Goal: Use online tool/utility: Utilize a website feature to perform a specific function

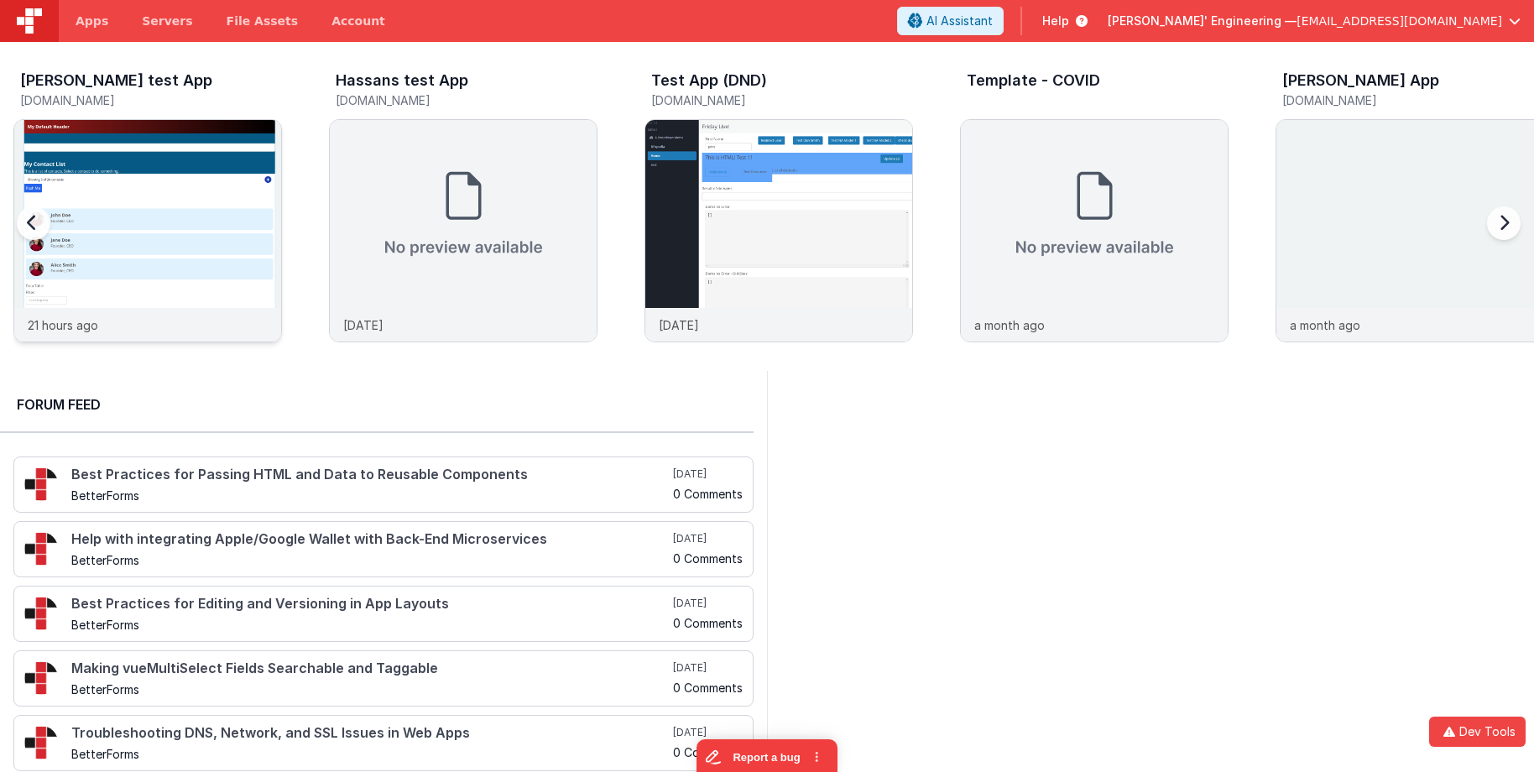
click at [173, 150] on img at bounding box center [147, 253] width 267 height 267
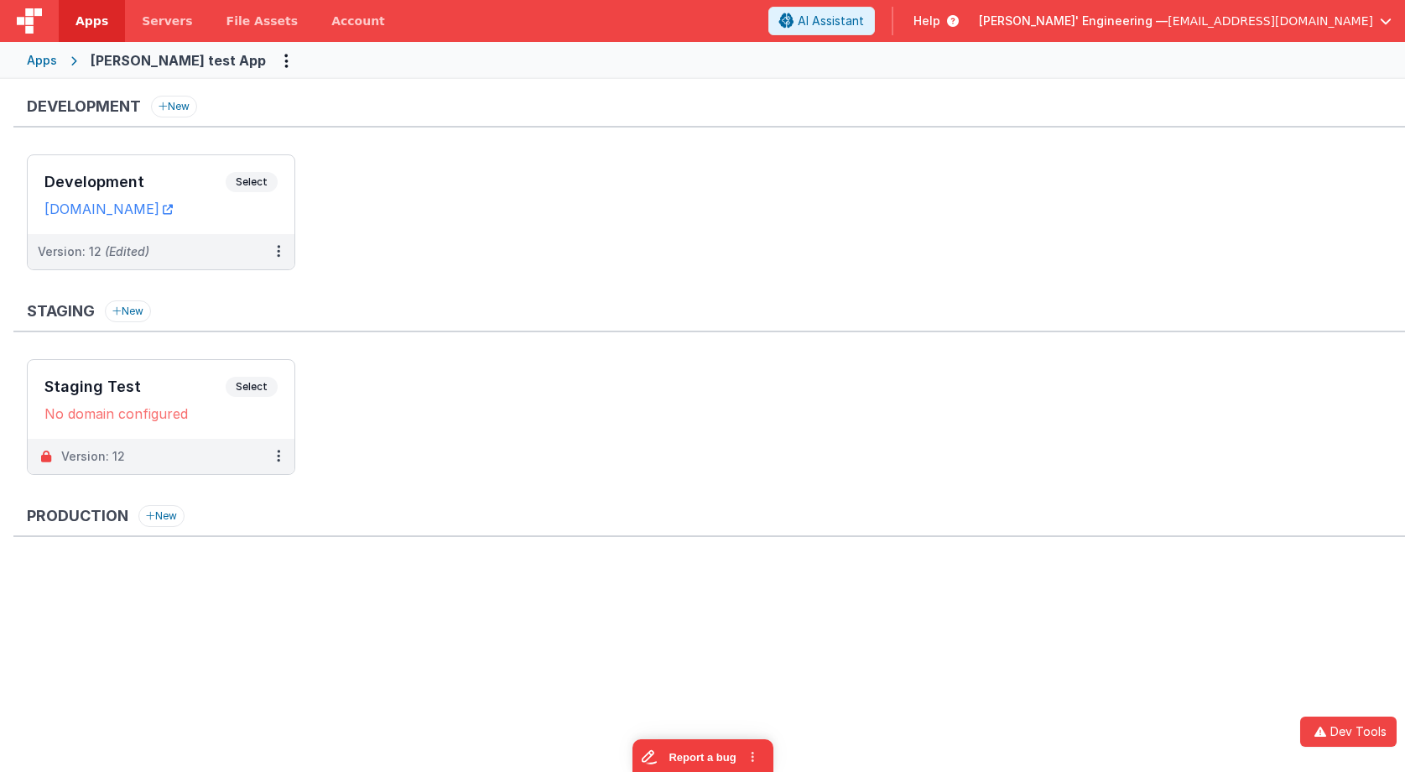
click at [44, 61] on div "Apps" at bounding box center [42, 60] width 30 height 17
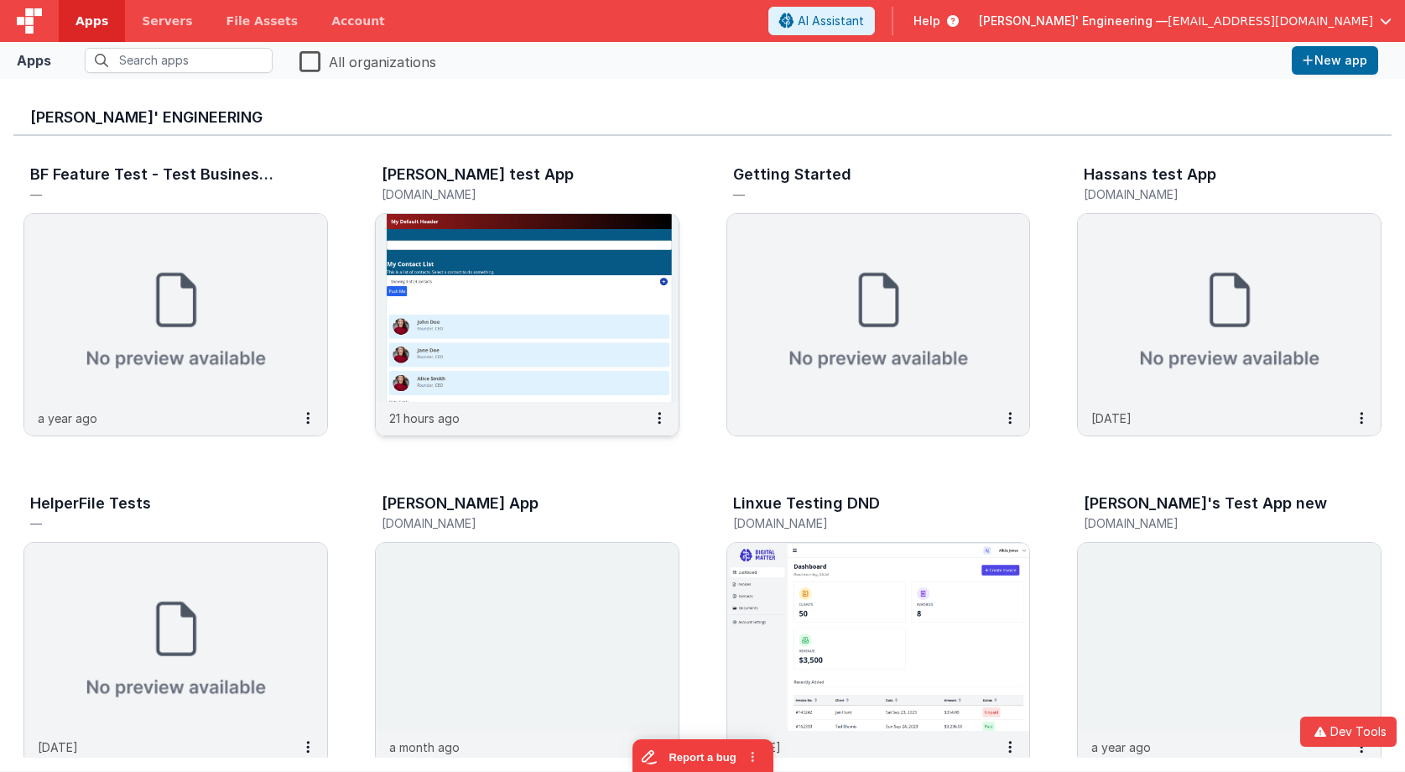
click at [479, 315] on img at bounding box center [527, 308] width 303 height 188
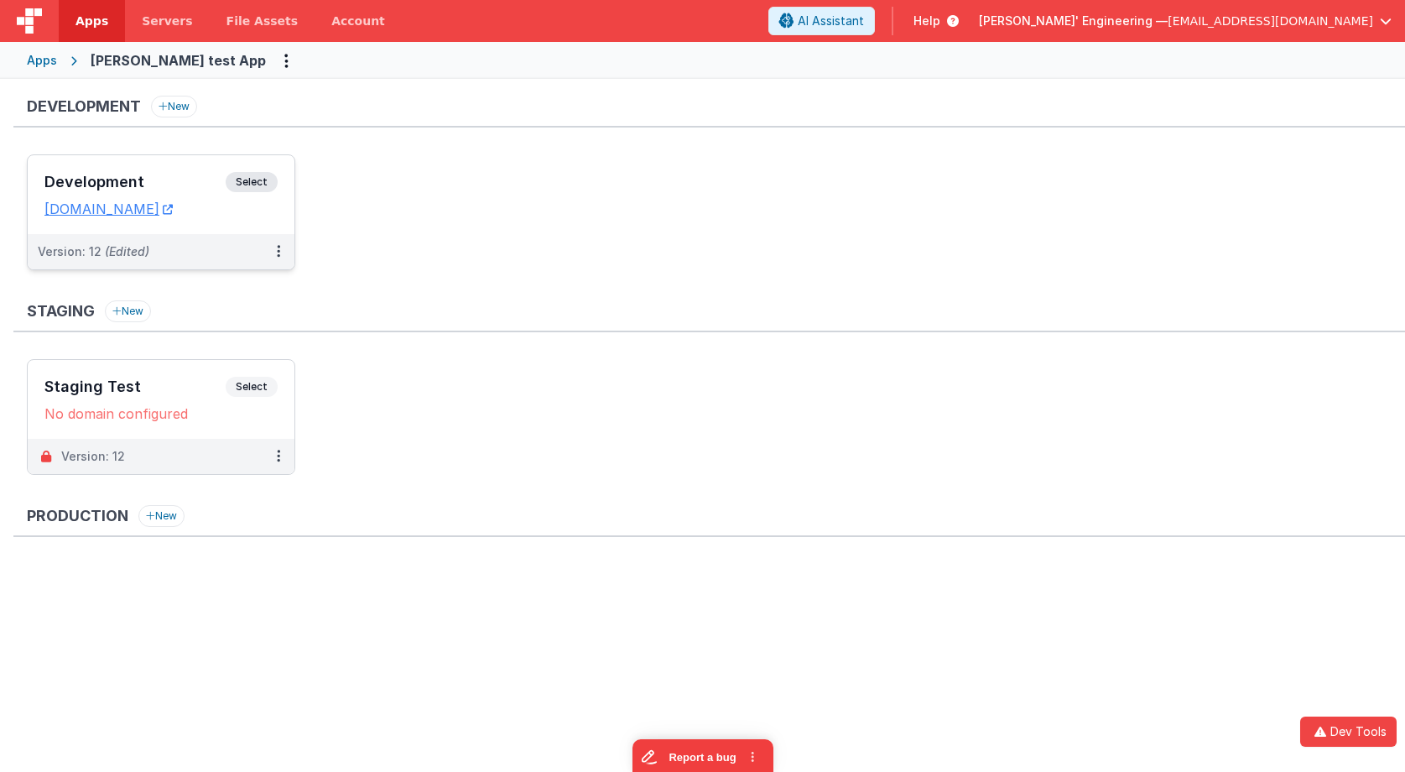
click at [216, 182] on h3 "Development" at bounding box center [134, 182] width 181 height 17
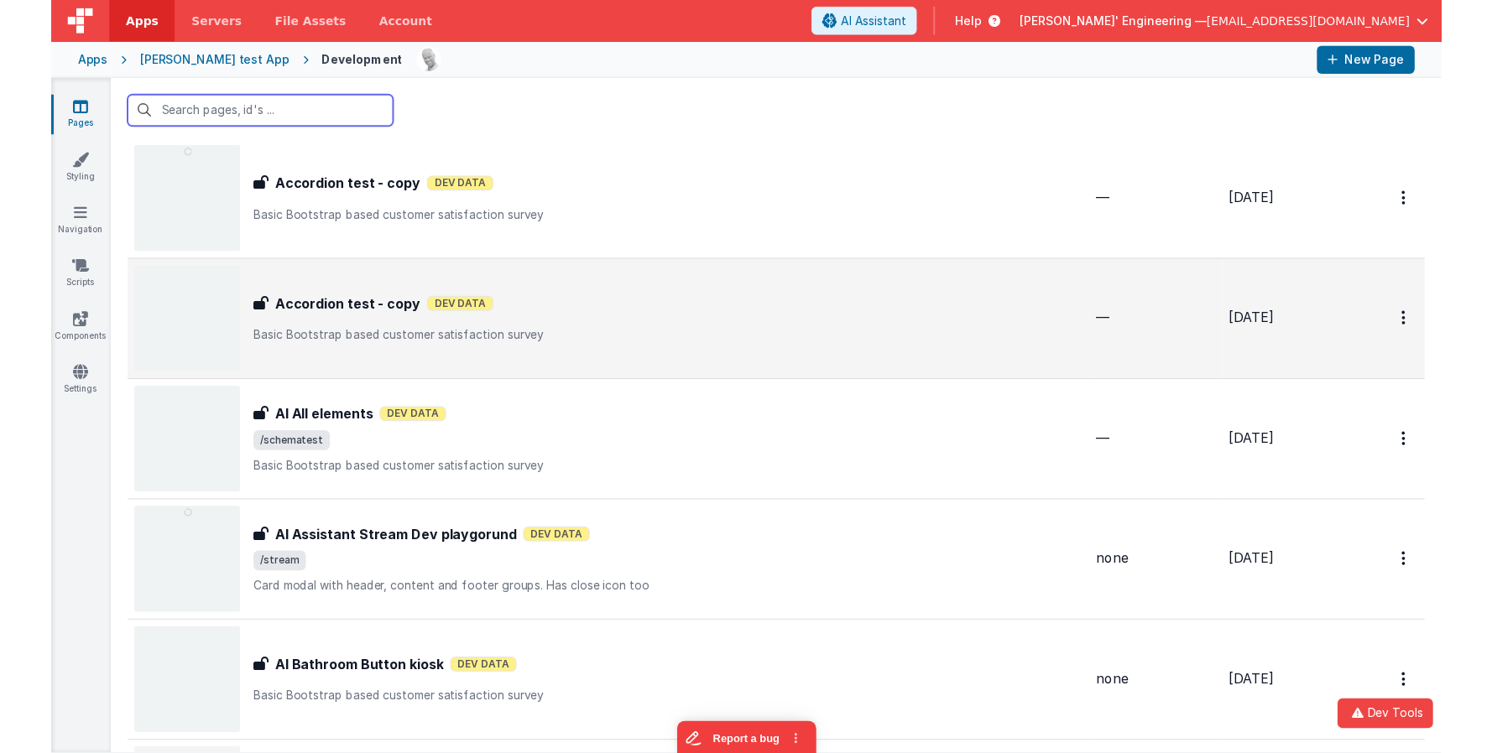
scroll to position [211, 0]
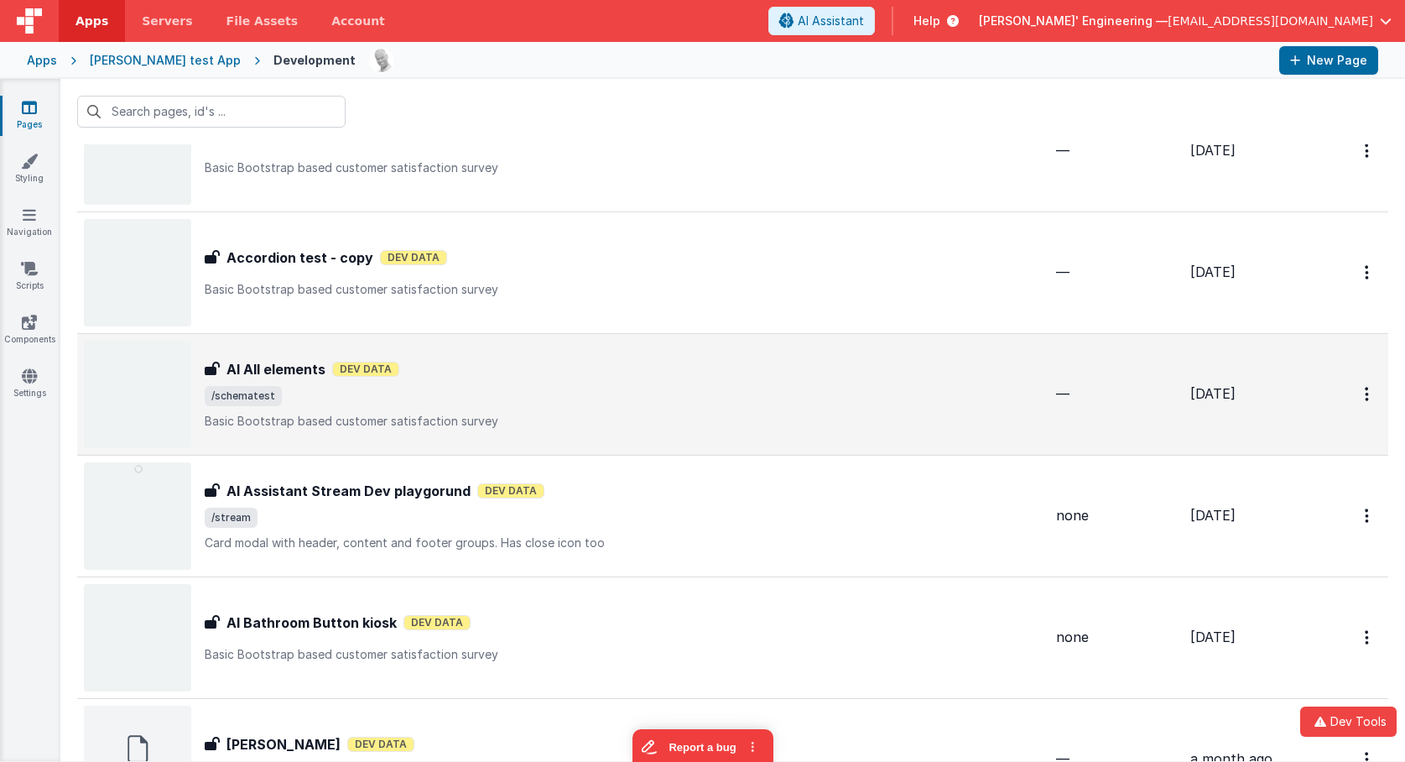
click at [458, 402] on span "/schematest" at bounding box center [624, 396] width 838 height 20
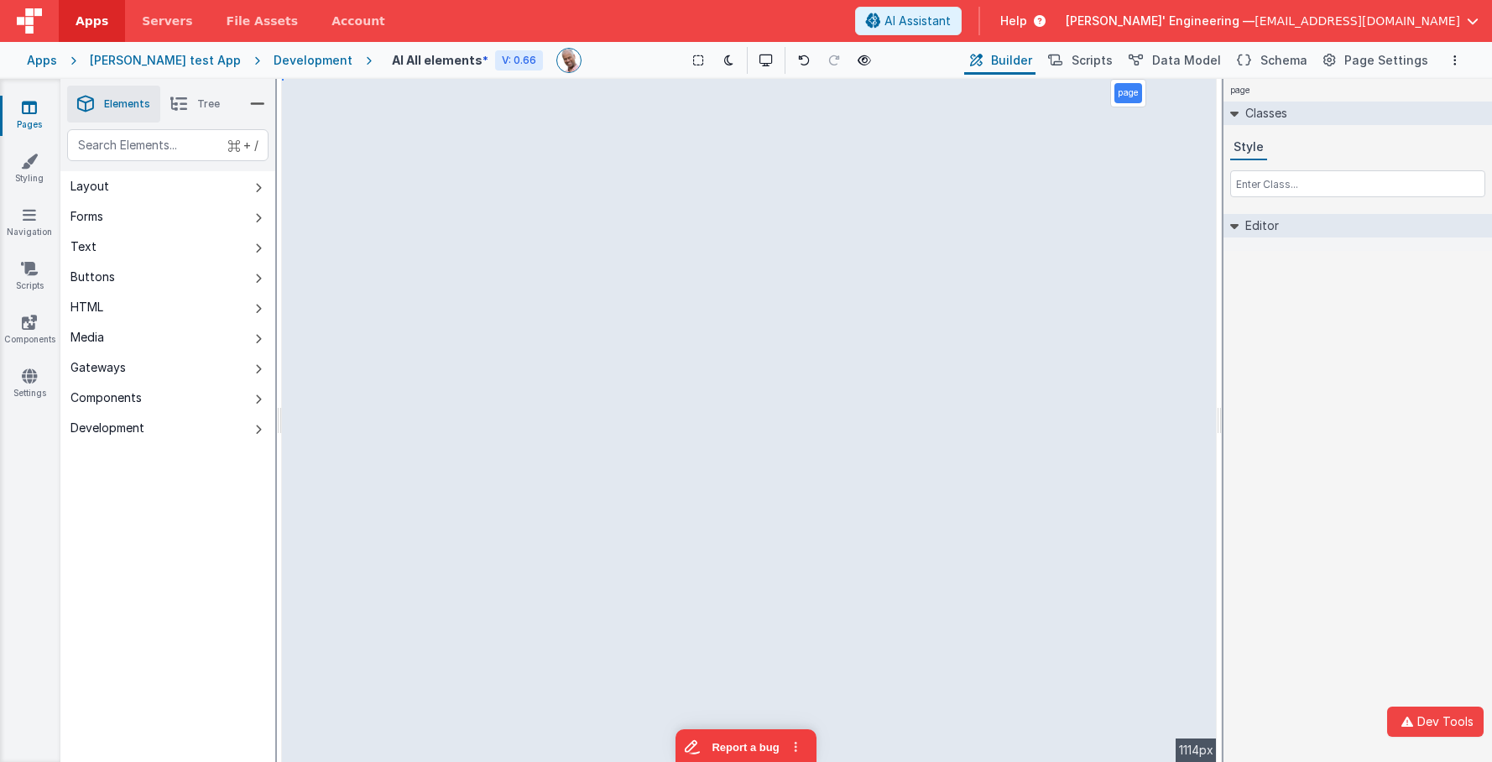
click at [273, 58] on div "Development" at bounding box center [312, 60] width 79 height 17
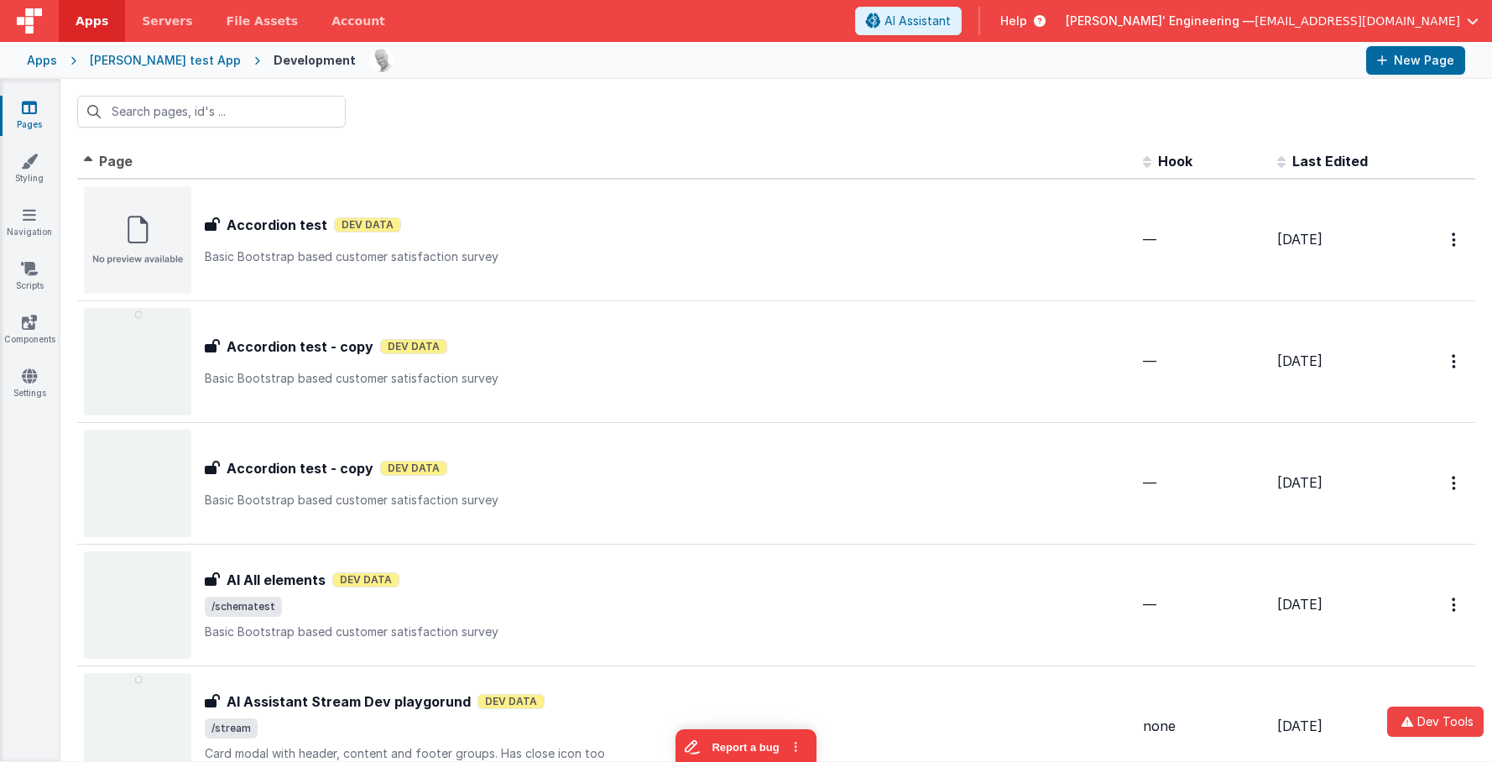
click at [136, 58] on div "Charles GUI test App" at bounding box center [165, 60] width 151 height 17
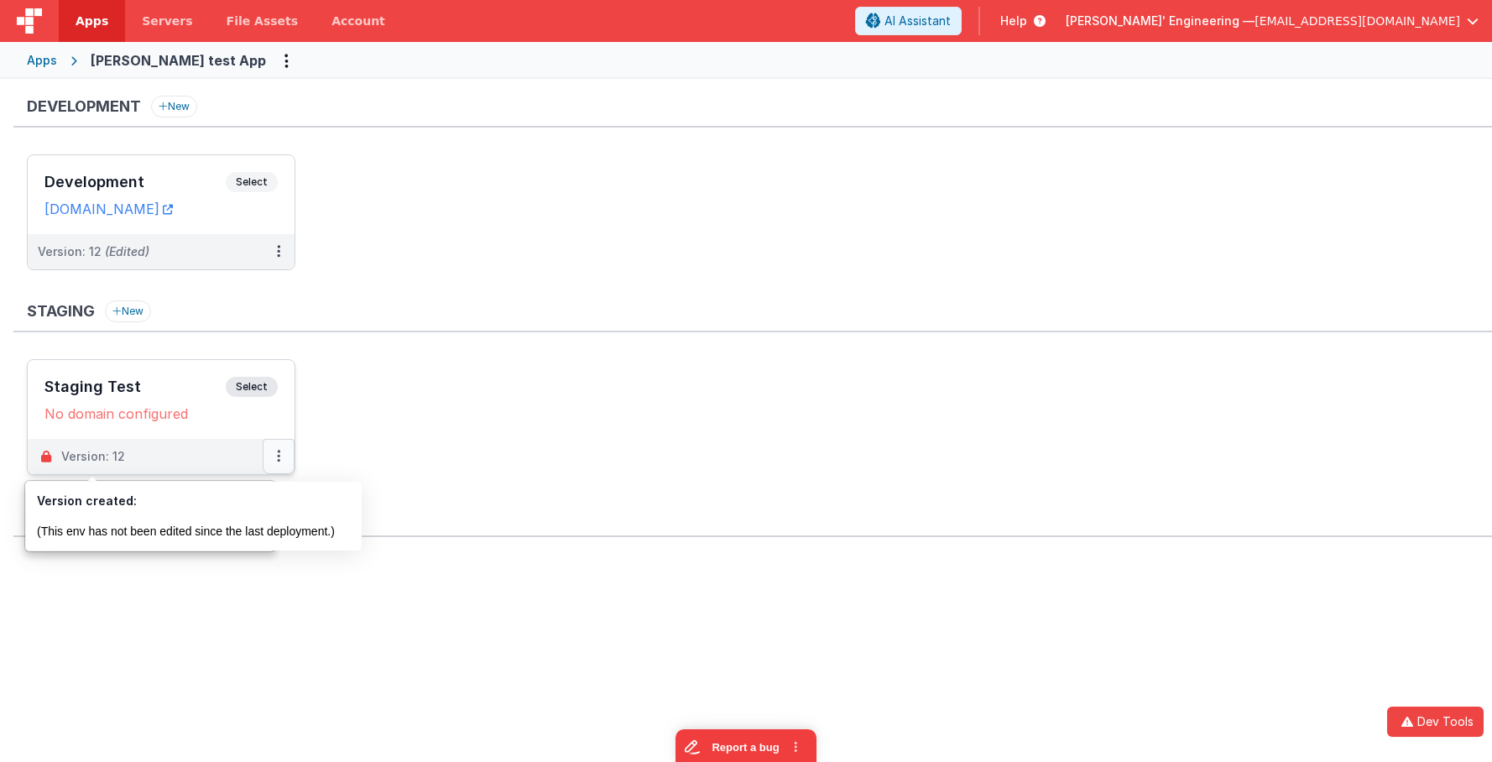
click at [274, 460] on button at bounding box center [279, 456] width 32 height 35
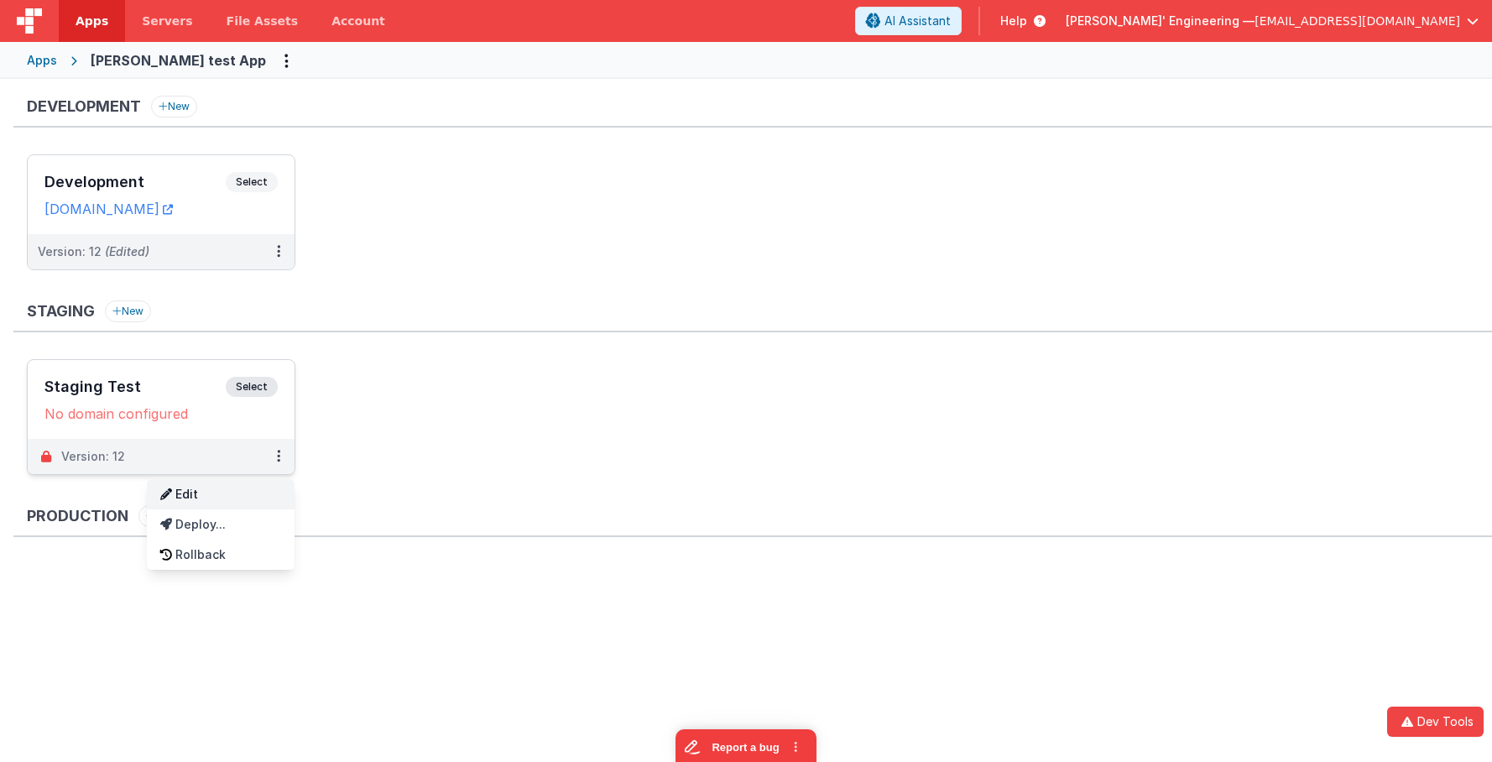
click at [221, 493] on link "Edit" at bounding box center [221, 494] width 148 height 30
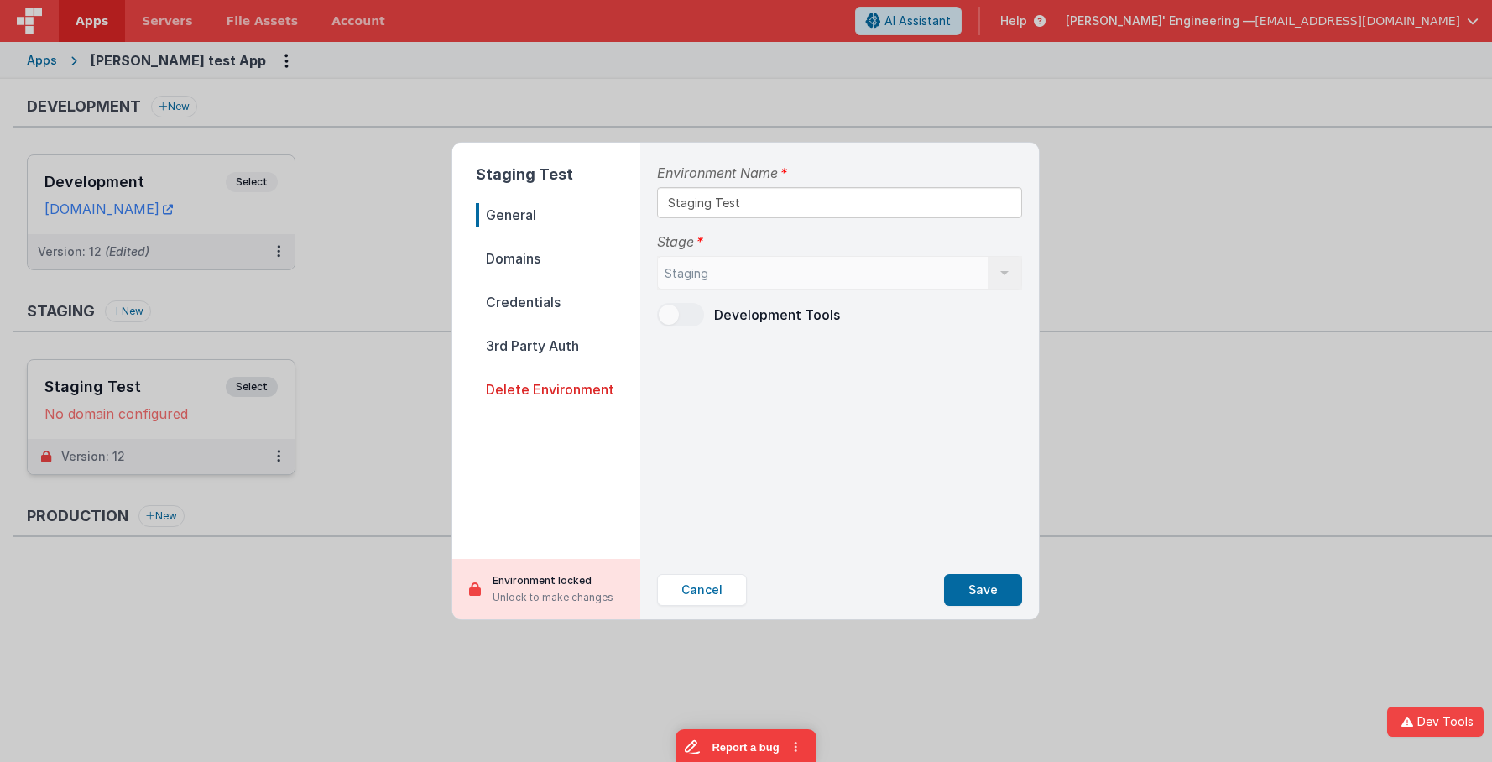
click at [526, 253] on span "Domains" at bounding box center [558, 258] width 164 height 23
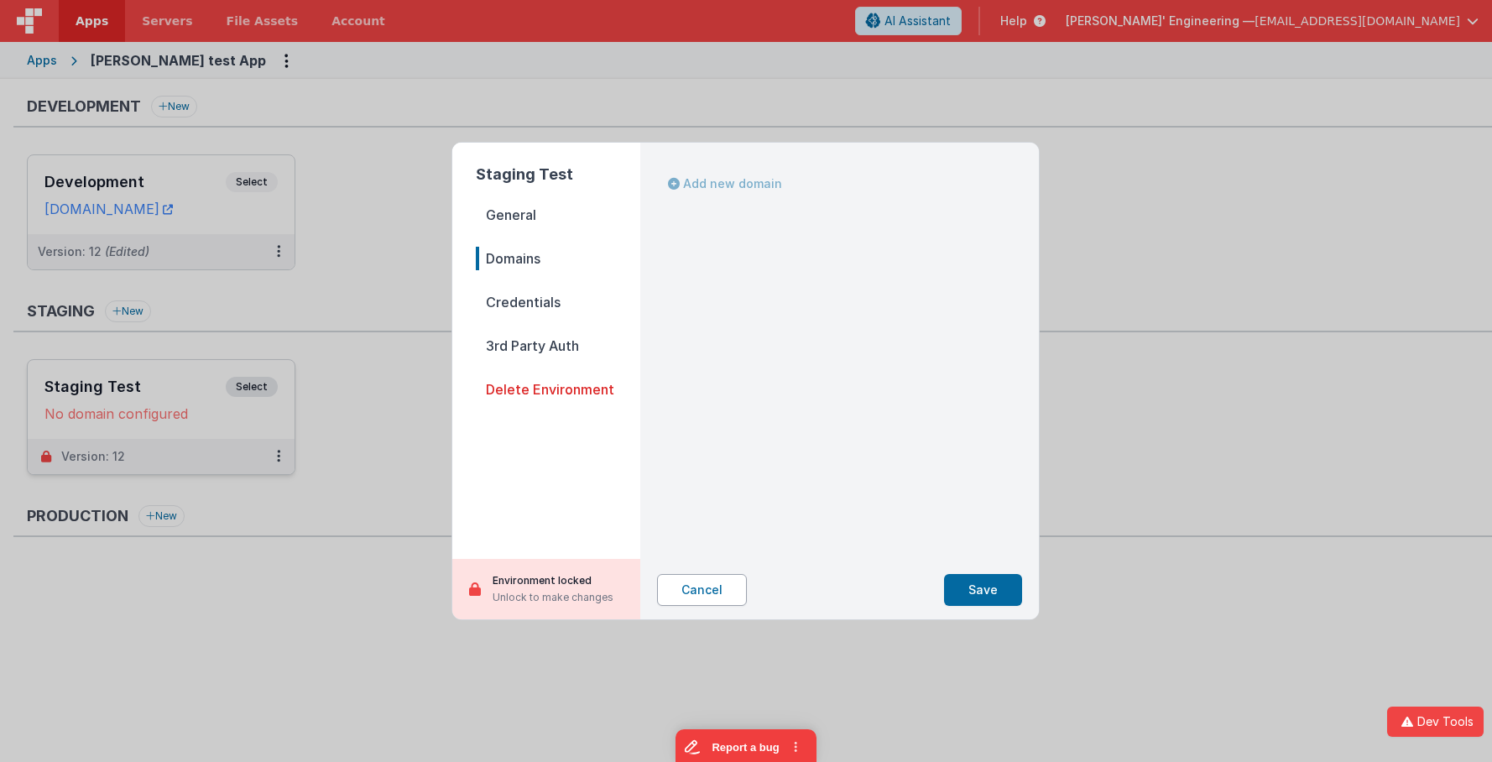
click at [716, 595] on button "Cancel" at bounding box center [702, 590] width 90 height 32
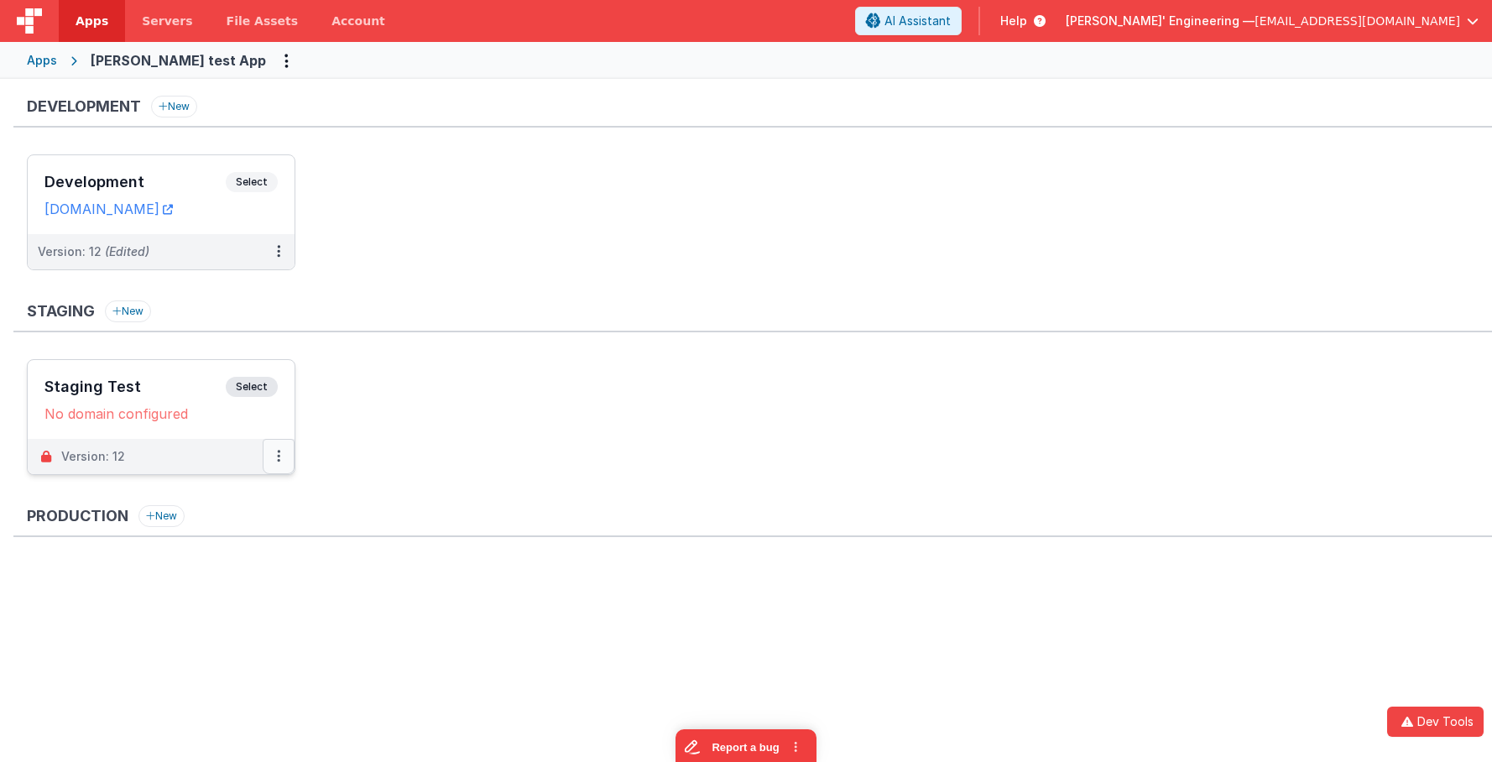
click at [279, 456] on icon at bounding box center [278, 456] width 3 height 1
click at [216, 565] on link "Rollback" at bounding box center [221, 554] width 148 height 30
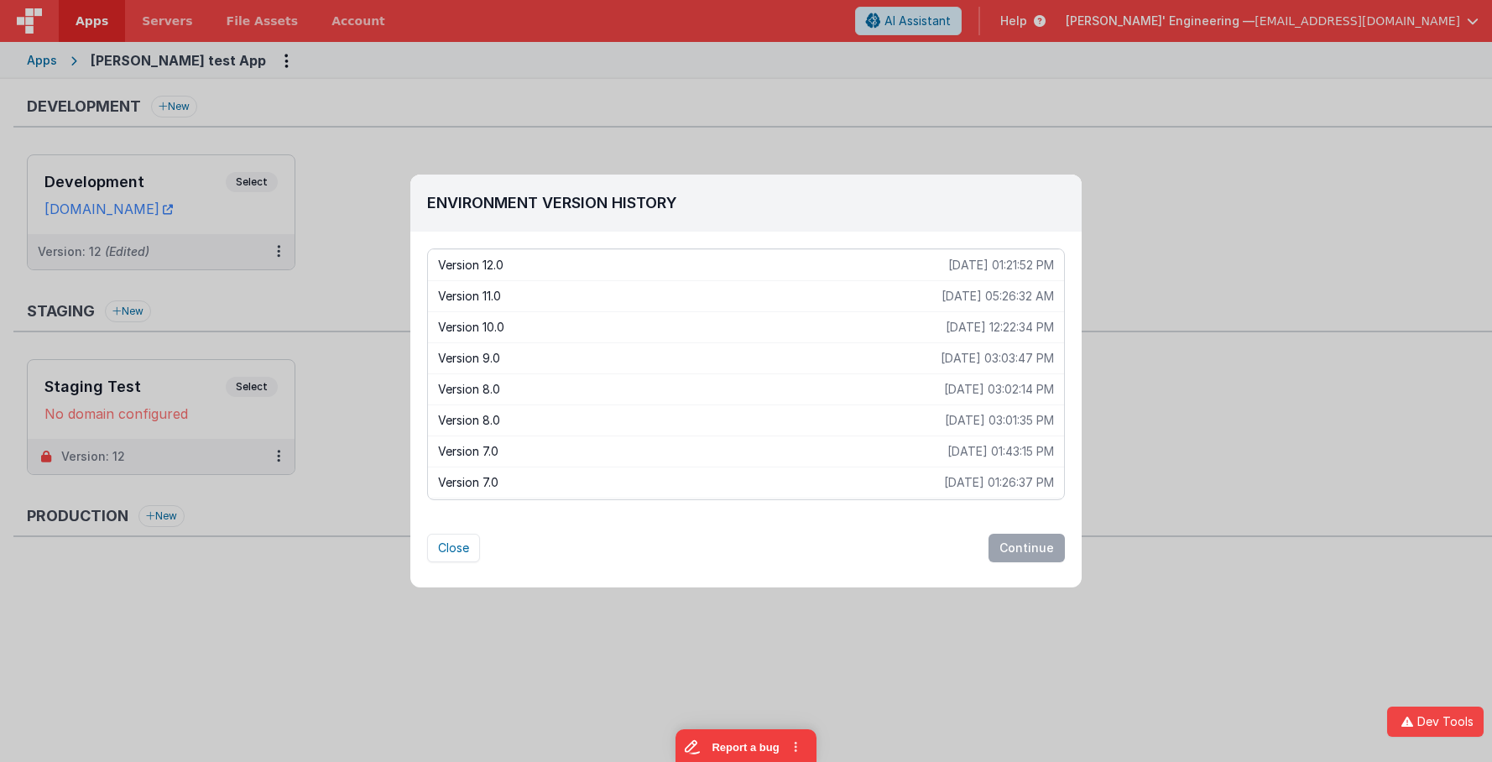
click at [492, 298] on p "Version 11.0" at bounding box center [689, 296] width 503 height 17
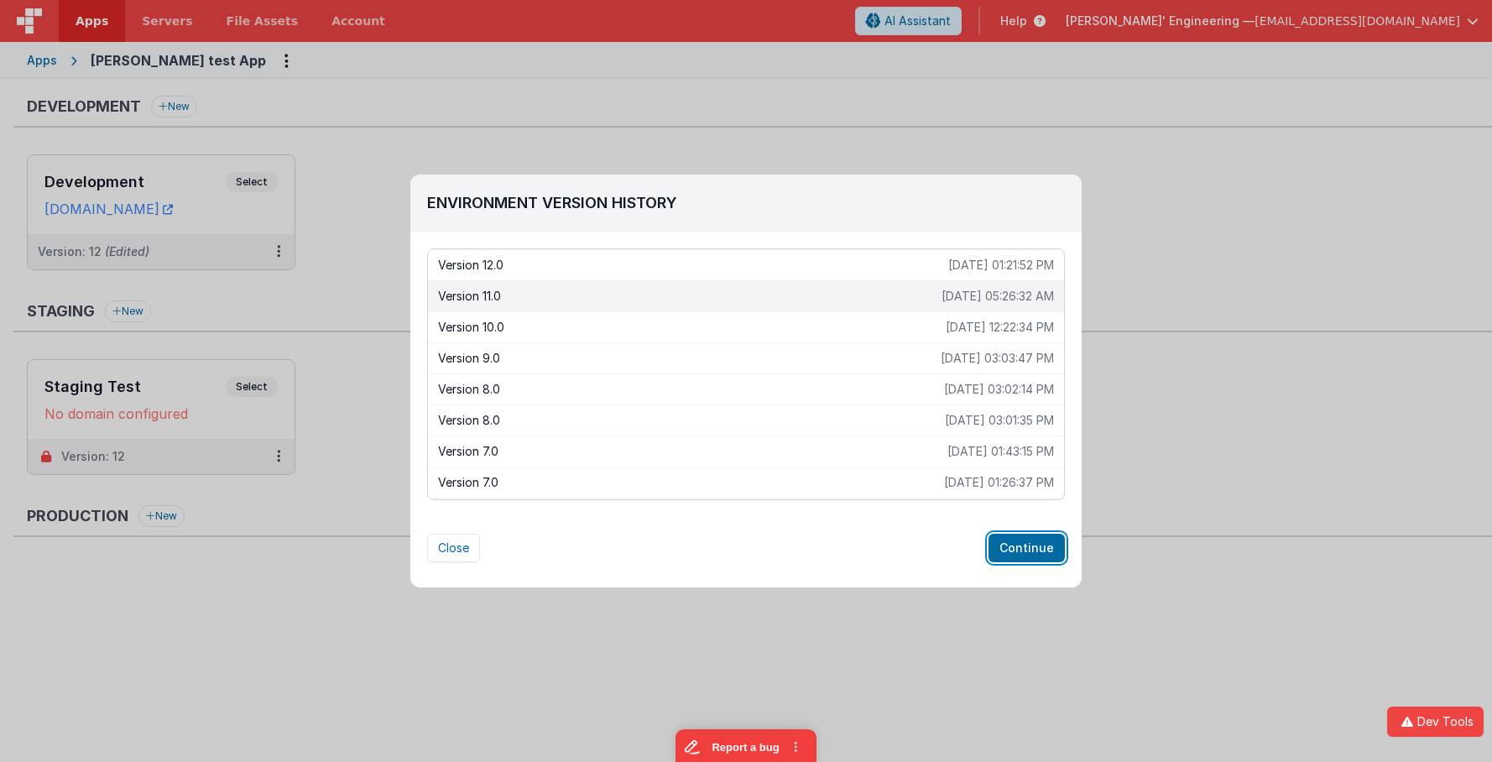
drag, startPoint x: 1035, startPoint y: 554, endPoint x: 966, endPoint y: 545, distance: 70.1
click at [1035, 554] on button "Continue" at bounding box center [1026, 548] width 76 height 29
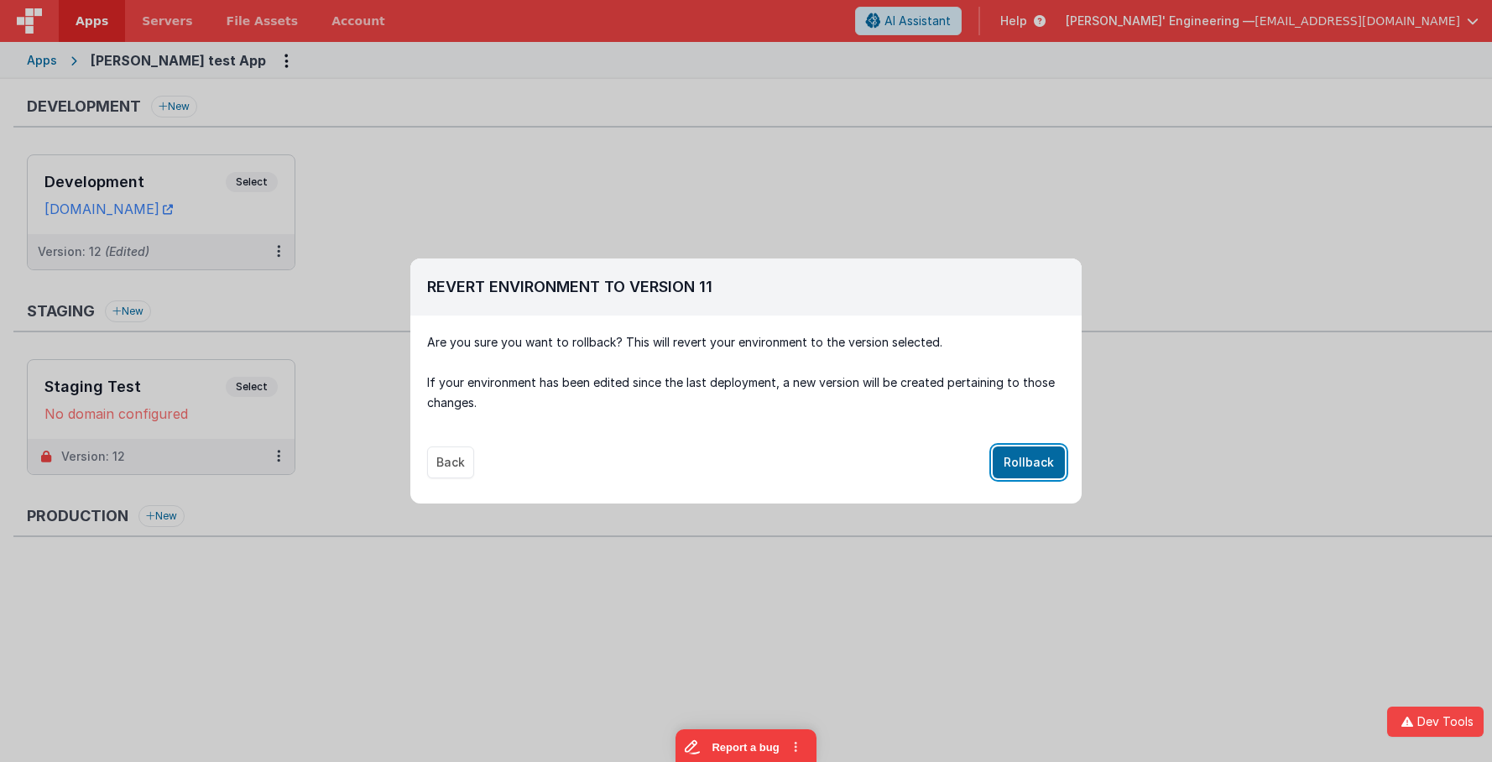
click at [1026, 457] on button "Rollback" at bounding box center [1028, 462] width 72 height 32
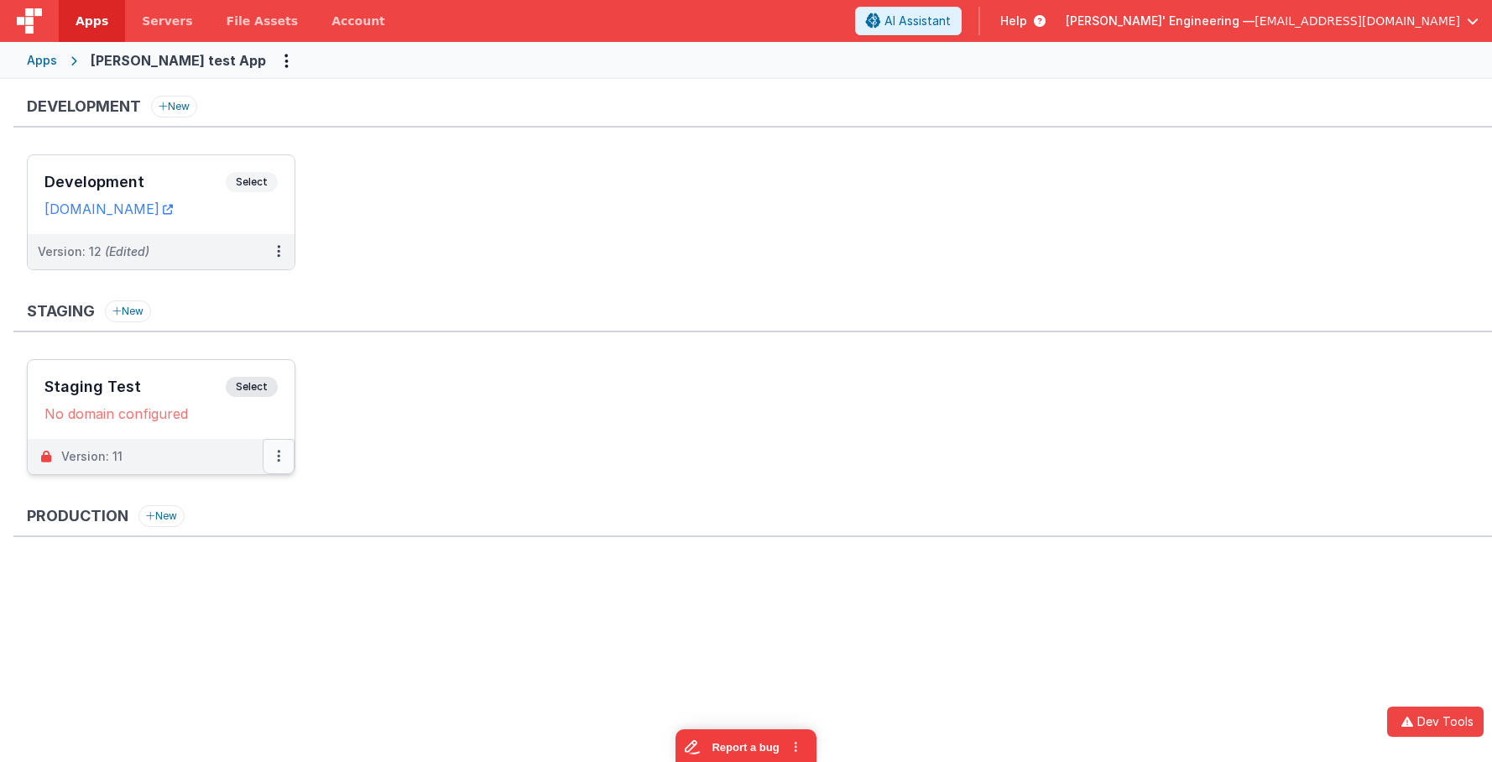
click at [279, 456] on icon at bounding box center [278, 456] width 3 height 1
click at [208, 560] on link "Rollback" at bounding box center [221, 554] width 148 height 30
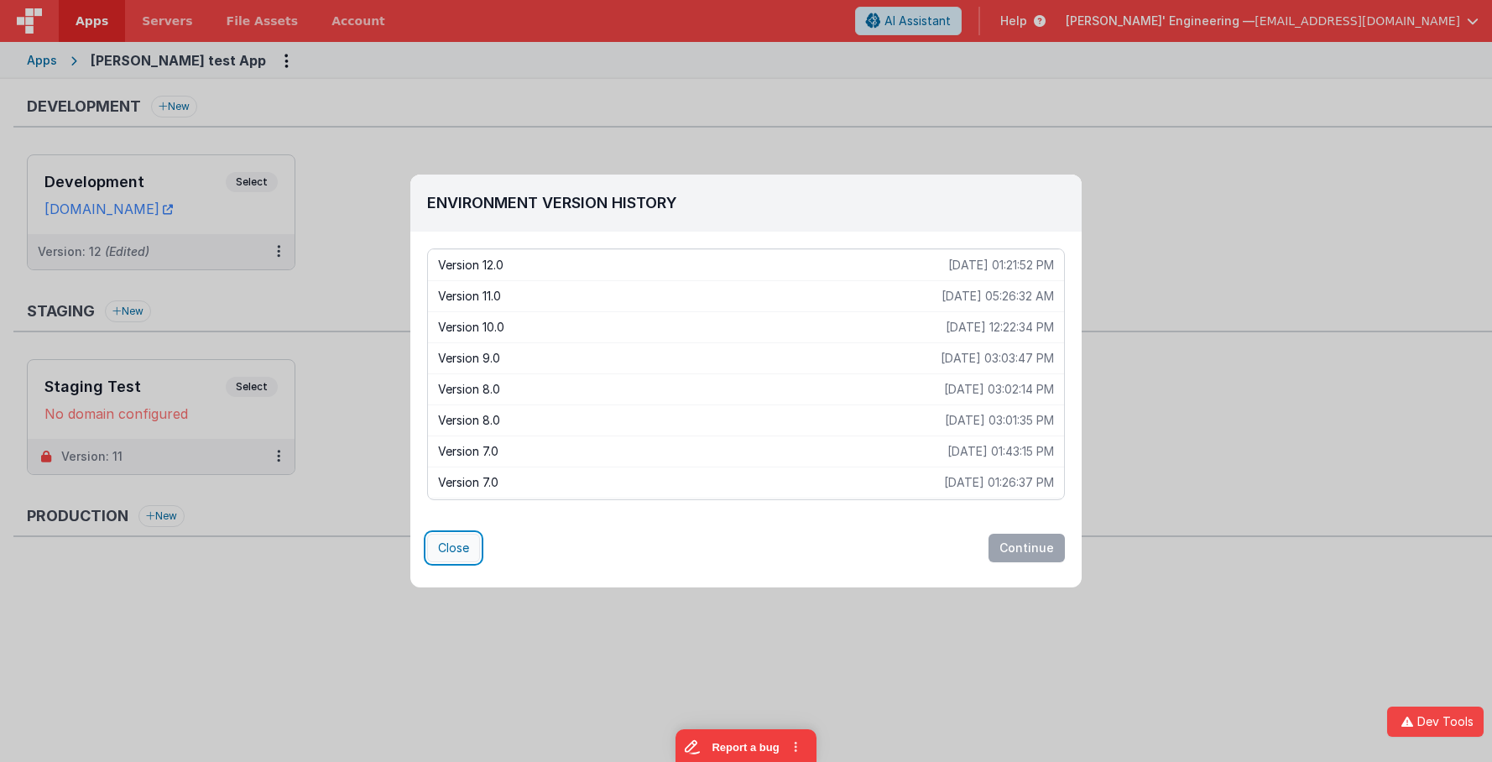
click at [459, 555] on button "Close" at bounding box center [453, 548] width 53 height 29
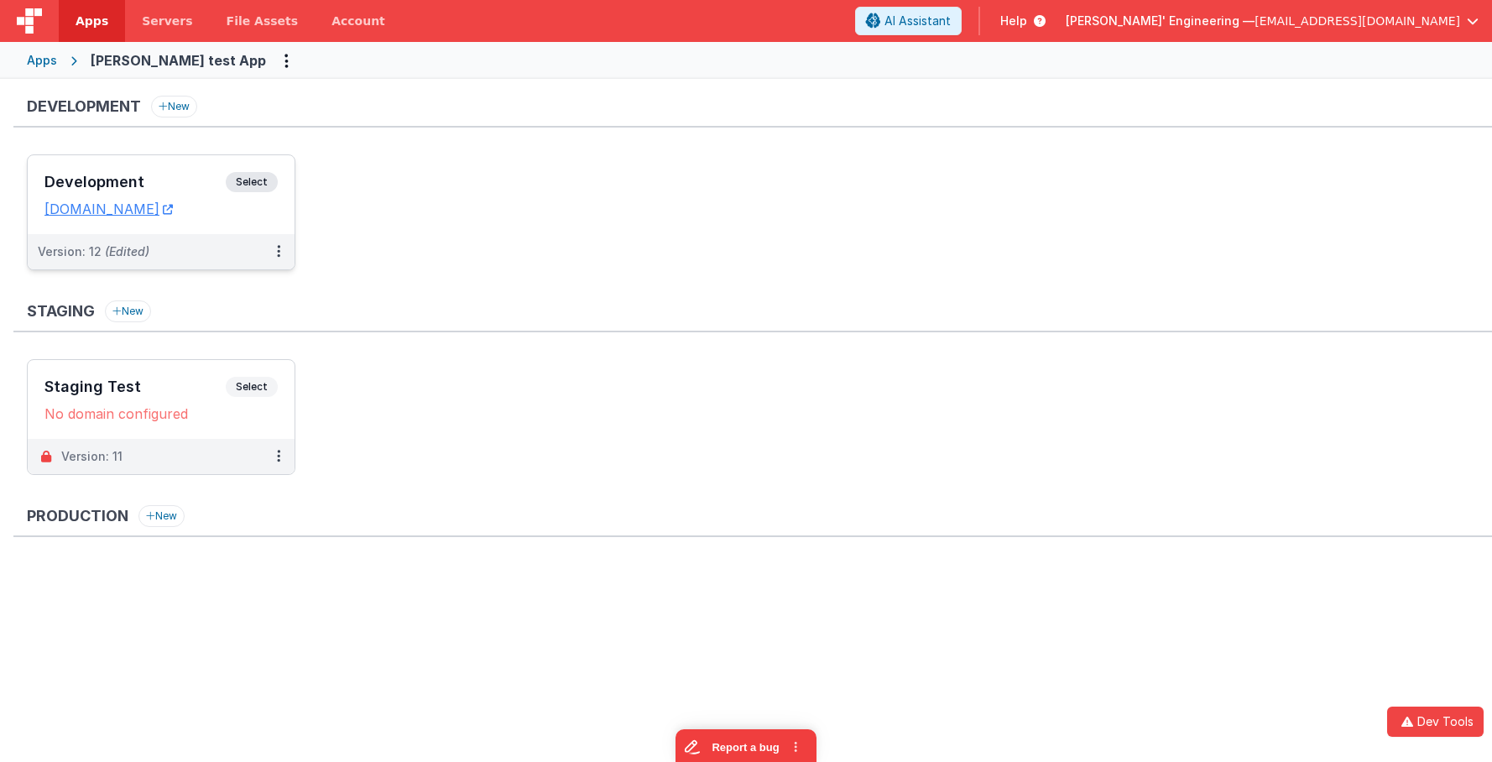
click at [250, 194] on div "Development Select" at bounding box center [160, 186] width 233 height 29
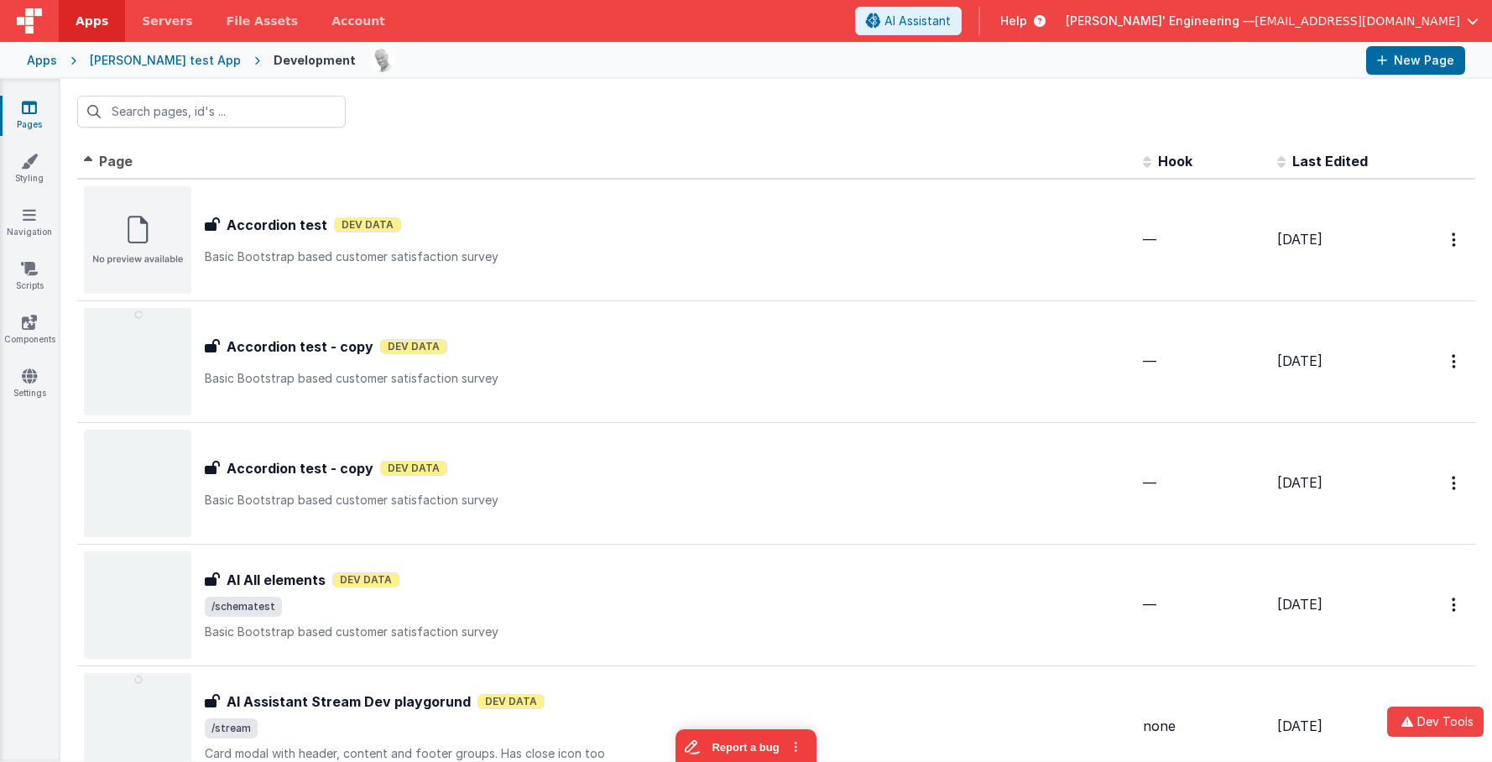
click at [174, 58] on div "Charles GUI test App" at bounding box center [165, 60] width 151 height 17
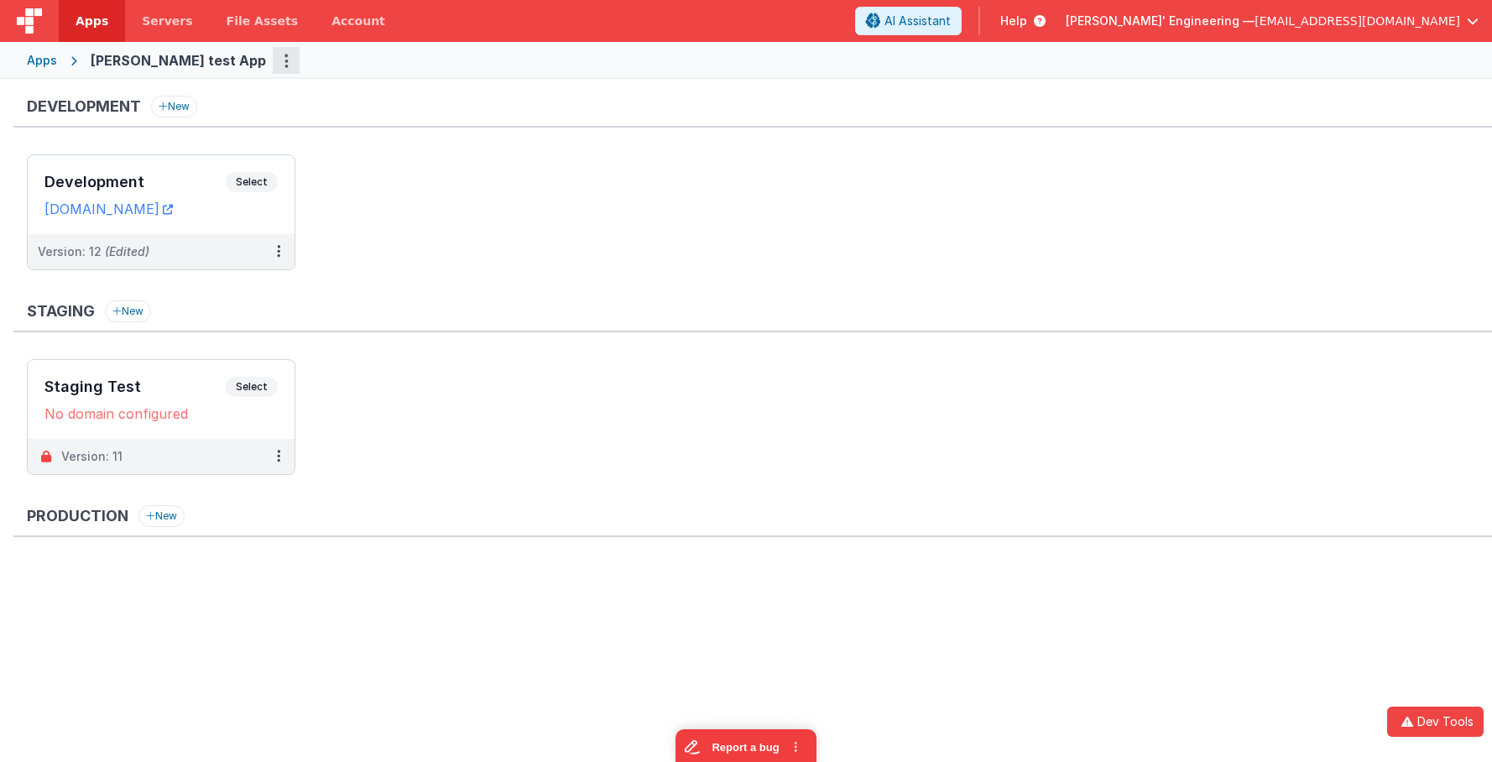
click at [284, 60] on icon "Options" at bounding box center [286, 60] width 4 height 1
click at [193, 97] on link "App Settings" at bounding box center [226, 96] width 148 height 30
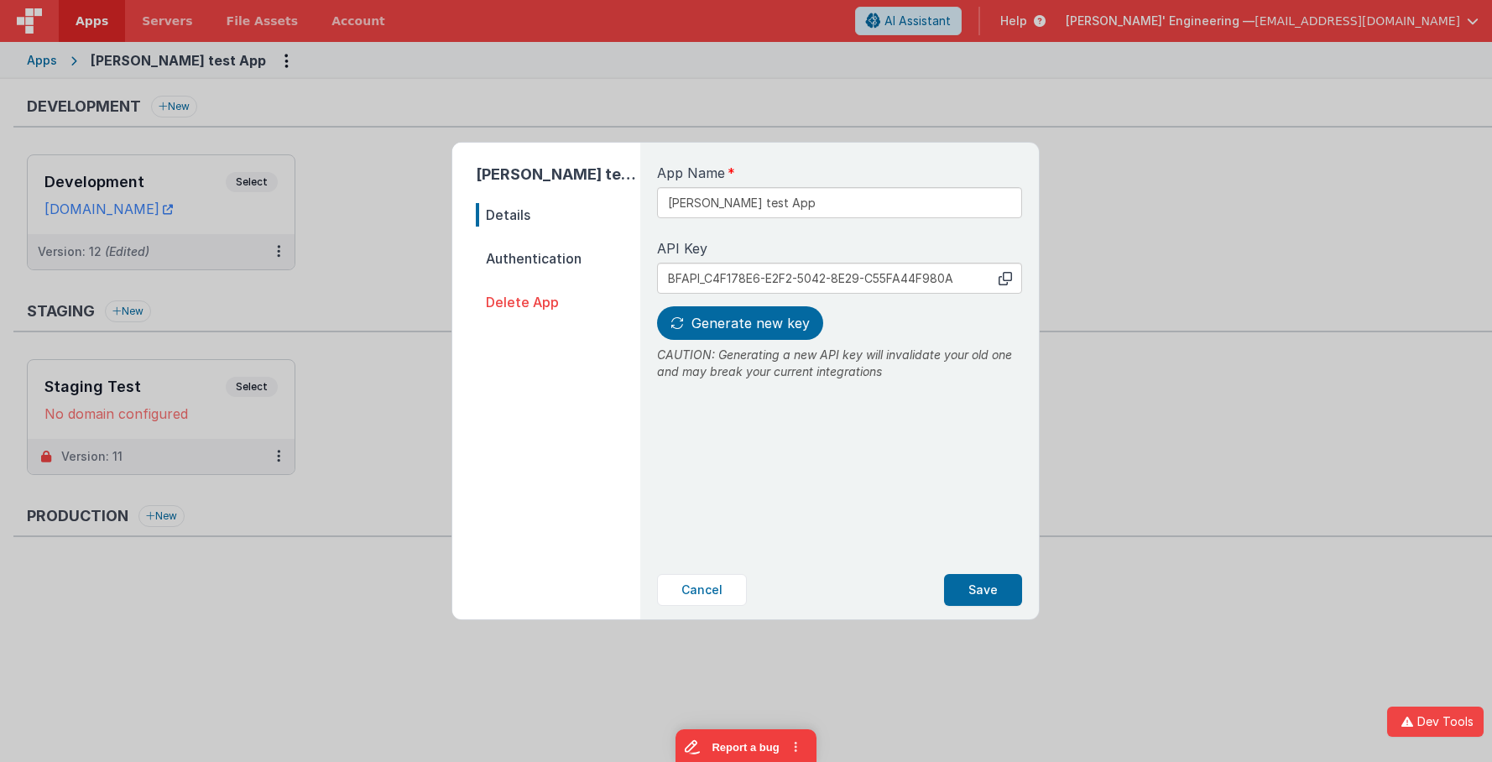
click at [533, 247] on span "Authentication" at bounding box center [558, 258] width 164 height 23
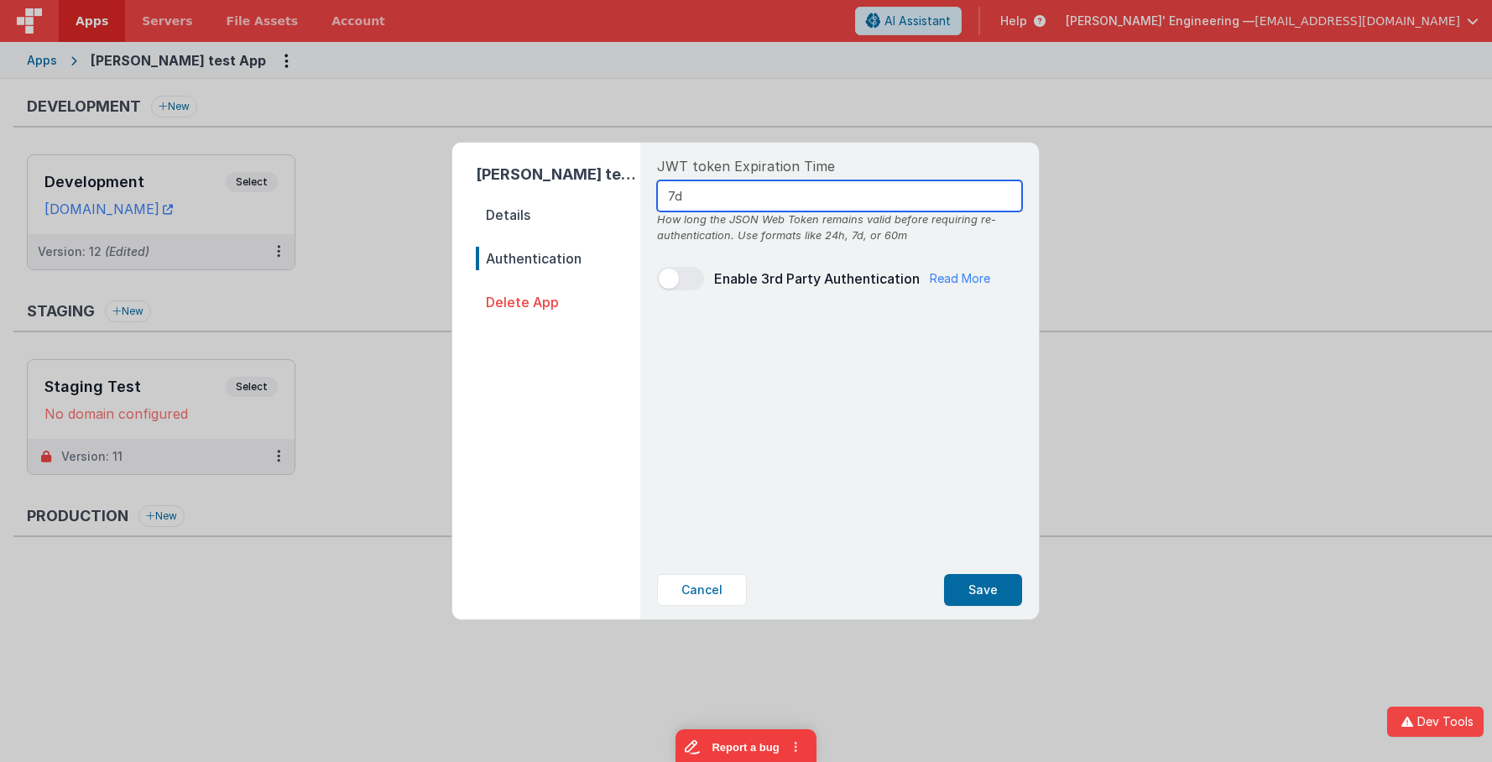
drag, startPoint x: 719, startPoint y: 195, endPoint x: 625, endPoint y: 193, distance: 94.0
click at [625, 193] on div "Charles GUI test App Details Authentication Delete App JWT token Expiration Tim…" at bounding box center [745, 381] width 586 height 476
drag, startPoint x: 713, startPoint y: 193, endPoint x: 560, endPoint y: 181, distance: 154.0
click at [560, 181] on div "Charles GUI test App Details Authentication Delete App JWT token Expiration Tim…" at bounding box center [745, 381] width 586 height 476
type input "7d"
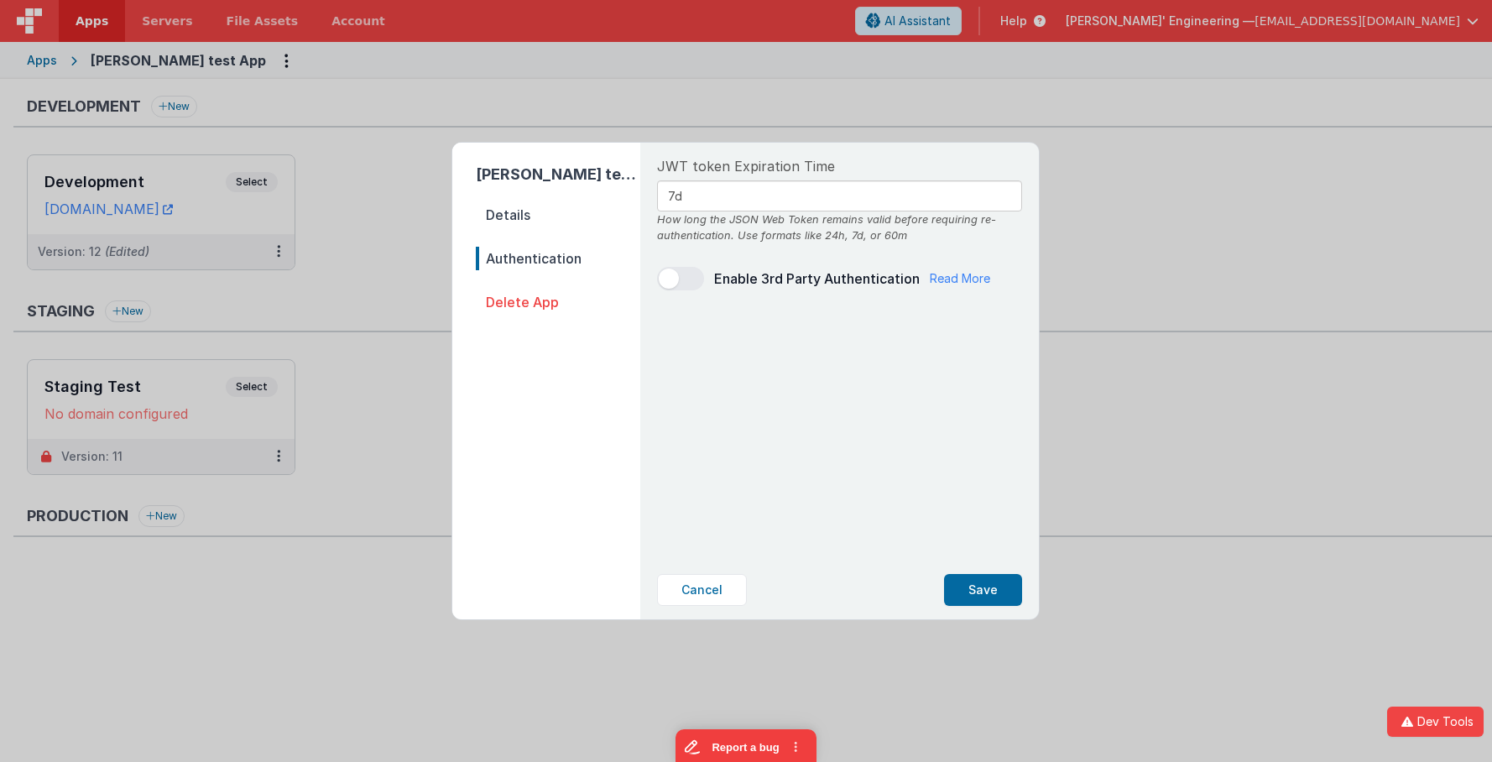
click at [737, 406] on div "JWT token Expiration Time 7d How long the JSON Web Token remains valid before r…" at bounding box center [839, 352] width 392 height 418
click at [696, 585] on button "Cancel" at bounding box center [702, 590] width 90 height 32
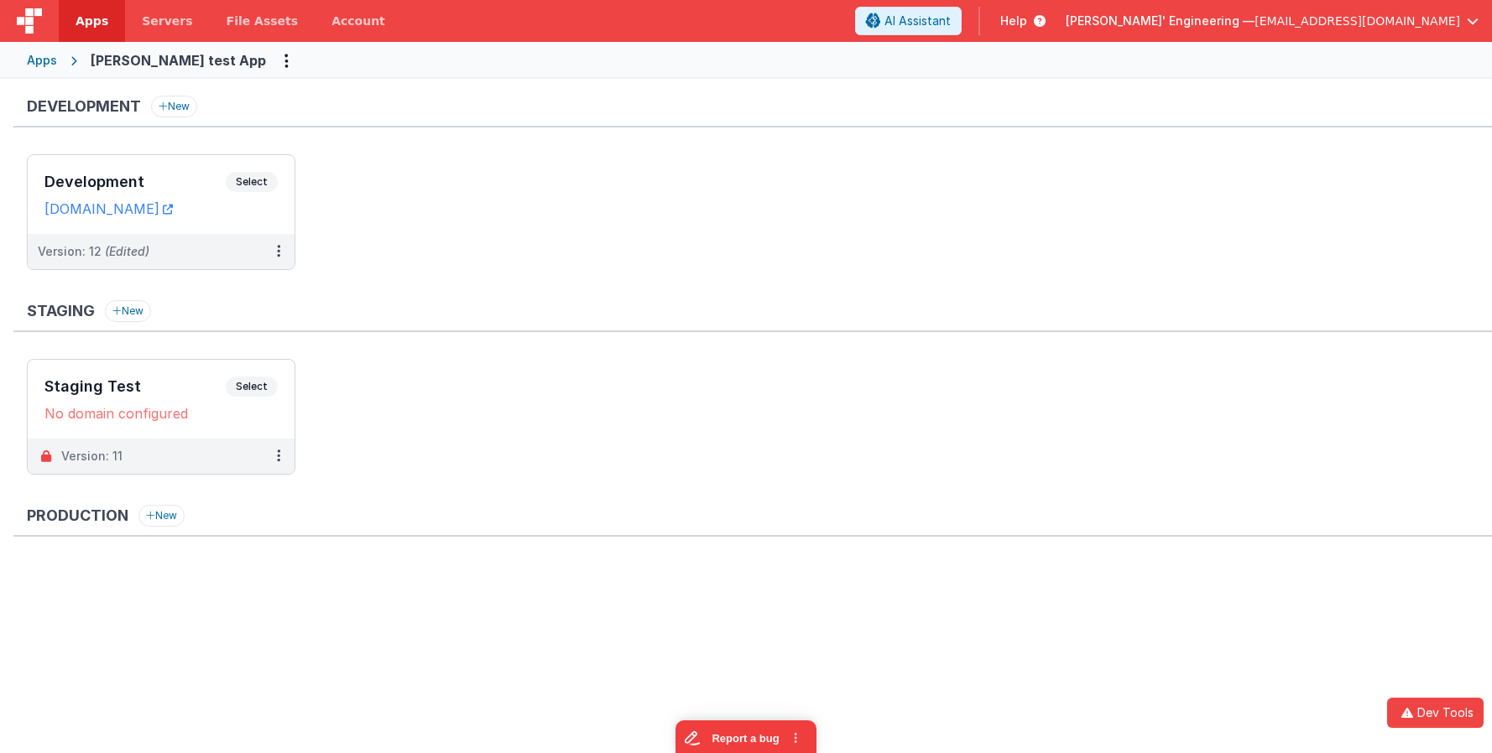
click at [468, 109] on div "Development New" at bounding box center [752, 112] width 1478 height 32
click at [656, 294] on div "Development New Development Select URLs charlesguidev.fmbetterforms.com Version…" at bounding box center [752, 384] width 1478 height 577
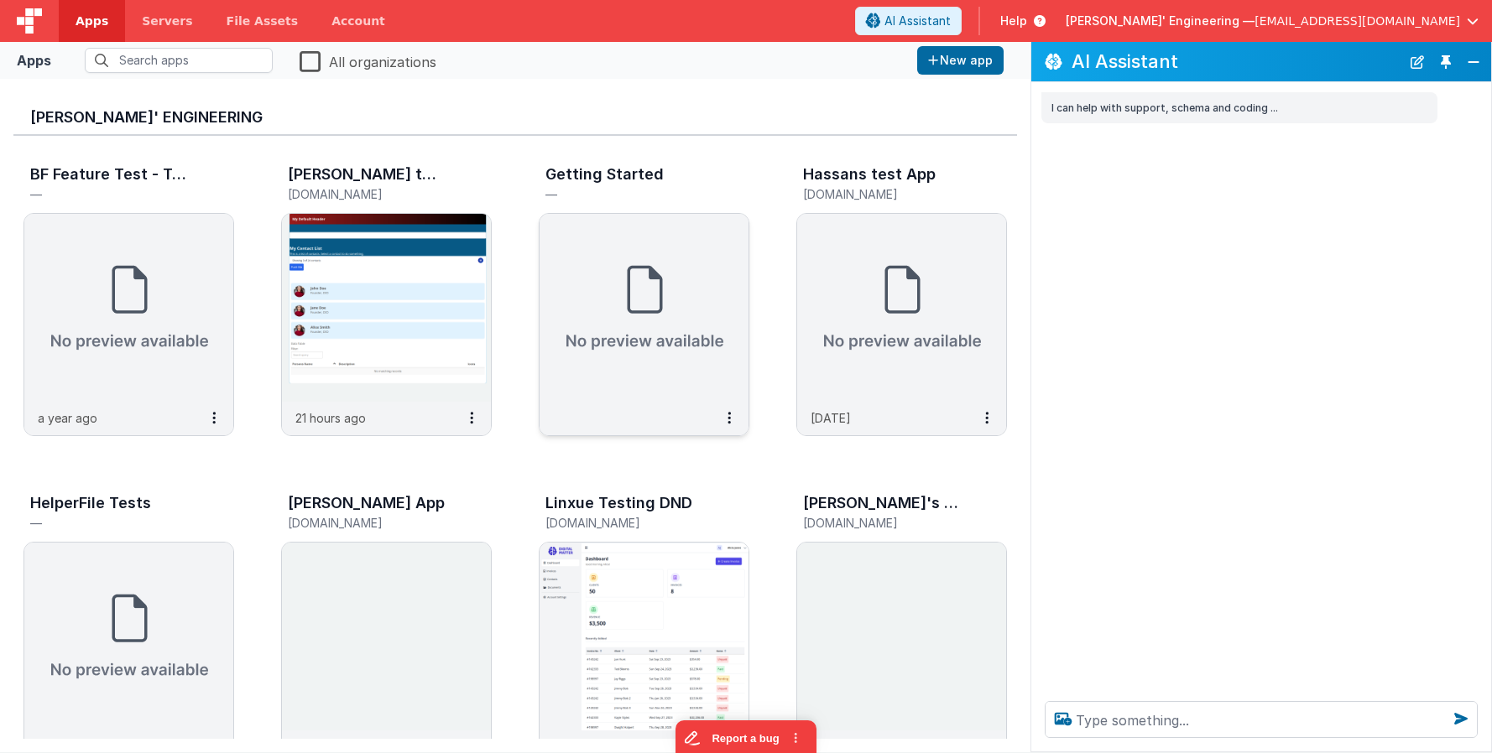
drag, startPoint x: 466, startPoint y: 353, endPoint x: 573, endPoint y: 226, distance: 166.7
click at [628, 236] on section "Apps All organizations New app Delfs' Engineering BF Feature Test - Test Busine…" at bounding box center [746, 397] width 1492 height 711
click at [384, 285] on img at bounding box center [386, 308] width 209 height 188
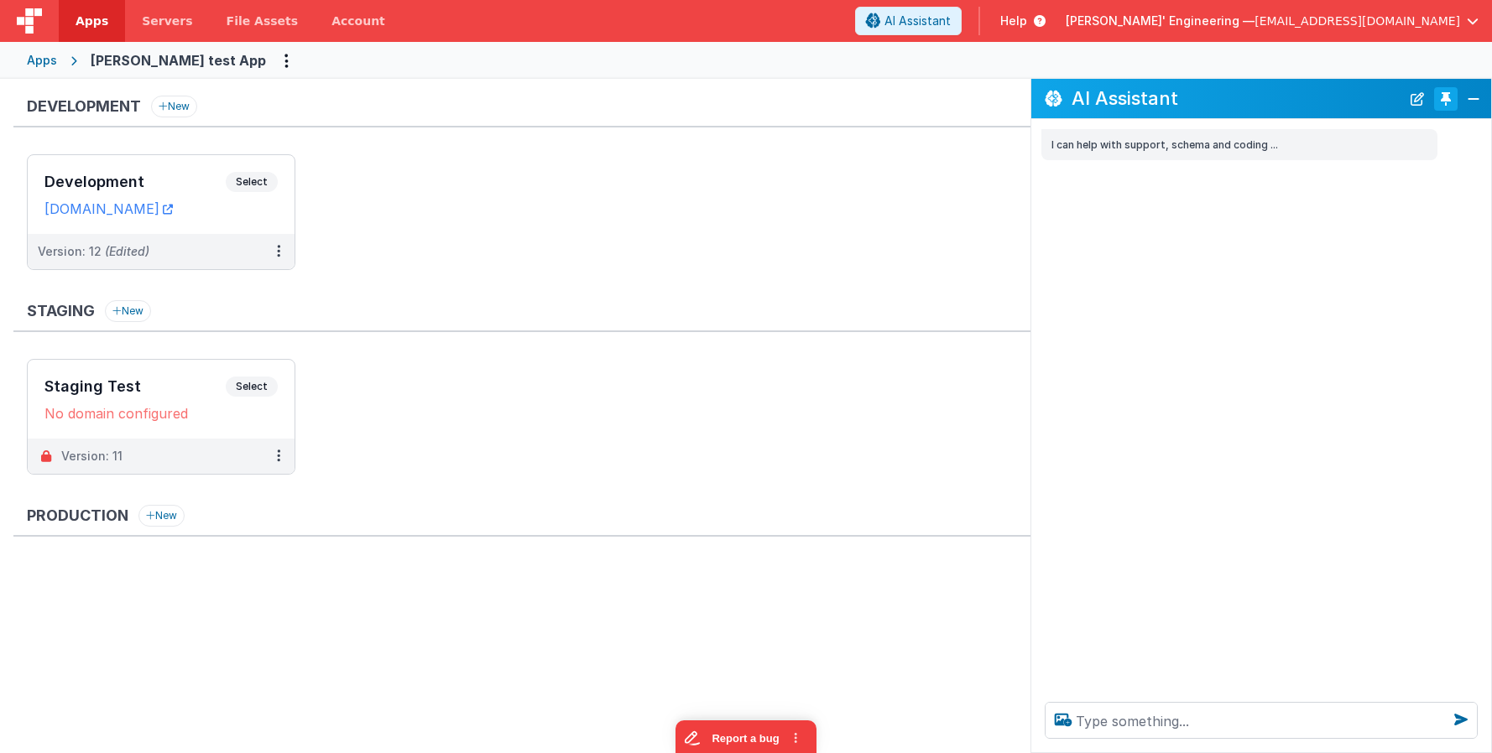
click at [1447, 92] on button "Toggle Pin" at bounding box center [1445, 98] width 23 height 23
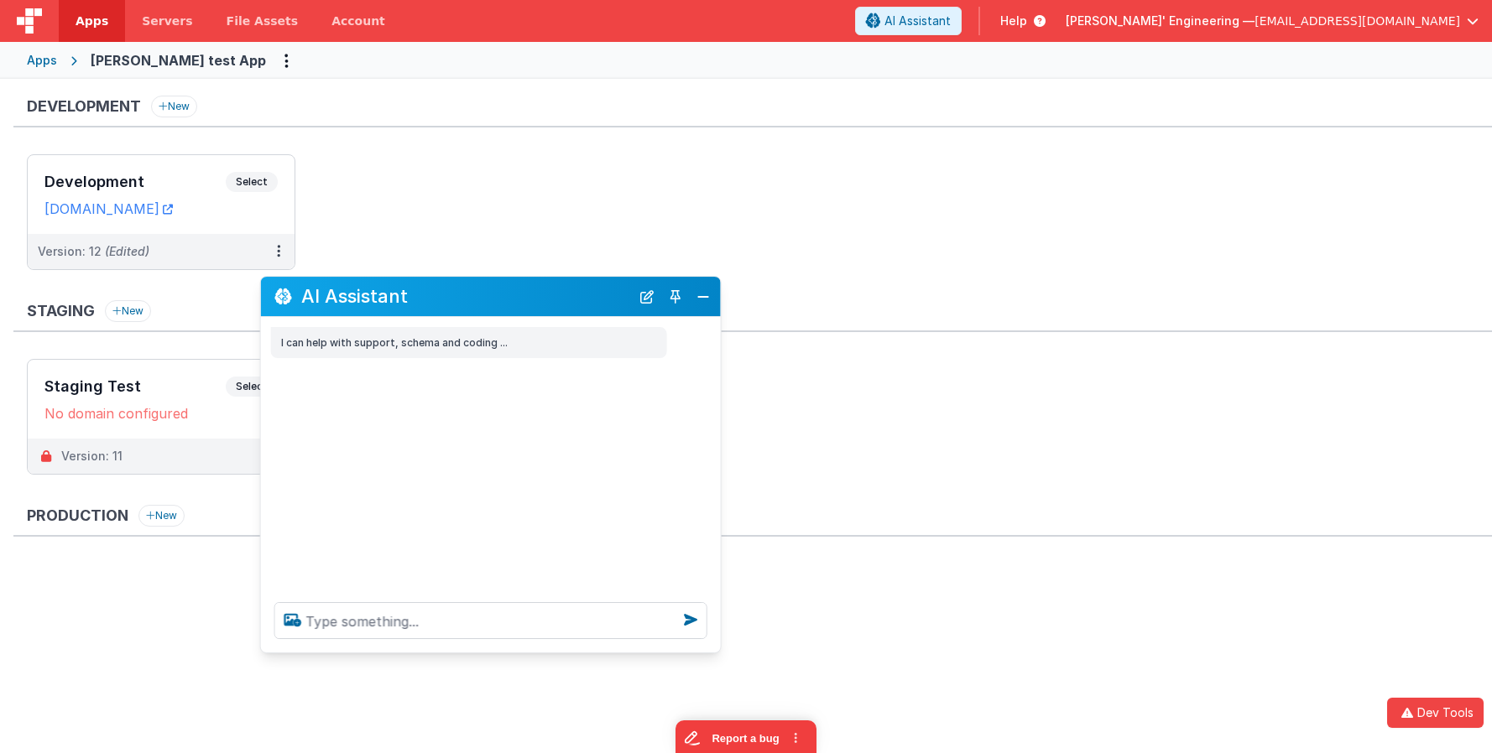
drag, startPoint x: 317, startPoint y: 381, endPoint x: 642, endPoint y: 281, distance: 339.7
click at [564, 293] on h2 "AI Assistant" at bounding box center [465, 296] width 329 height 20
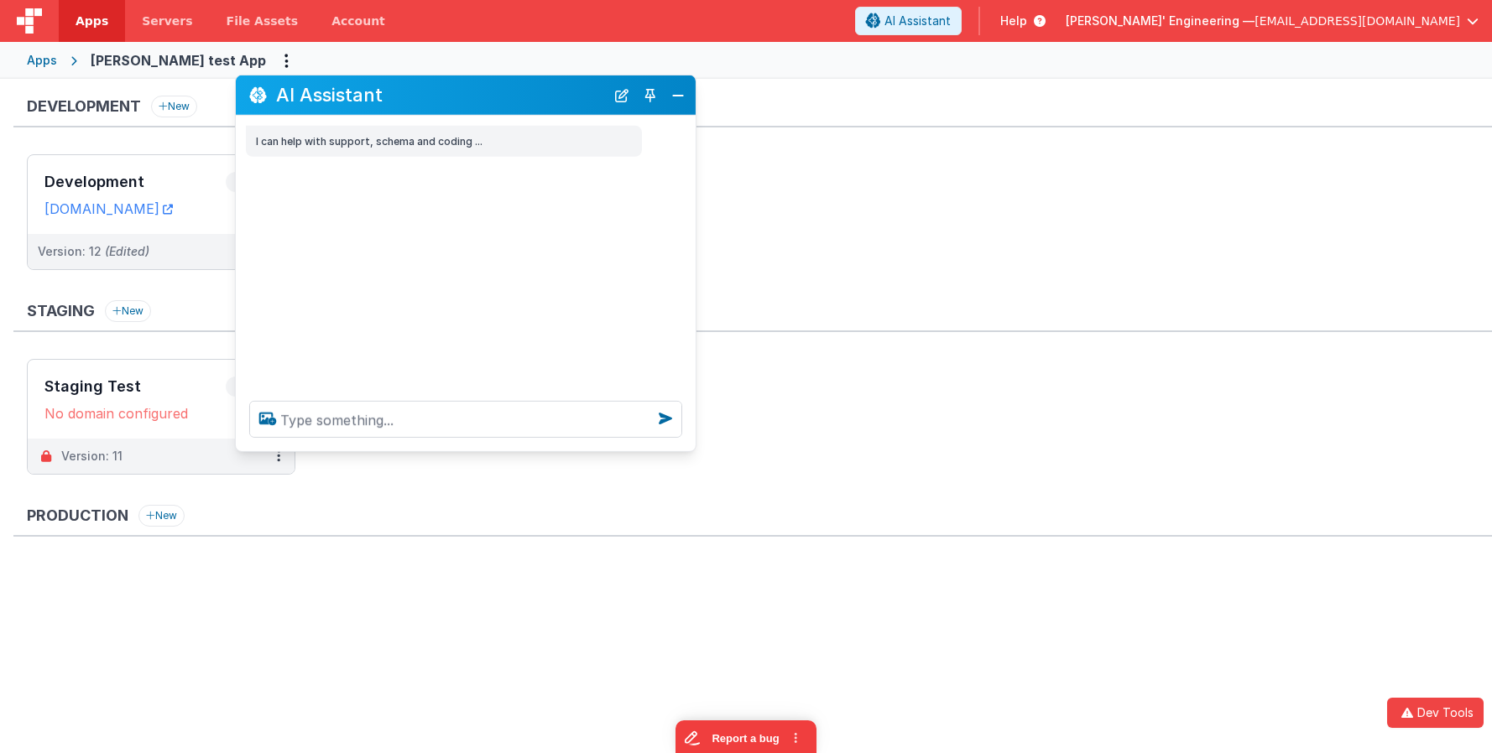
drag, startPoint x: 574, startPoint y: 216, endPoint x: 555, endPoint y: 112, distance: 105.6
click at [534, 98] on h2 "AI Assistant" at bounding box center [440, 95] width 329 height 20
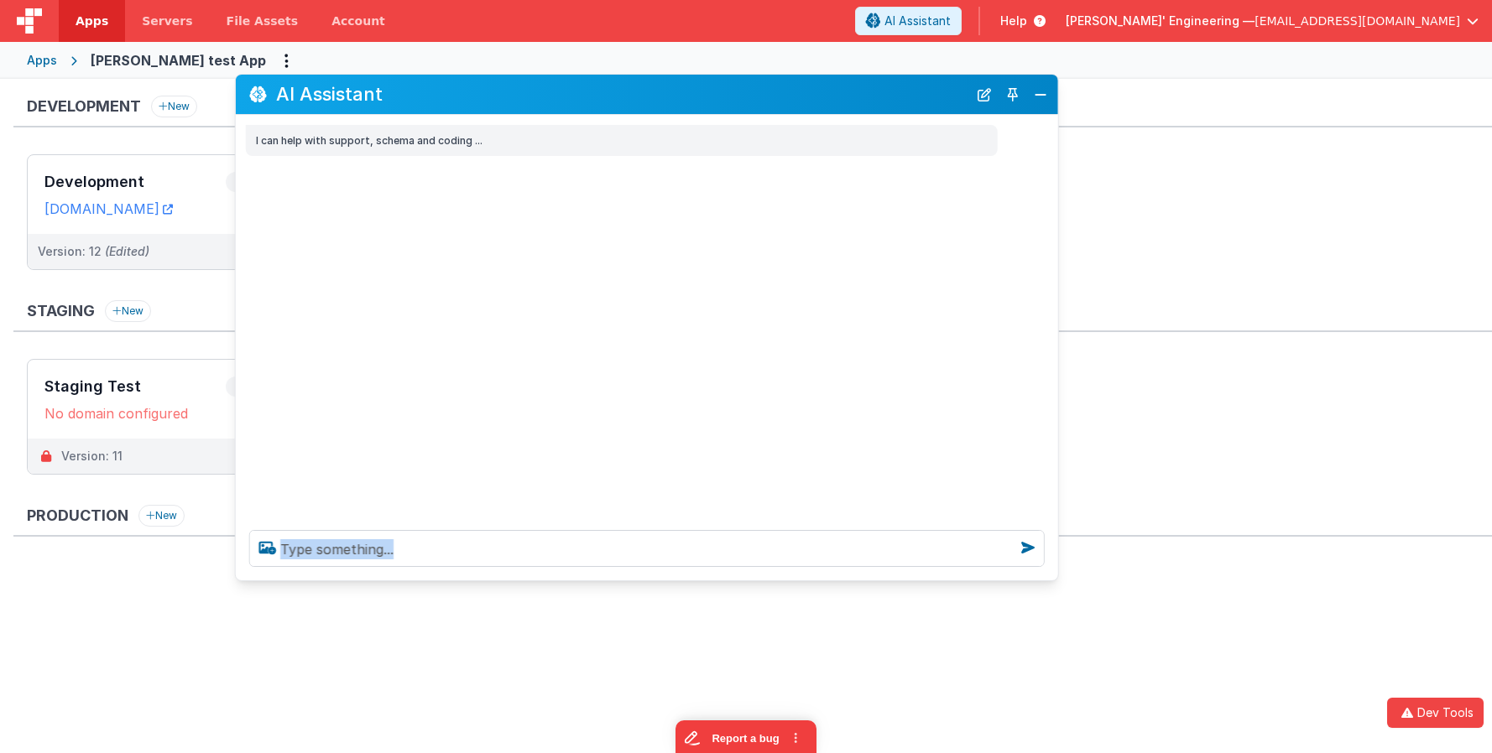
drag, startPoint x: 734, startPoint y: 476, endPoint x: 1036, endPoint y: 584, distance: 320.8
click at [1058, 581] on div at bounding box center [647, 549] width 822 height 64
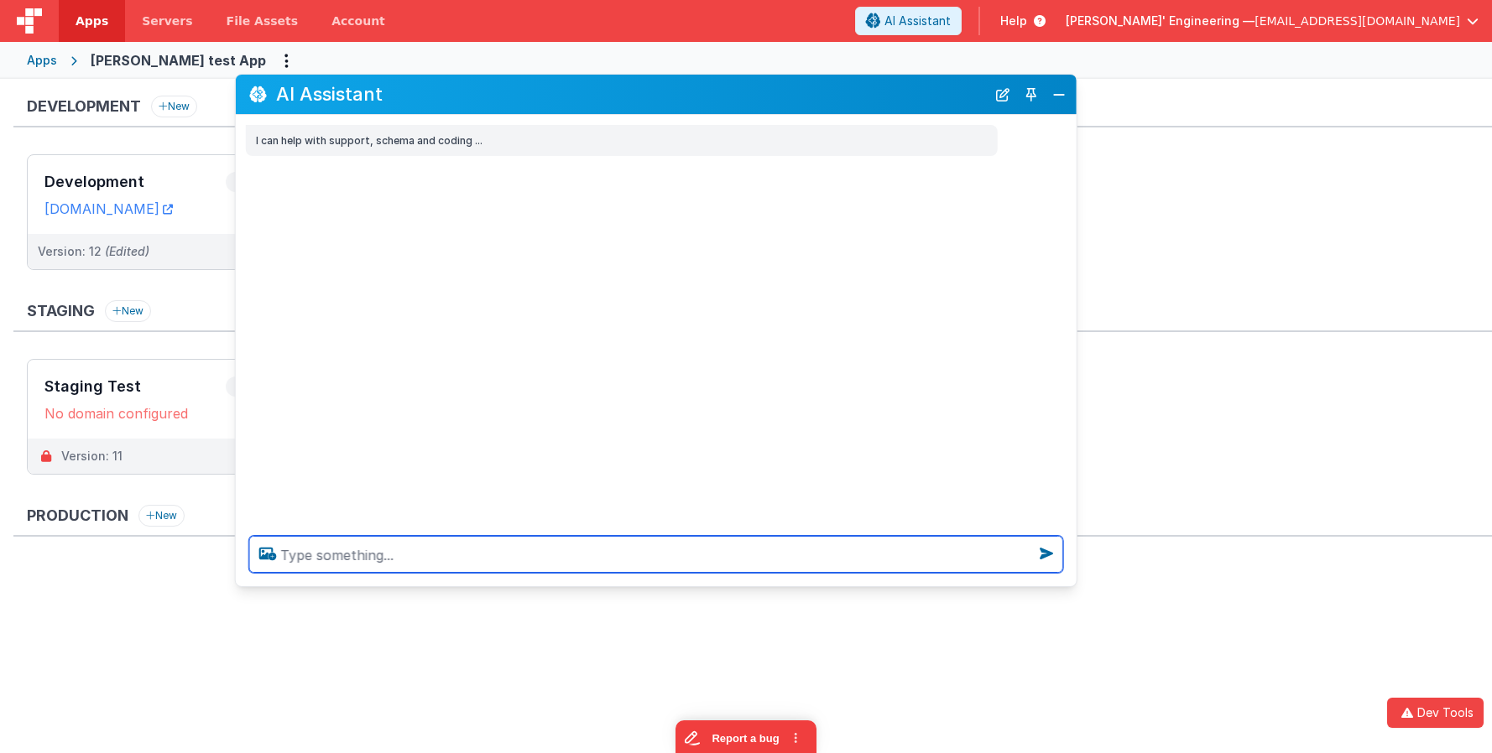
click at [794, 557] on textarea at bounding box center [656, 554] width 814 height 37
type textarea "show me the friday live with ian jempson"
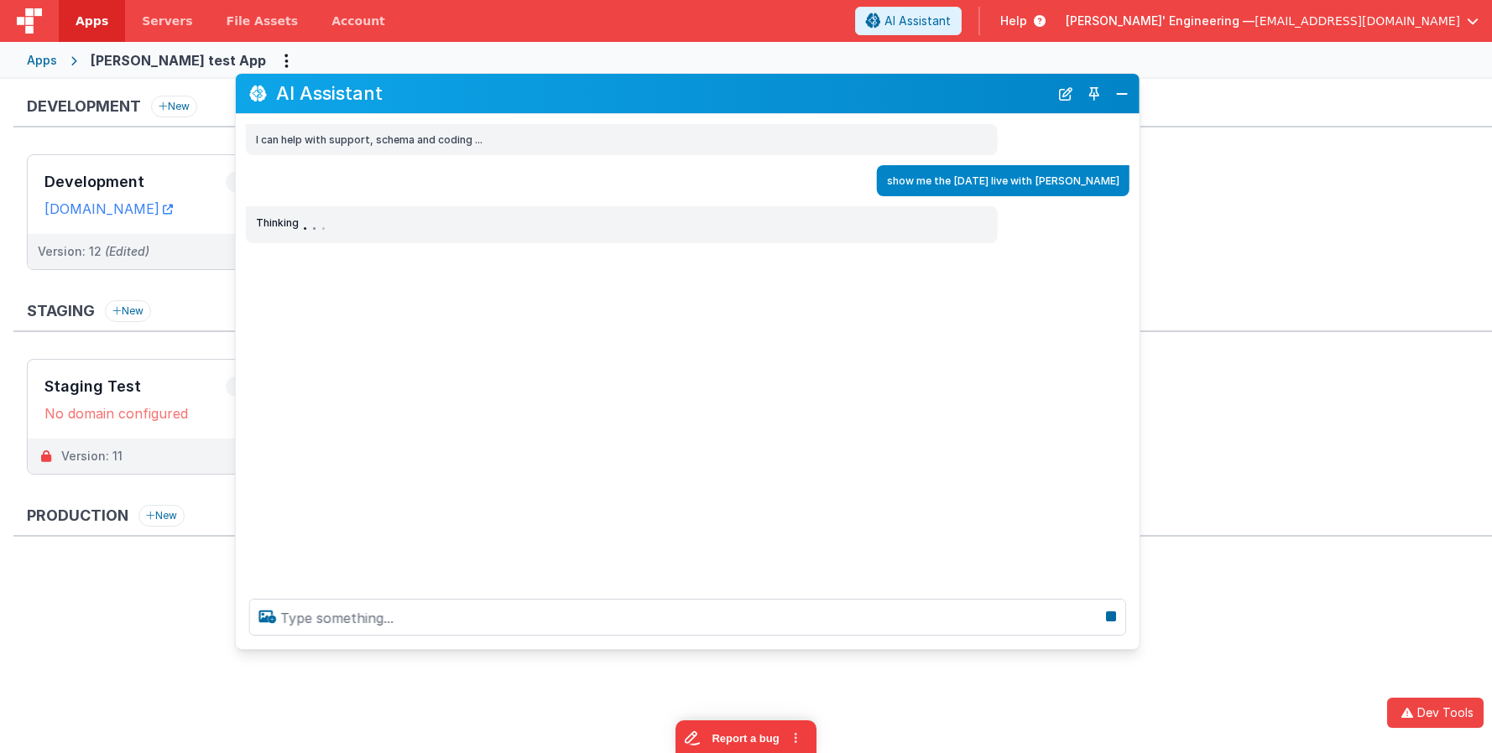
drag, startPoint x: 1068, startPoint y: 585, endPoint x: 1139, endPoint y: 650, distance: 96.8
click at [1139, 649] on div at bounding box center [687, 618] width 903 height 64
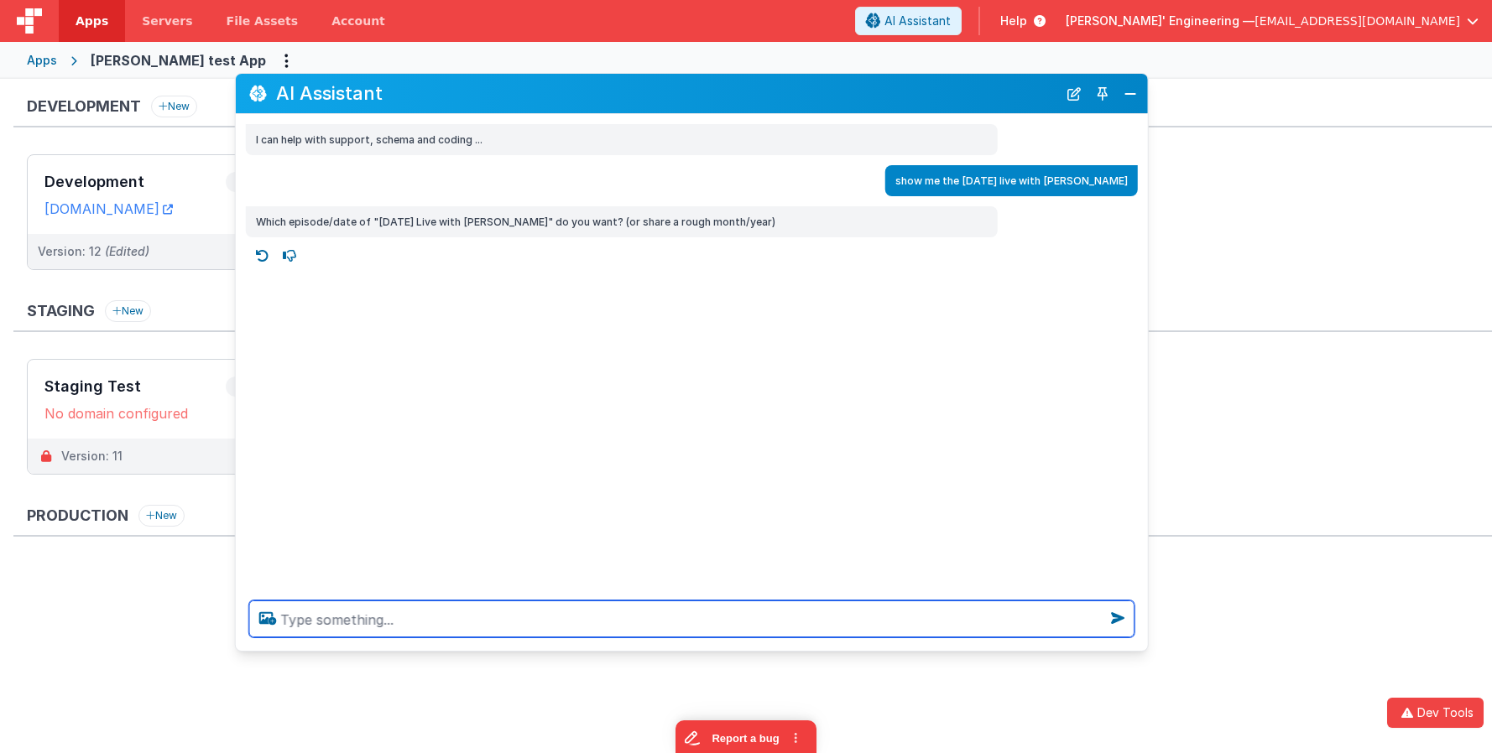
click at [512, 616] on textarea at bounding box center [691, 619] width 885 height 37
type textarea "not sure"
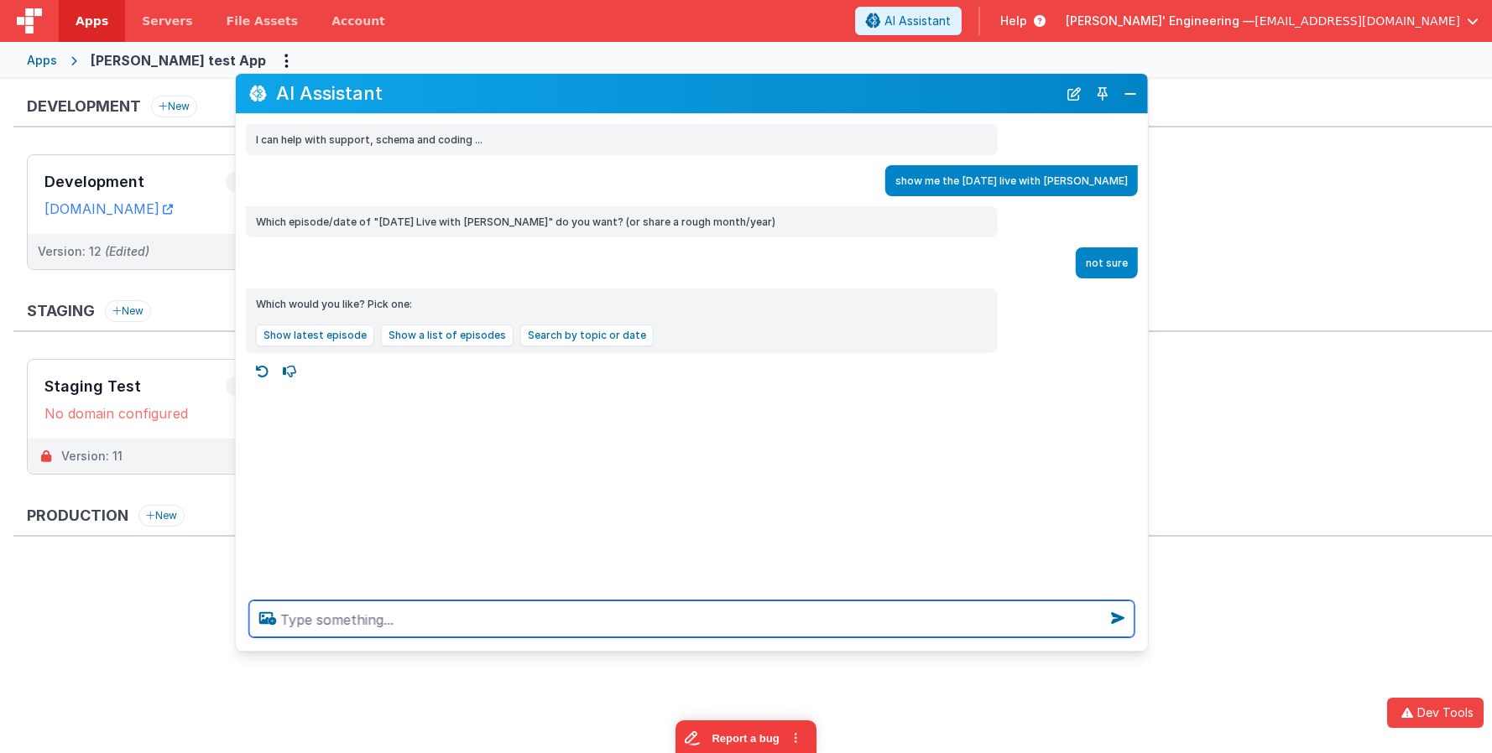
click at [388, 616] on textarea at bounding box center [691, 619] width 885 height 37
type textarea "the one with ian j"
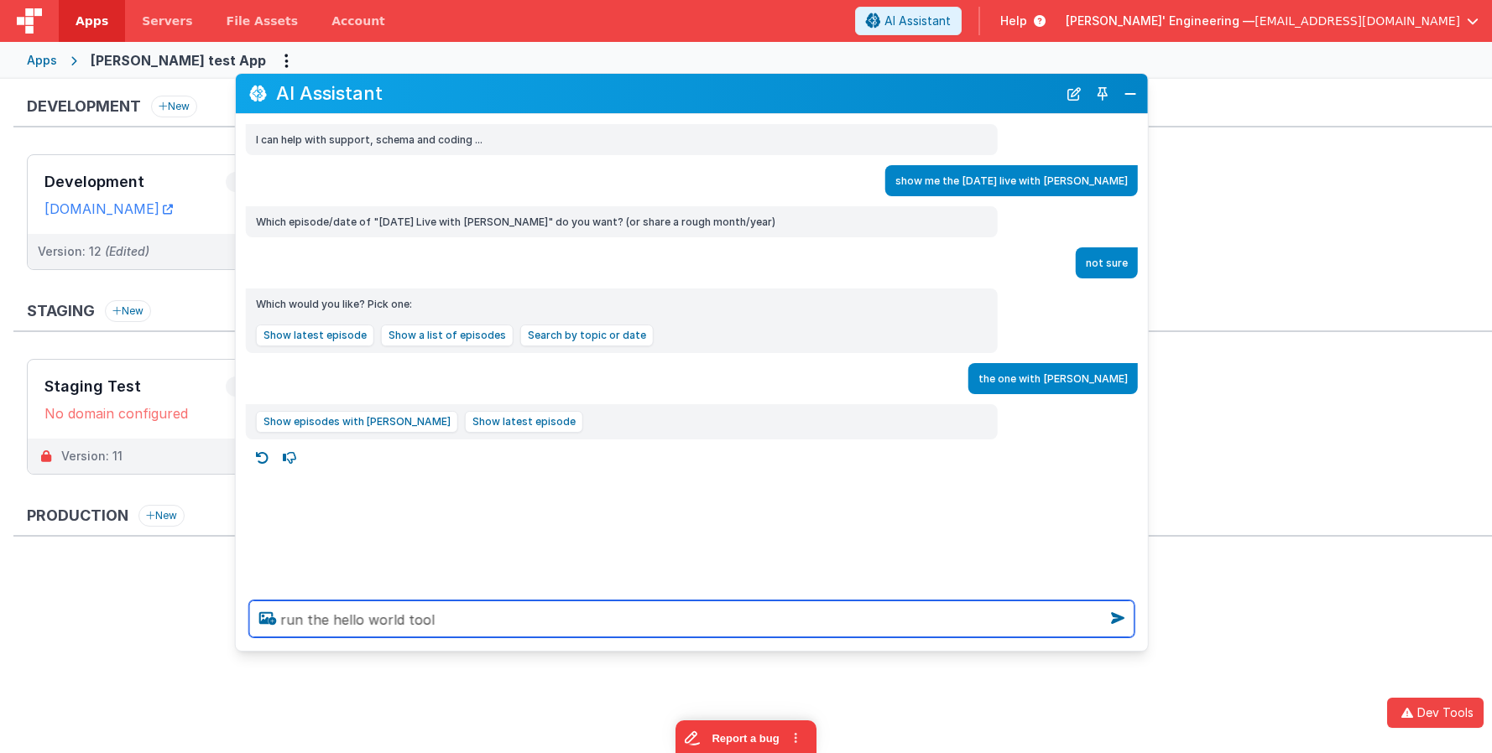
type textarea "run the hello world tool"
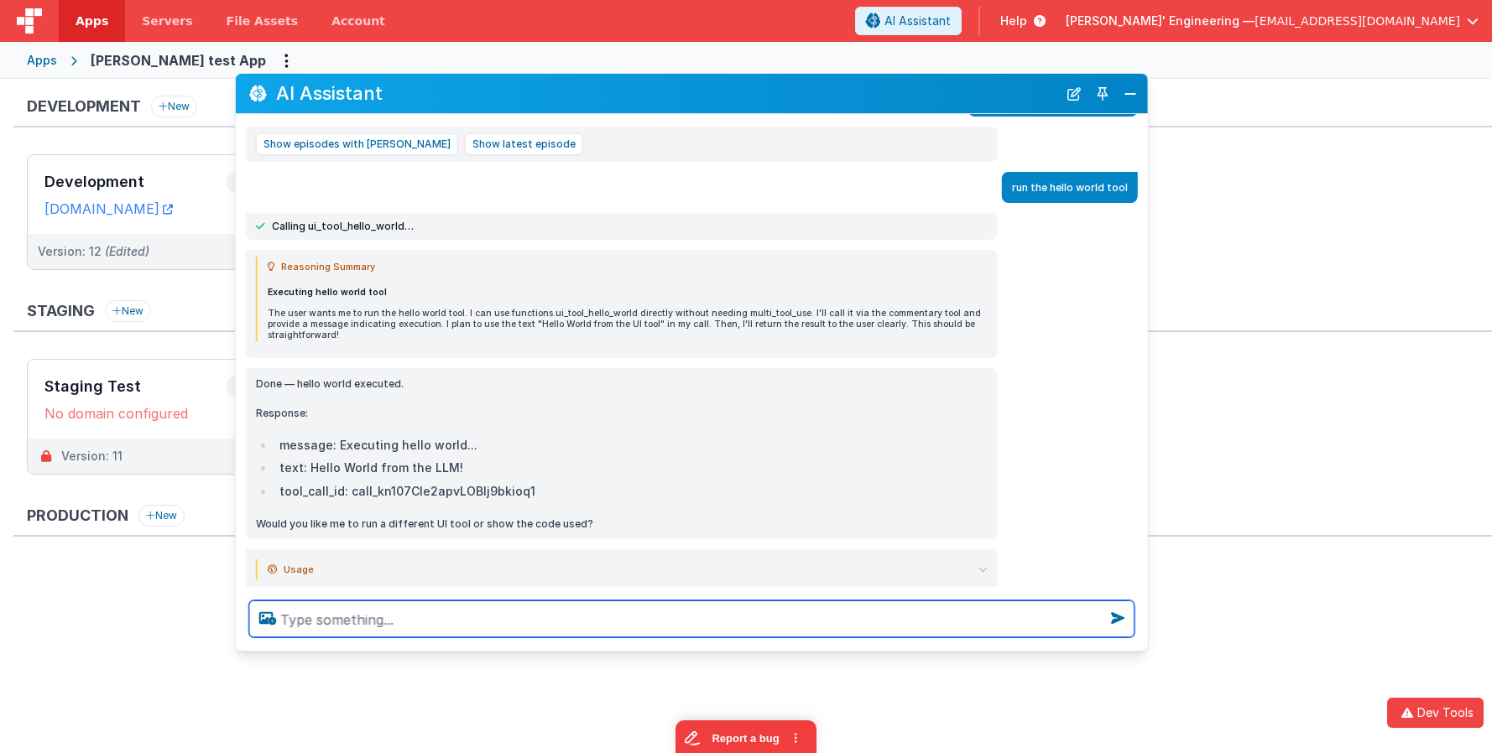
scroll to position [301, 0]
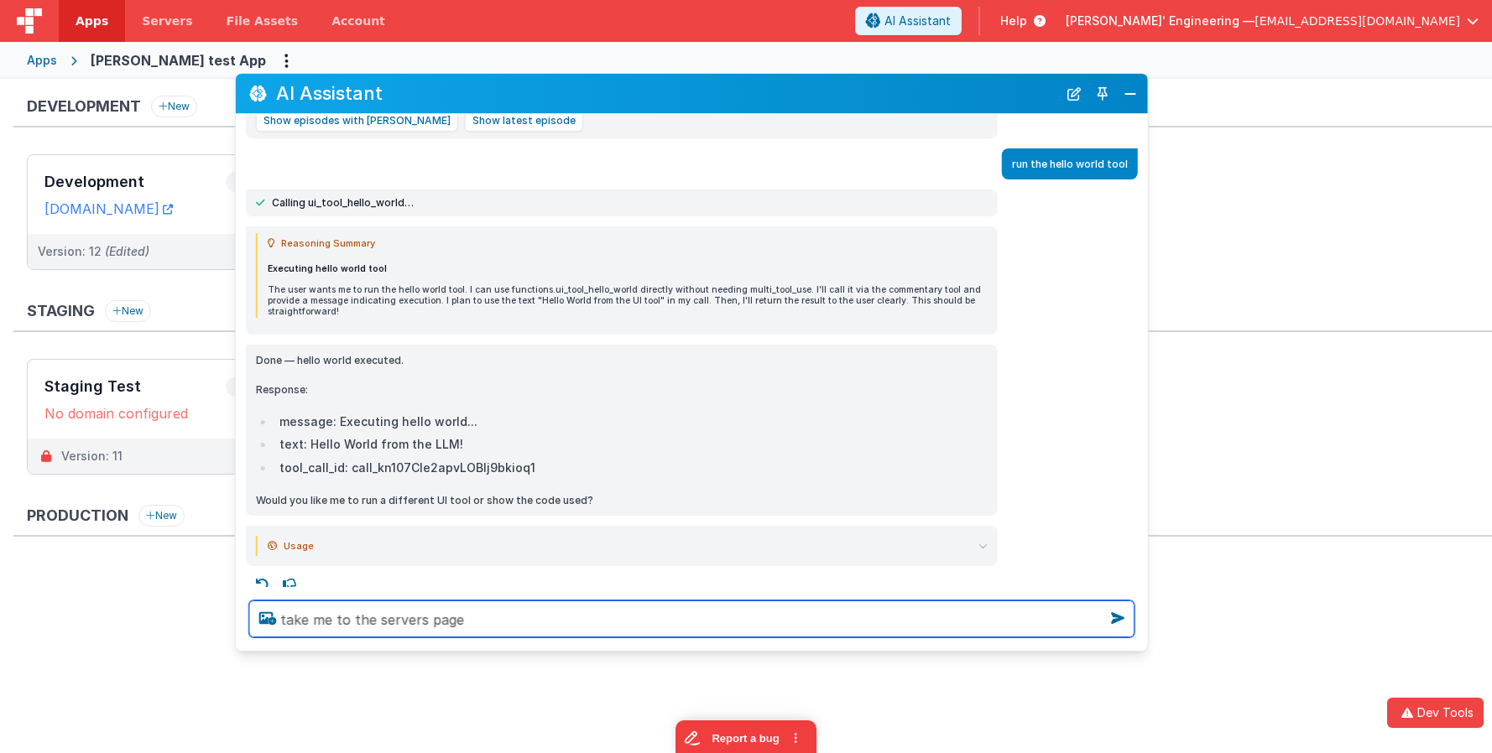
type textarea "take me to the servers page"
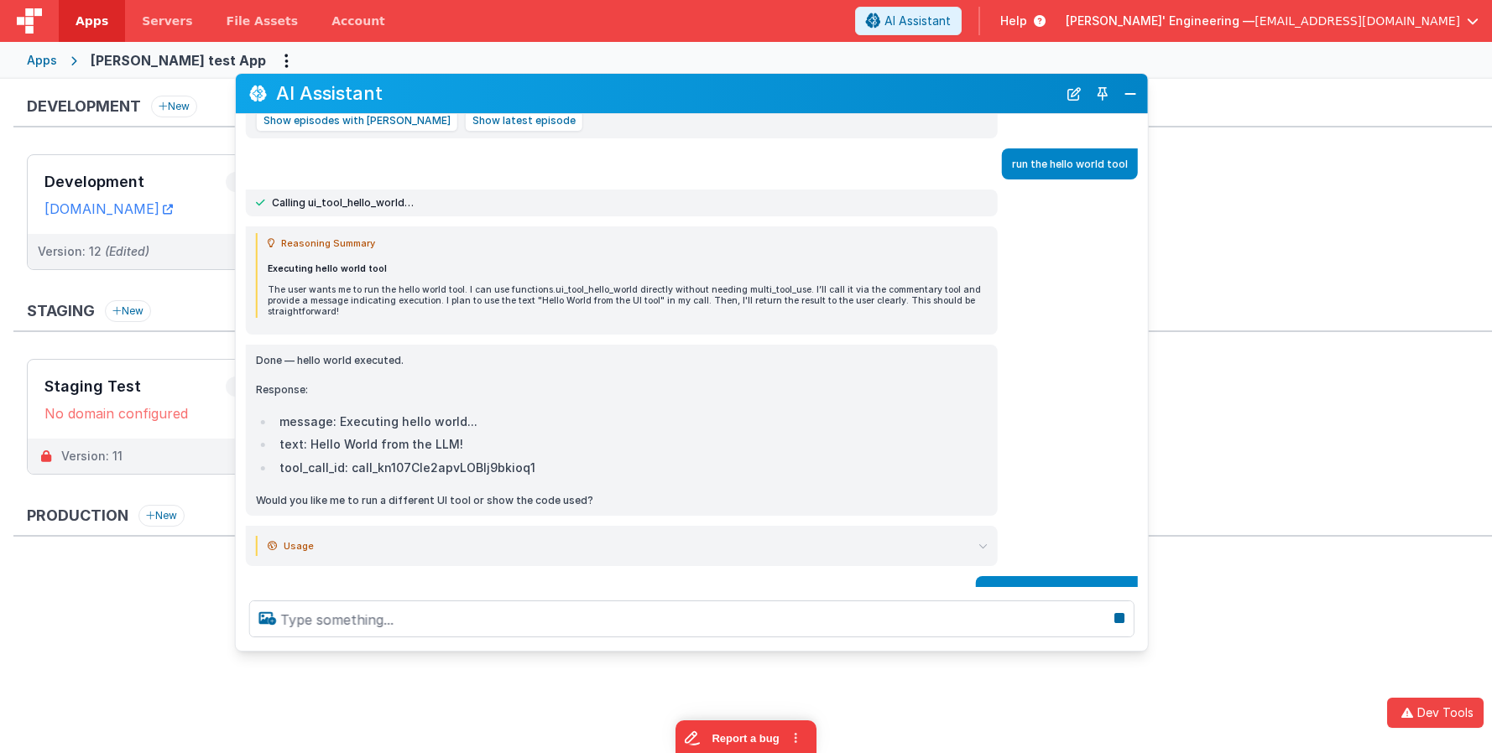
scroll to position [357, 0]
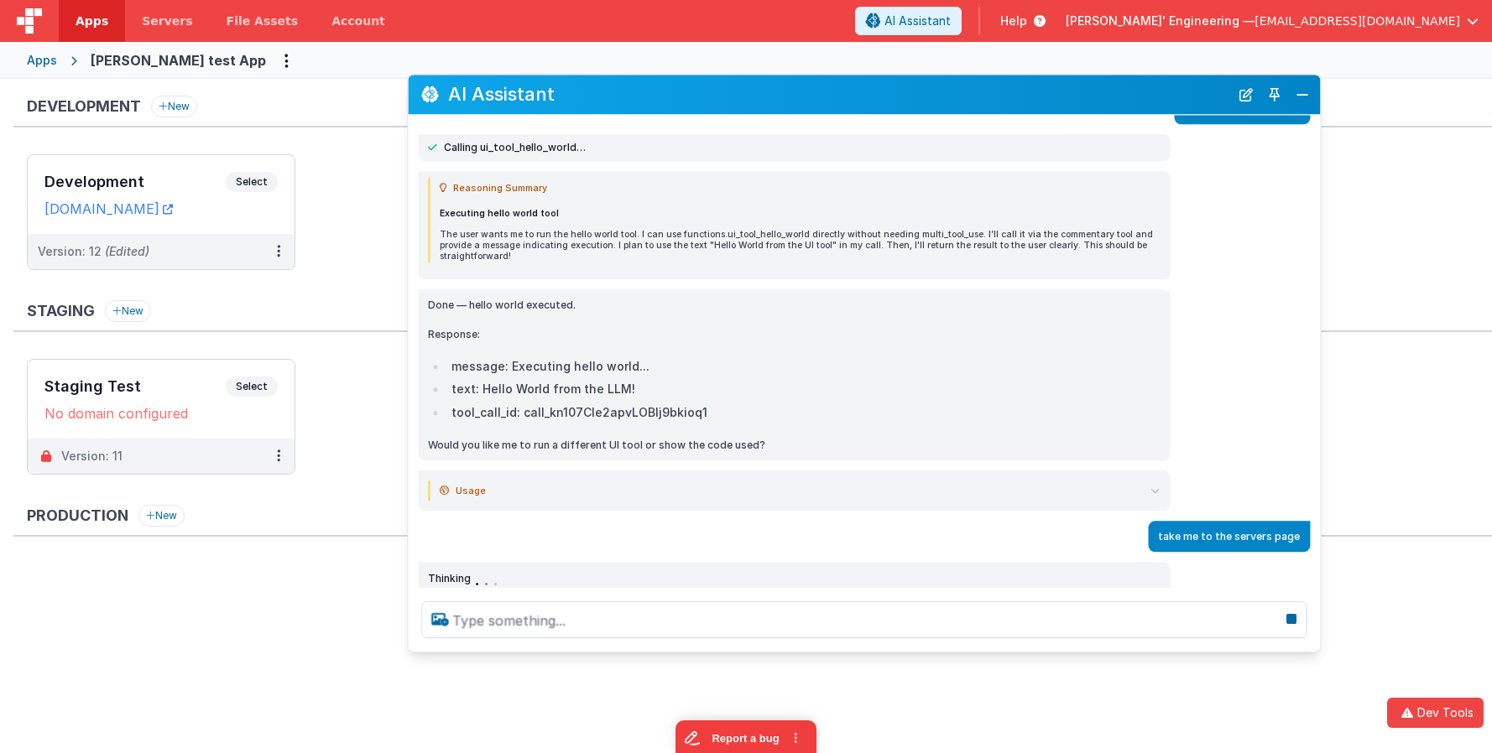
drag, startPoint x: 488, startPoint y: 106, endPoint x: 692, endPoint y: 111, distance: 203.9
click at [691, 110] on div "AI Assistant" at bounding box center [864, 94] width 912 height 39
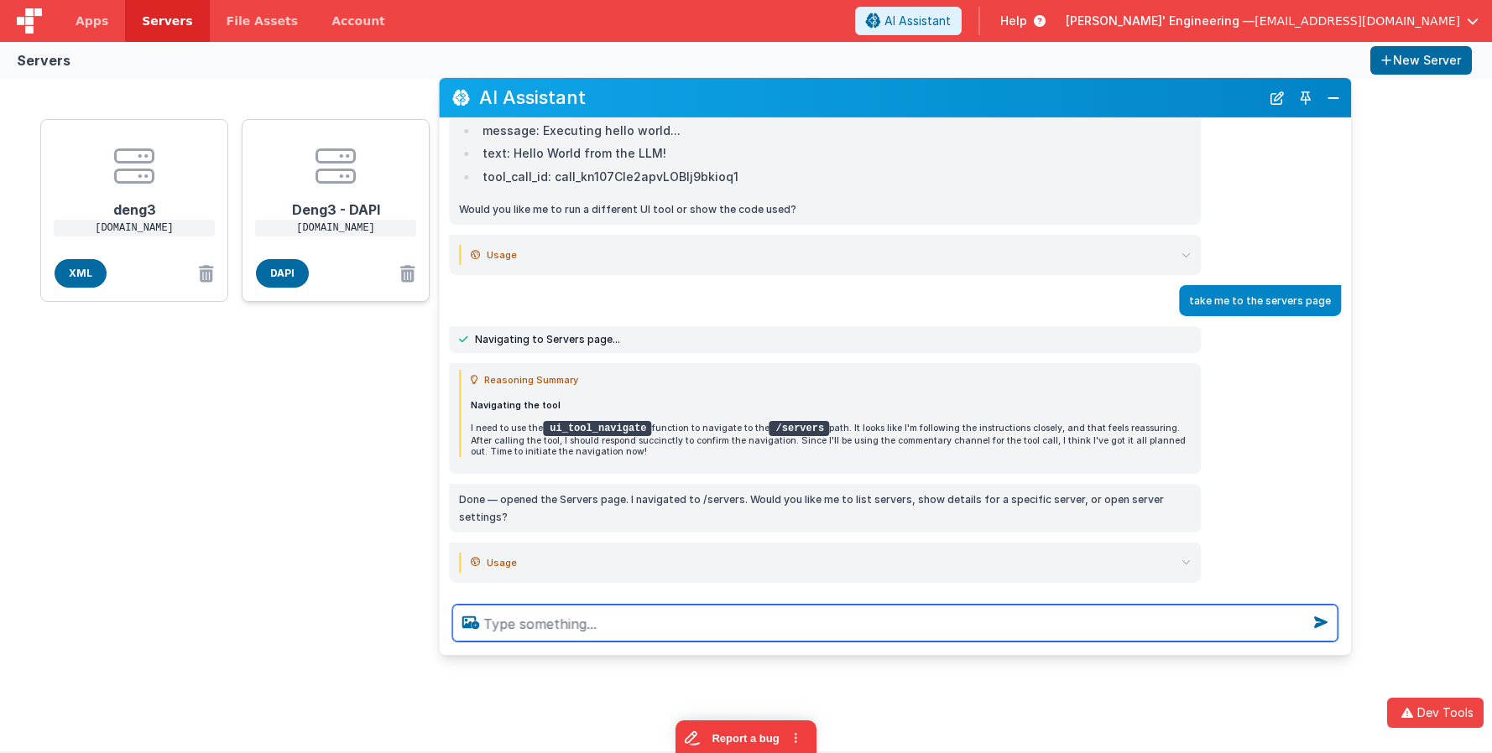
scroll to position [608, 0]
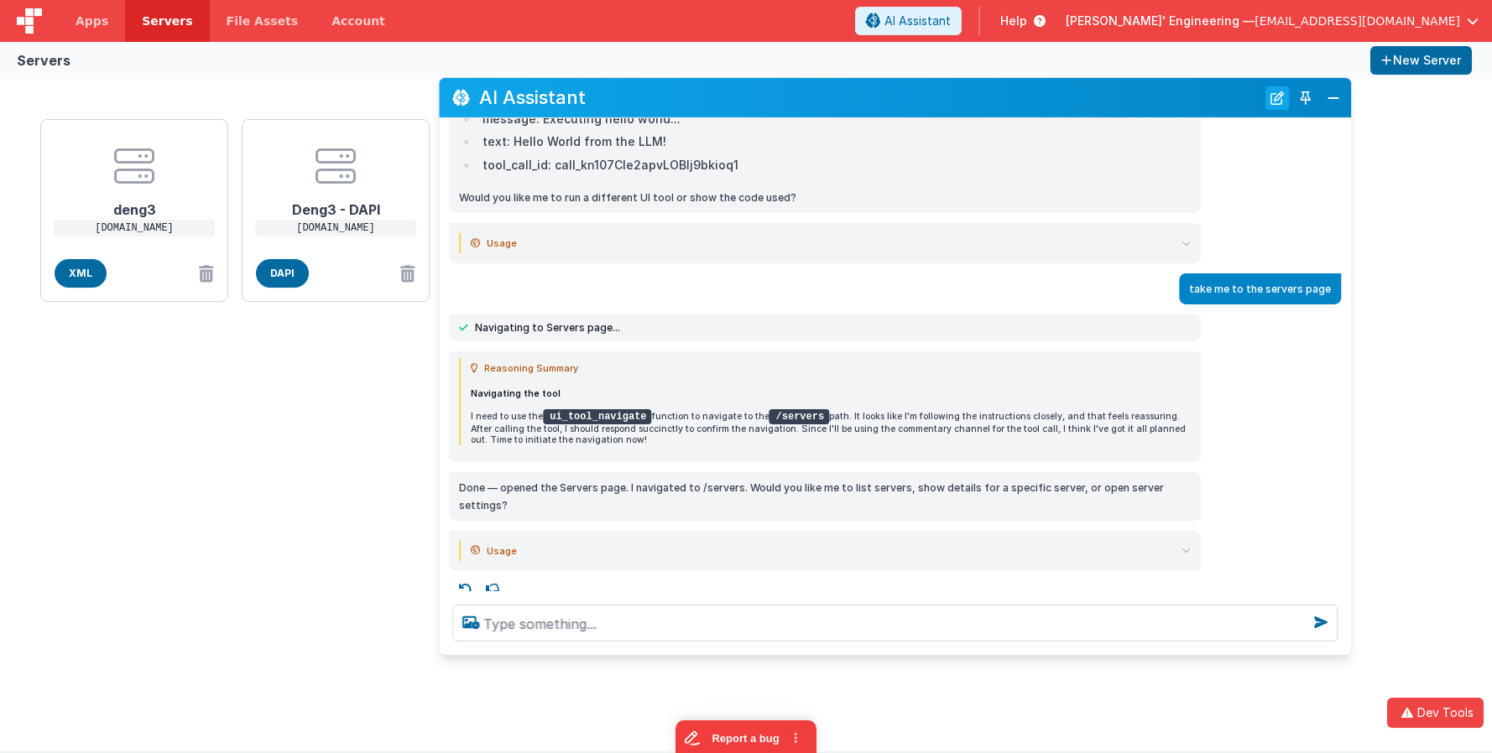
click at [1280, 100] on button "New Chat" at bounding box center [1276, 97] width 23 height 23
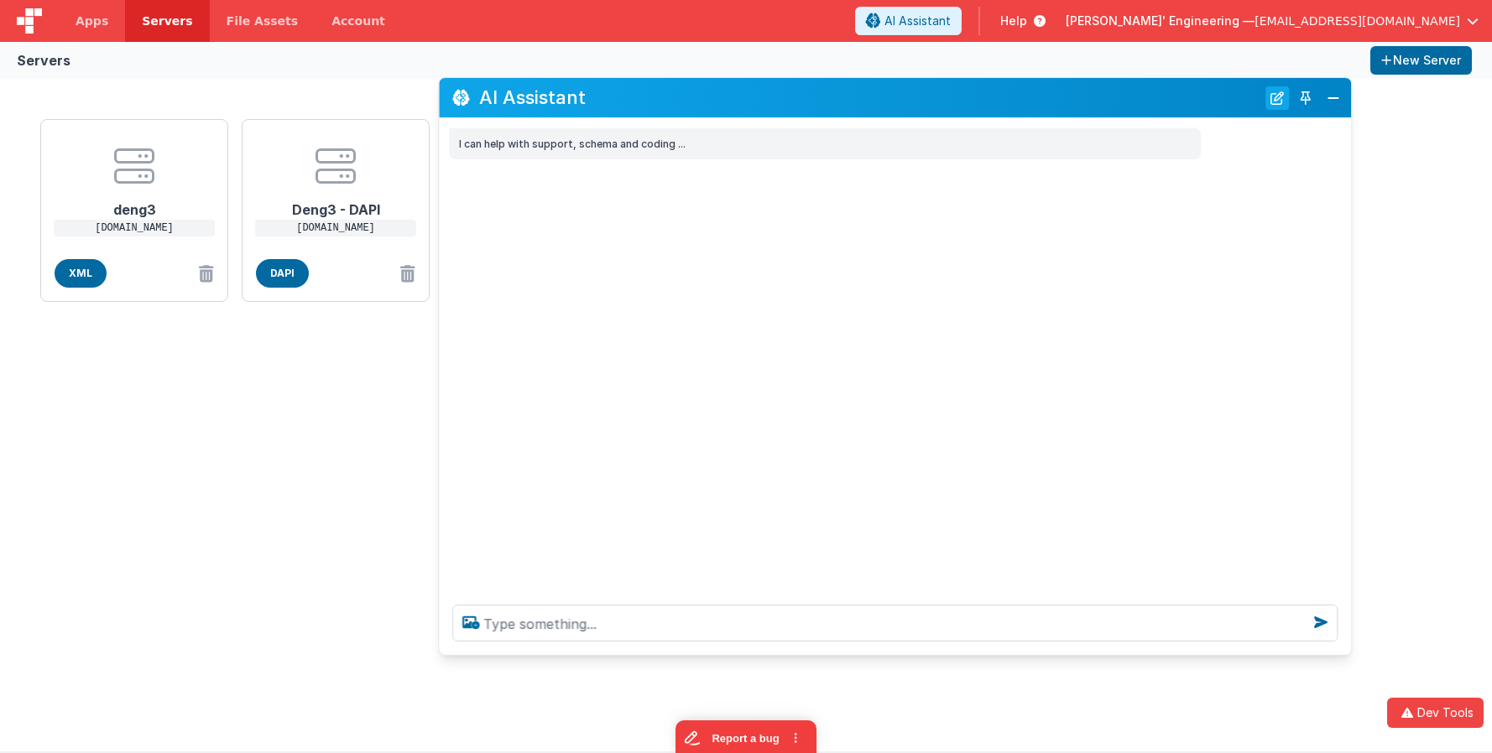
scroll to position [0, 0]
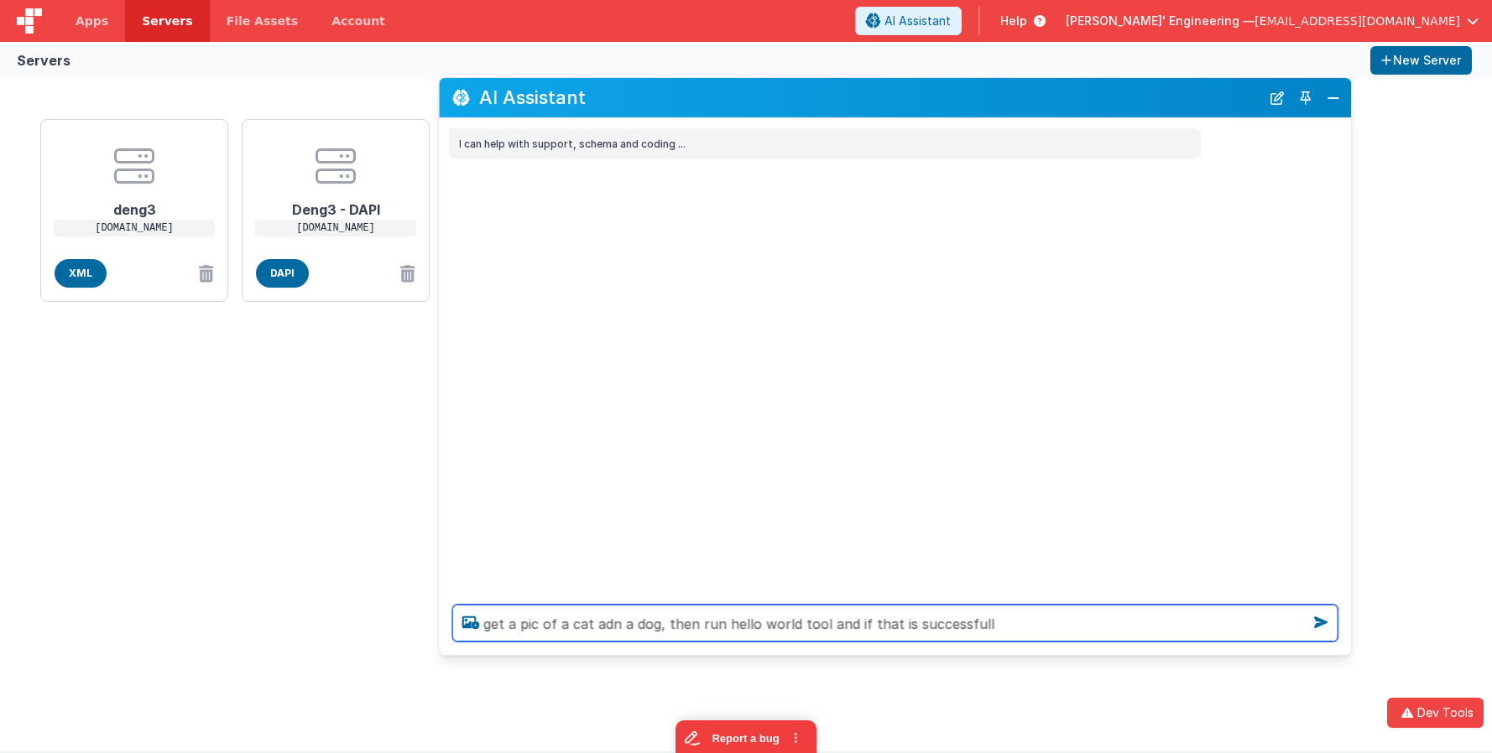
click at [998, 627] on textarea "get a pic of a cat adn a dog, then run hello world tool and if that is successf…" at bounding box center [894, 623] width 885 height 37
type textarea "get a pic of a cat adn a dog, then run hello world tool and if that is successf…"
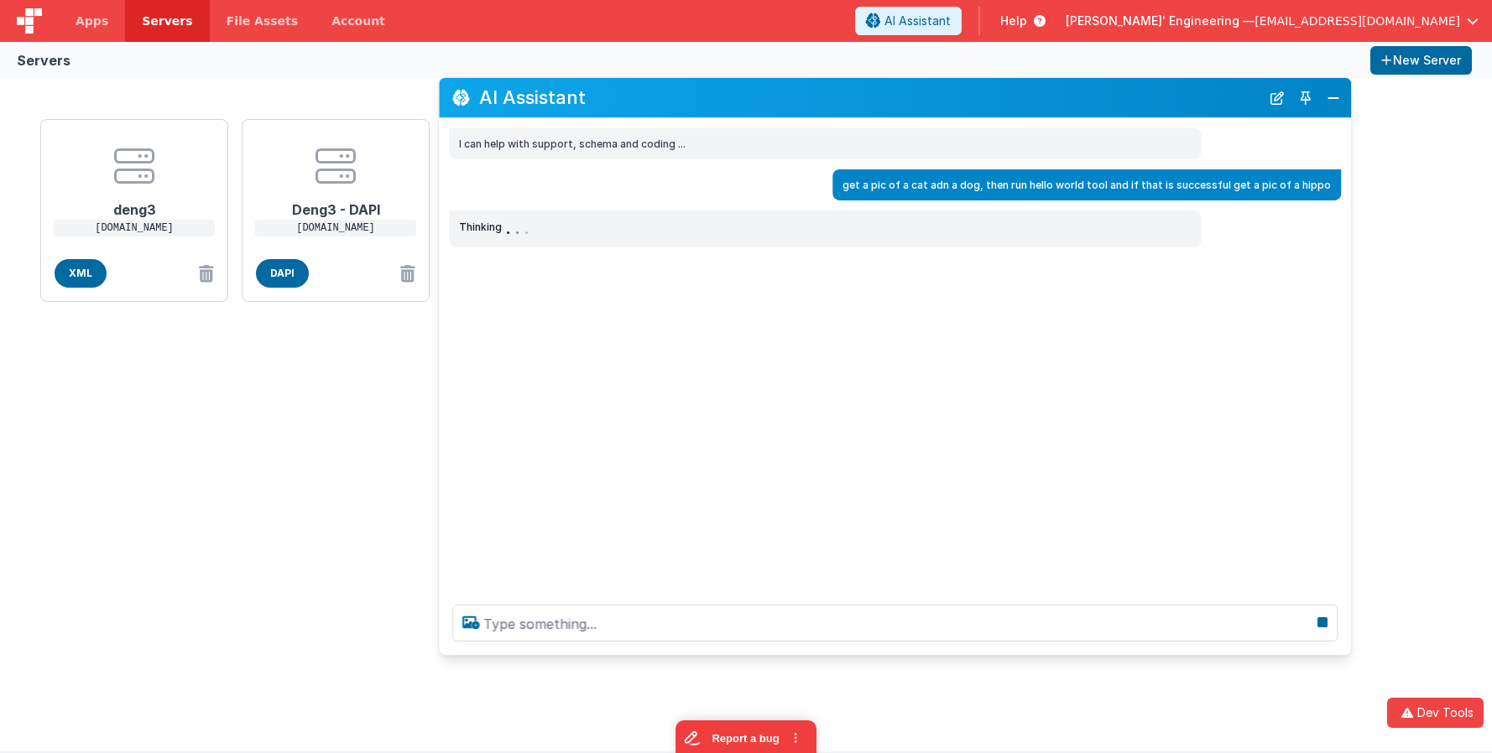
drag, startPoint x: 898, startPoint y: 96, endPoint x: 883, endPoint y: 91, distance: 14.9
click at [883, 91] on h2 "AI Assistant" at bounding box center [869, 97] width 781 height 20
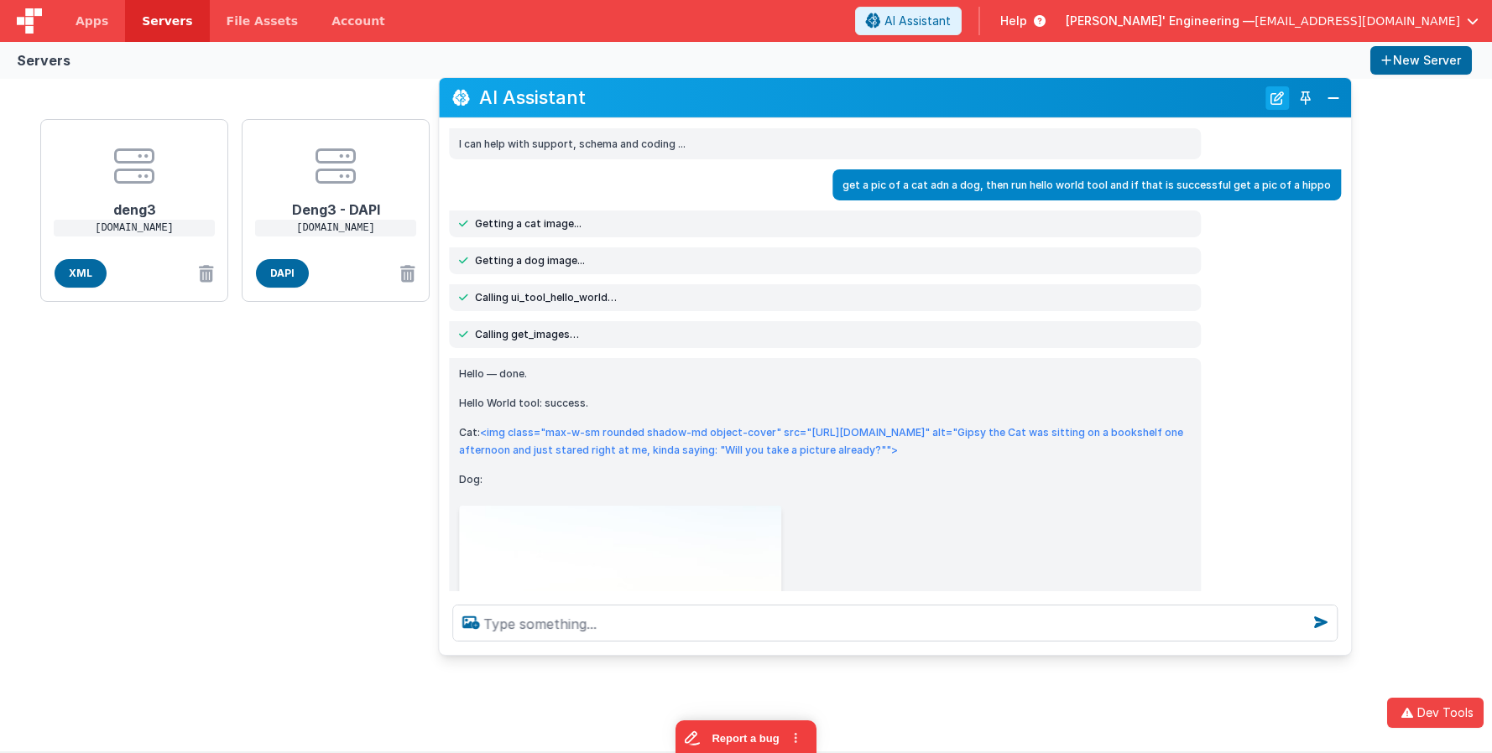
click at [1277, 98] on button "New Chat" at bounding box center [1276, 97] width 23 height 23
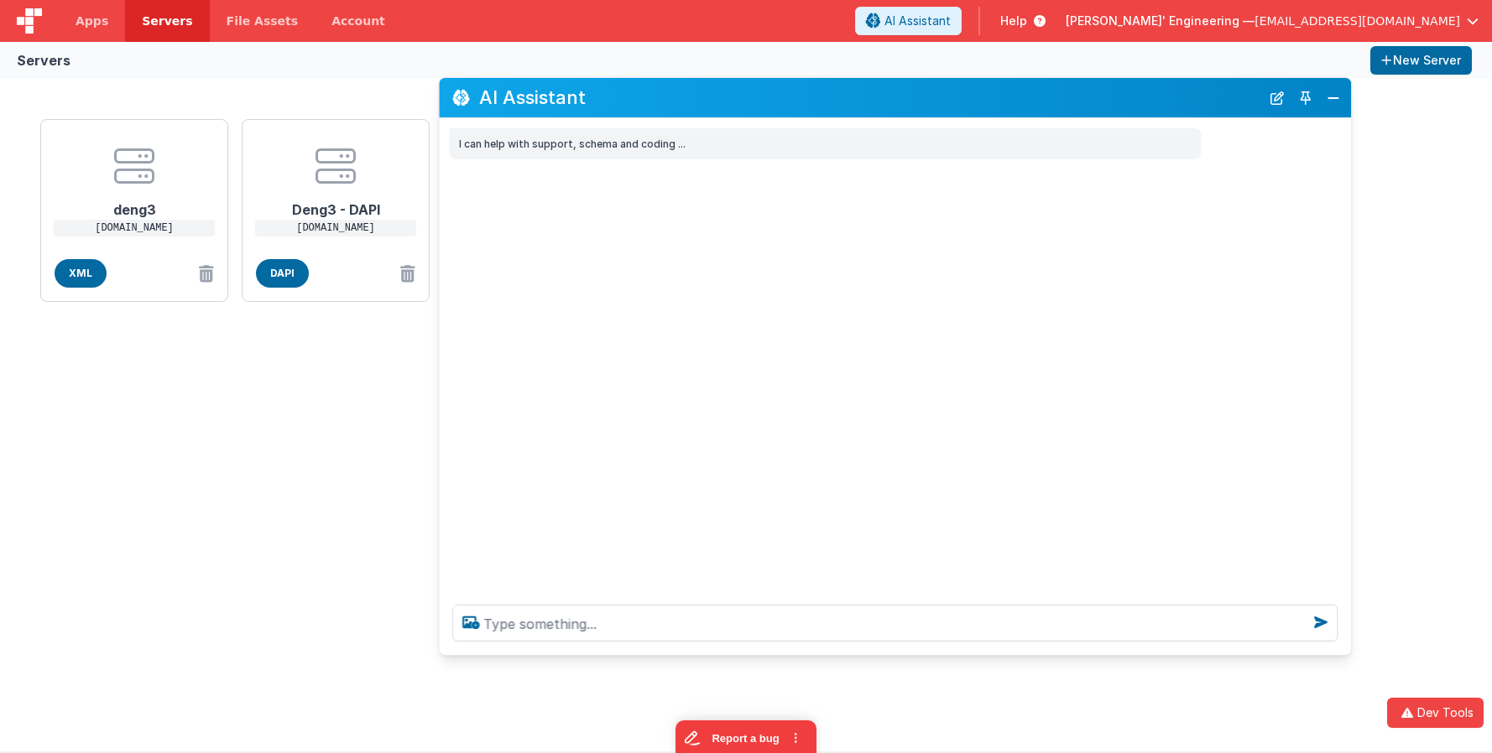
drag, startPoint x: 1012, startPoint y: 102, endPoint x: 984, endPoint y: 102, distance: 27.7
click at [984, 102] on h2 "AI Assistant" at bounding box center [869, 97] width 781 height 20
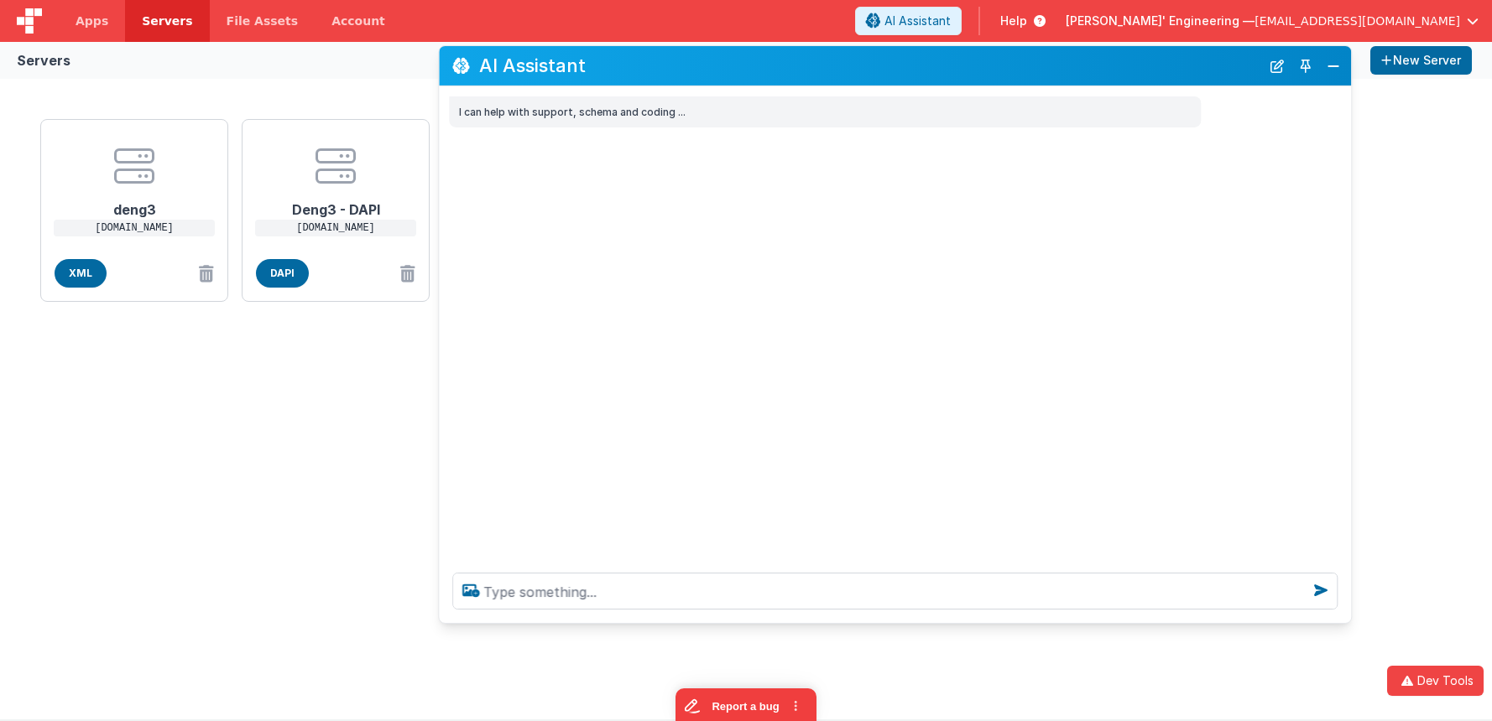
click at [247, 44] on div "Servers New Server" at bounding box center [746, 60] width 1492 height 37
click at [97, 29] on span "Apps" at bounding box center [92, 21] width 33 height 17
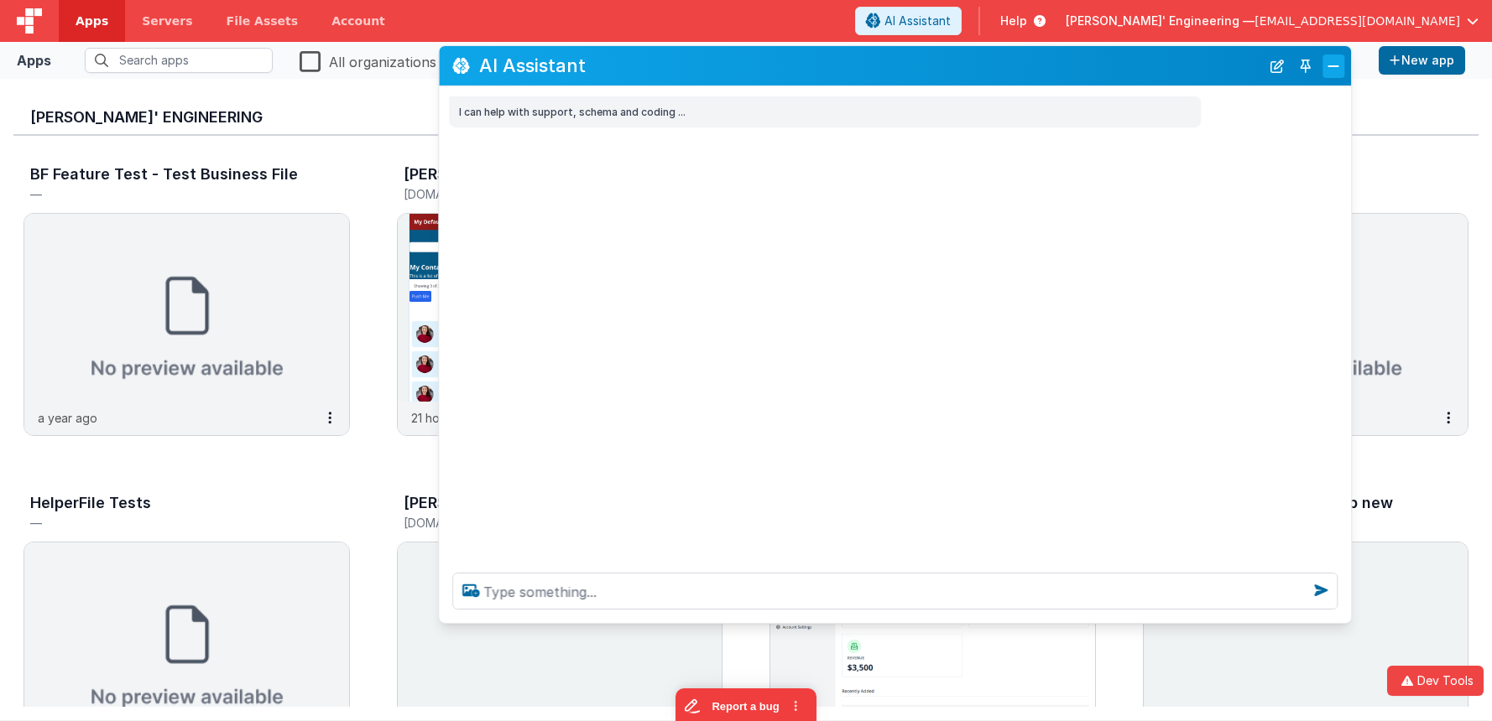
click at [1331, 74] on button "Close" at bounding box center [1333, 65] width 22 height 23
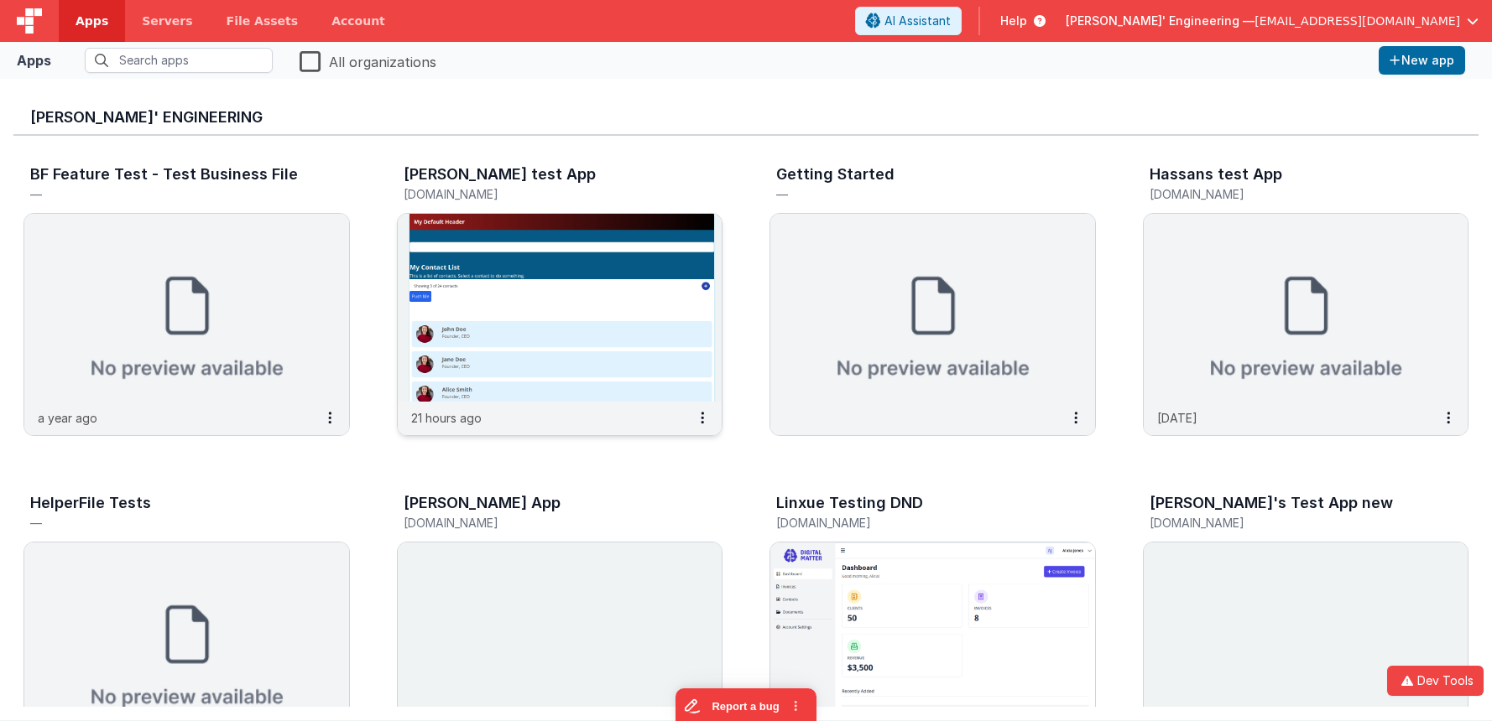
click at [517, 284] on img at bounding box center [560, 308] width 325 height 188
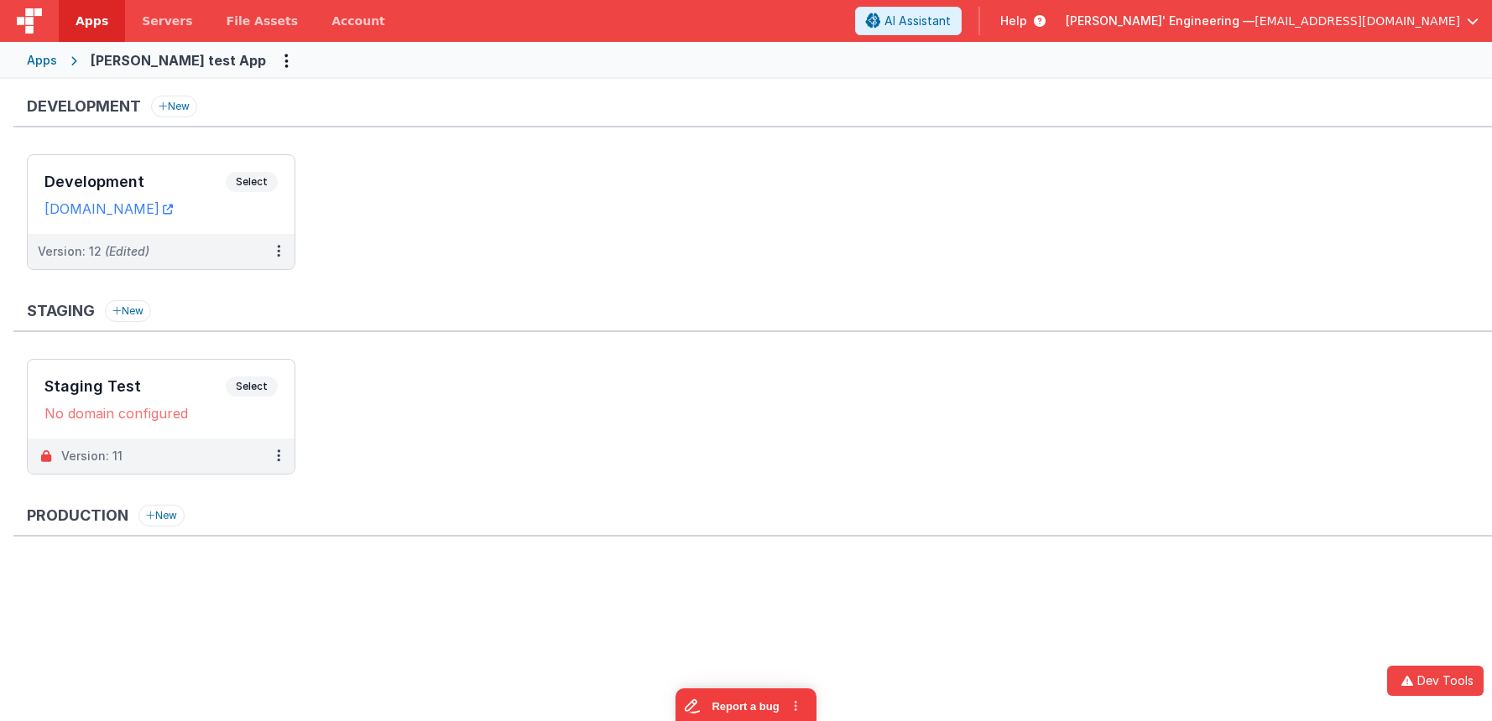
click at [792, 222] on ul "Development Select URLs charlesguidev.fmbetterforms.com Version: 12 (Edited)" at bounding box center [759, 220] width 1465 height 133
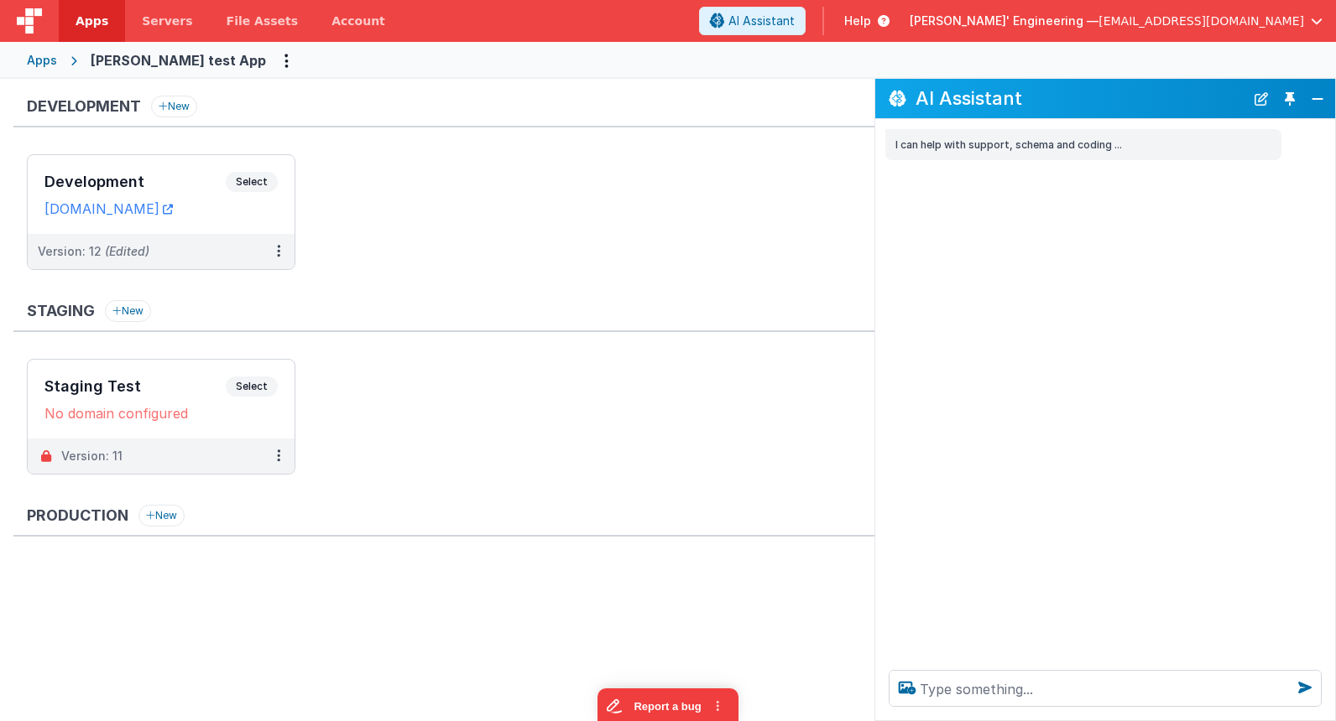
drag, startPoint x: 1289, startPoint y: 102, endPoint x: 997, endPoint y: 161, distance: 298.8
click at [1289, 102] on button "Toggle Pin" at bounding box center [1289, 98] width 23 height 23
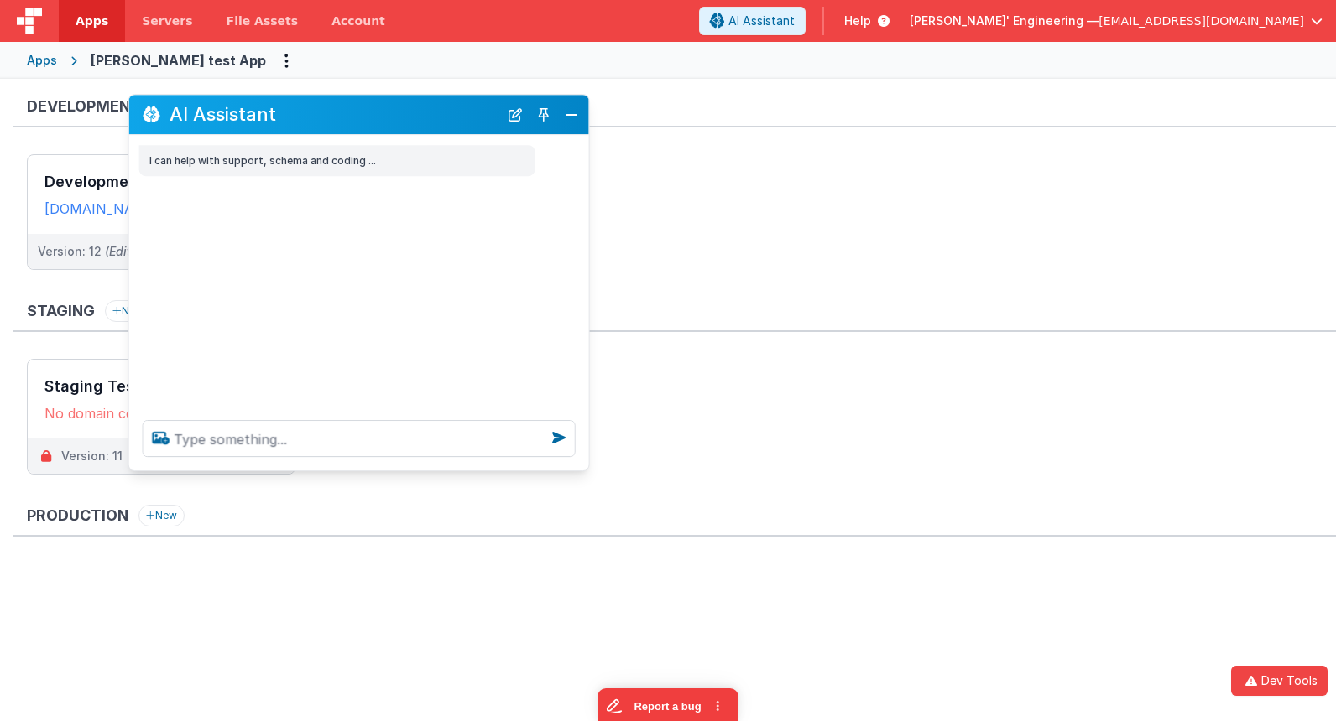
drag, startPoint x: 333, startPoint y: 314, endPoint x: 418, endPoint y: 112, distance: 218.4
click at [418, 112] on h2 "AI Assistant" at bounding box center [333, 115] width 329 height 20
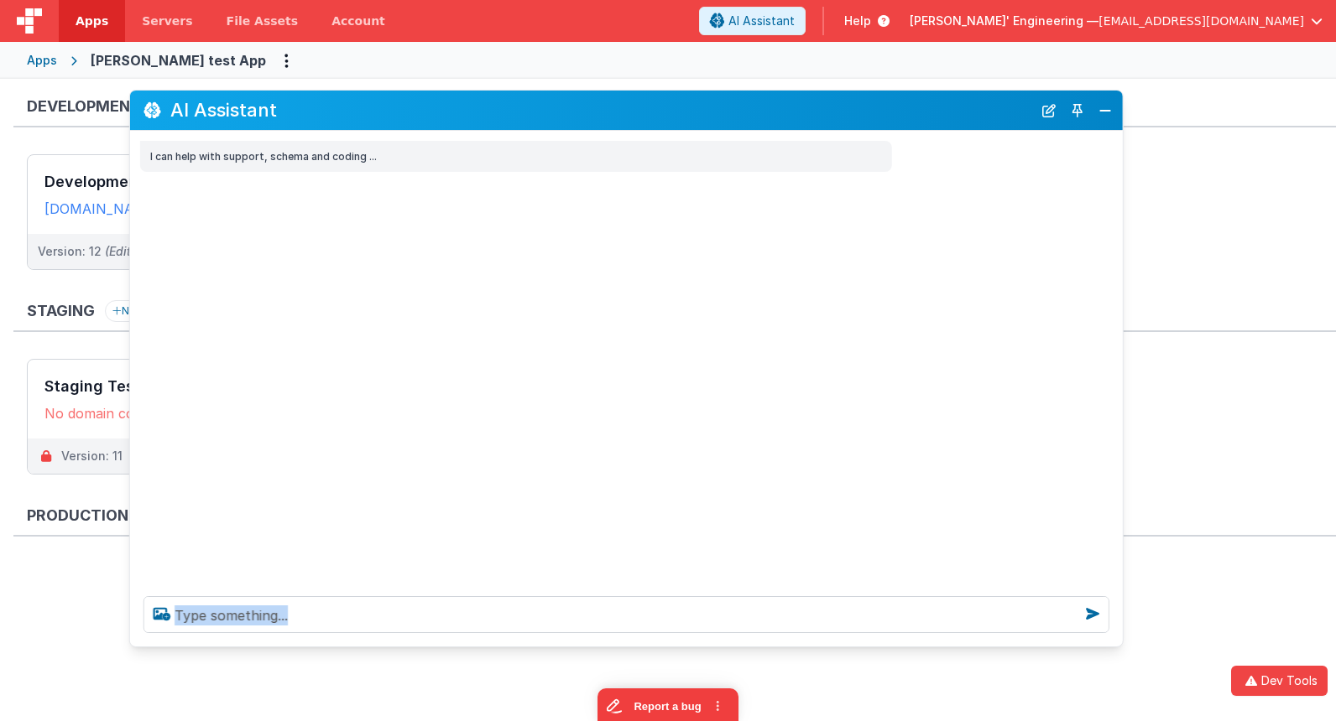
drag, startPoint x: 583, startPoint y: 461, endPoint x: 1015, endPoint y: 640, distance: 467.8
click at [1113, 643] on div at bounding box center [626, 615] width 992 height 64
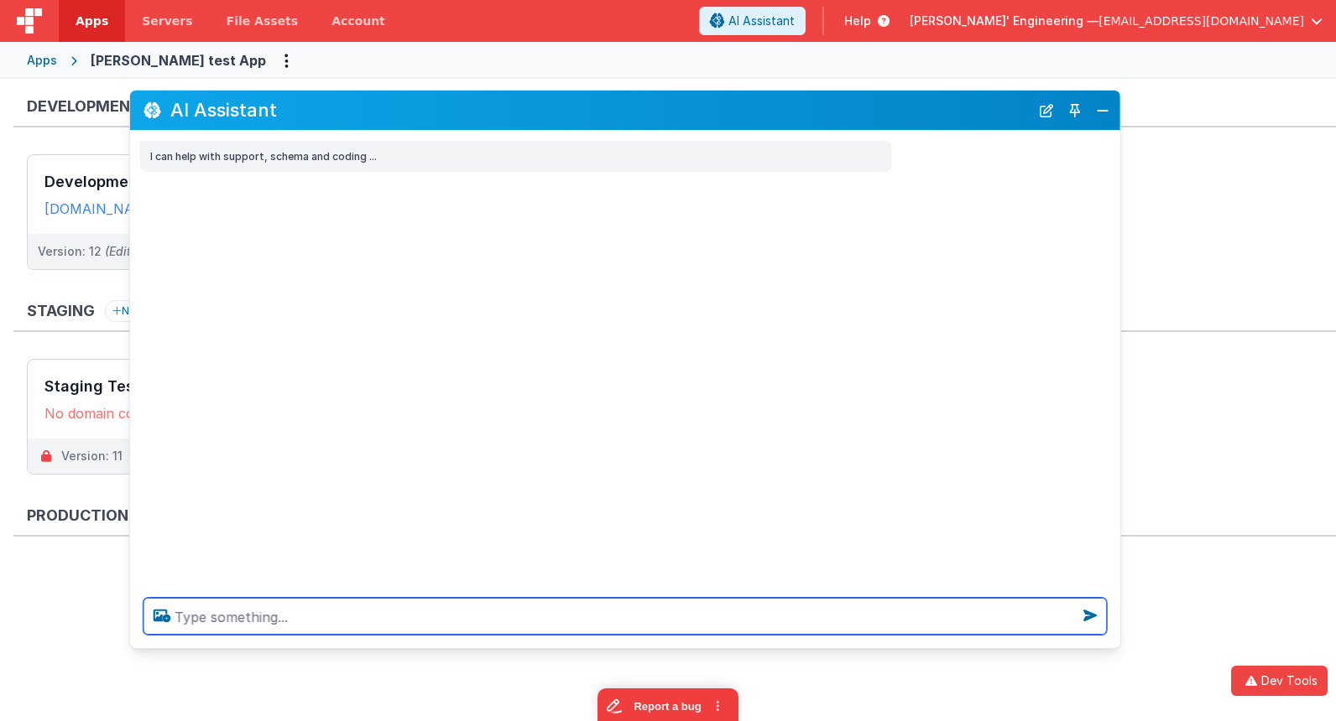
click at [890, 618] on textarea at bounding box center [624, 616] width 963 height 37
type textarea "show an assortment of ui widgets you can use"
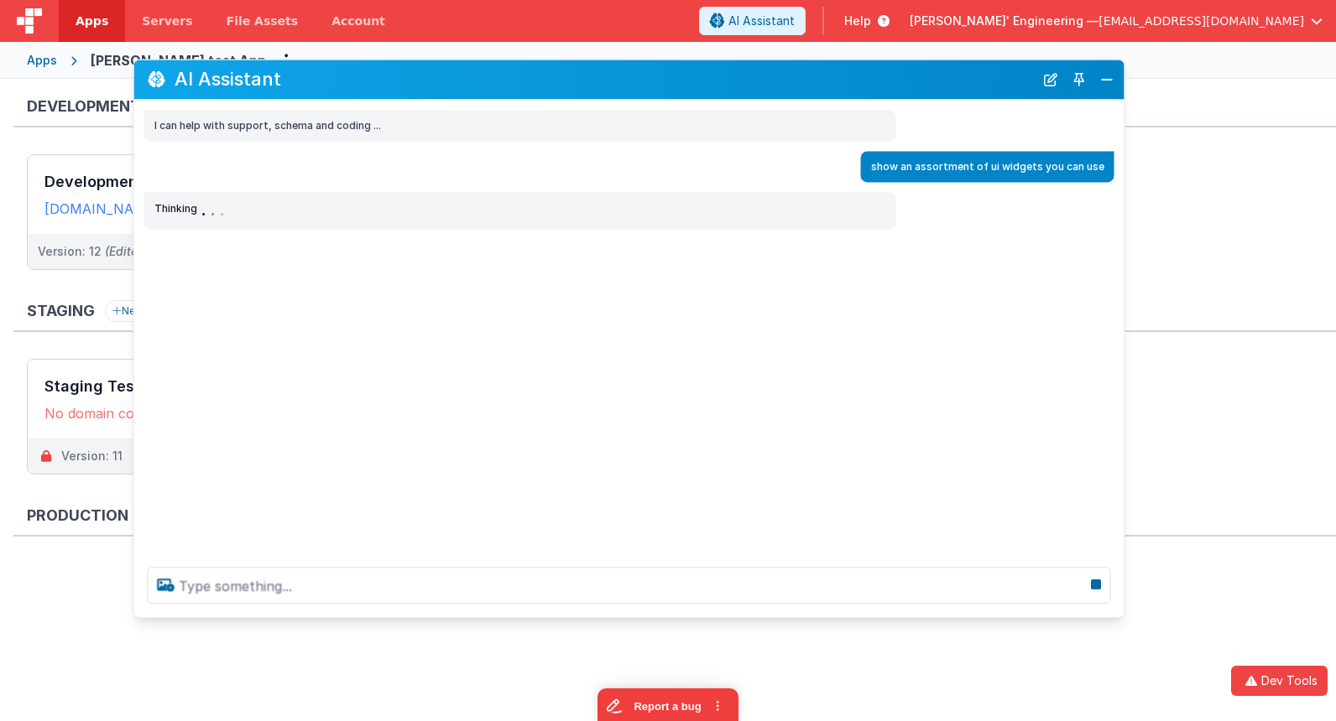
drag, startPoint x: 818, startPoint y: 106, endPoint x: 846, endPoint y: 269, distance: 165.9
click at [822, 79] on h2 "AI Assistant" at bounding box center [603, 80] width 859 height 20
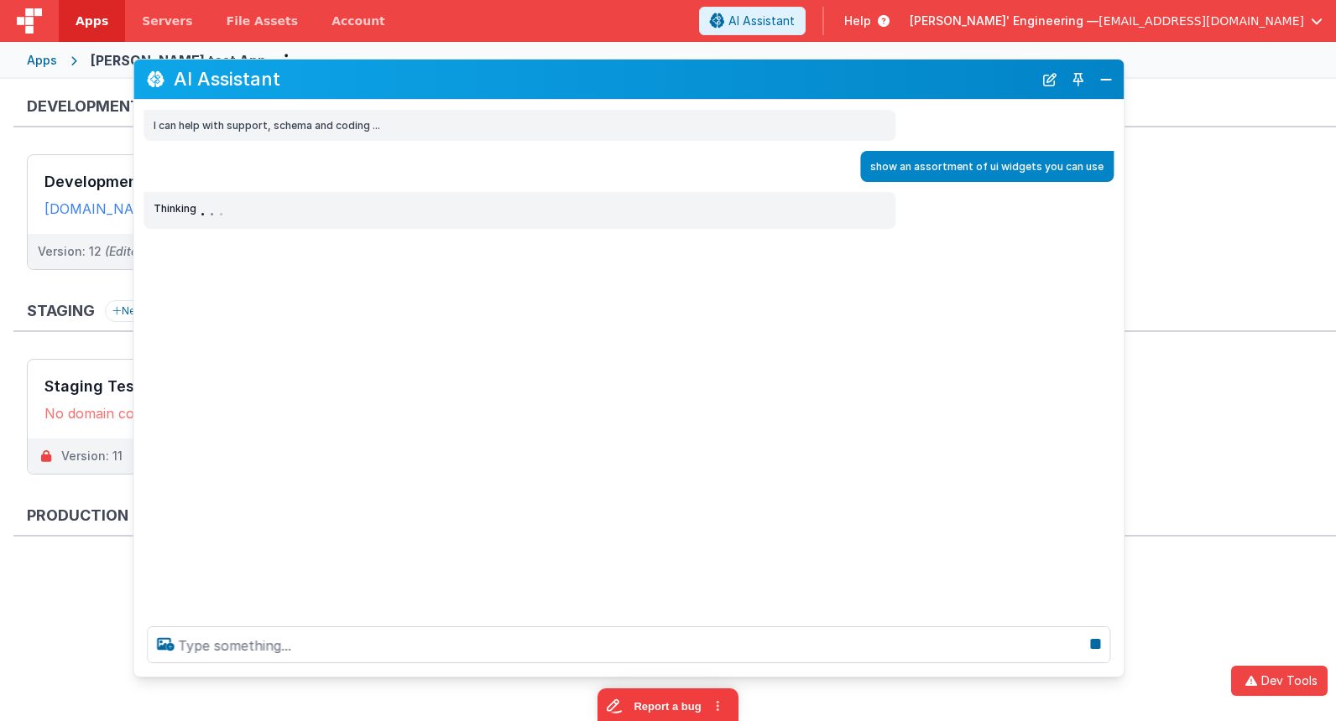
drag, startPoint x: 926, startPoint y: 622, endPoint x: 924, endPoint y: 686, distance: 63.8
click at [924, 677] on div at bounding box center [628, 645] width 990 height 64
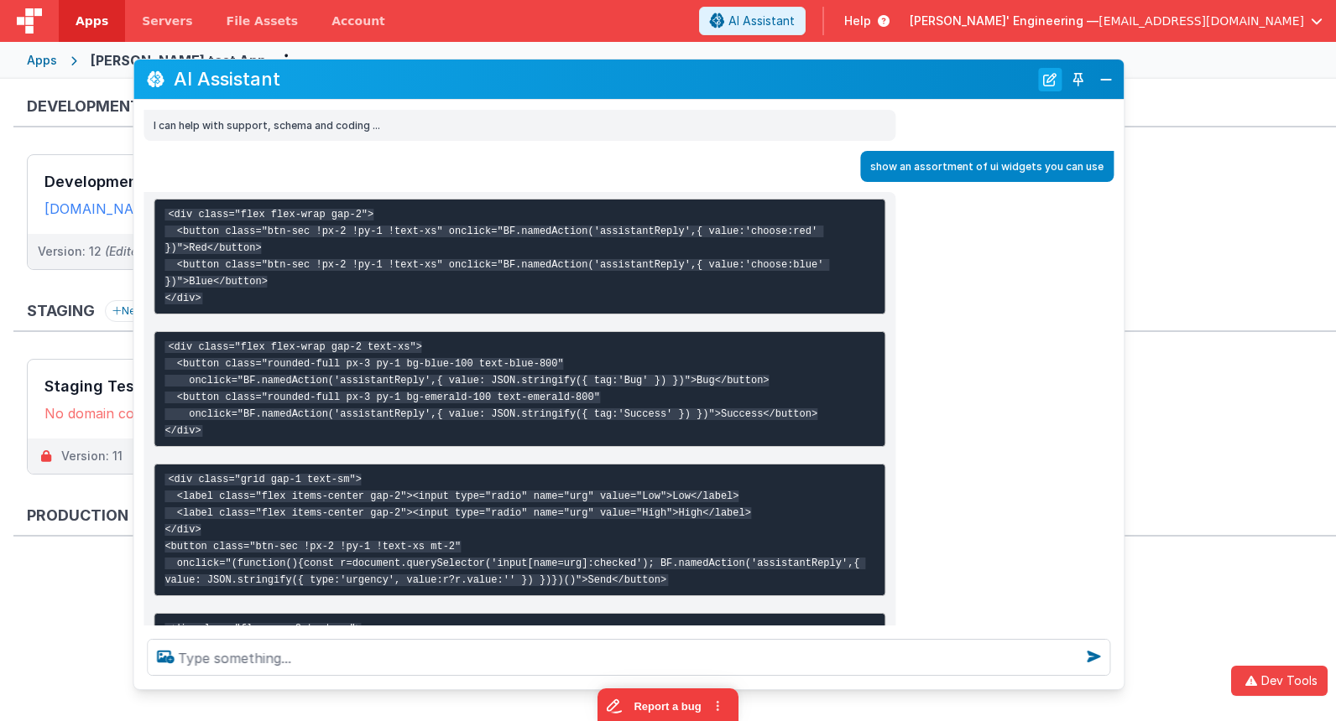
click at [1054, 85] on button "New Chat" at bounding box center [1049, 79] width 23 height 23
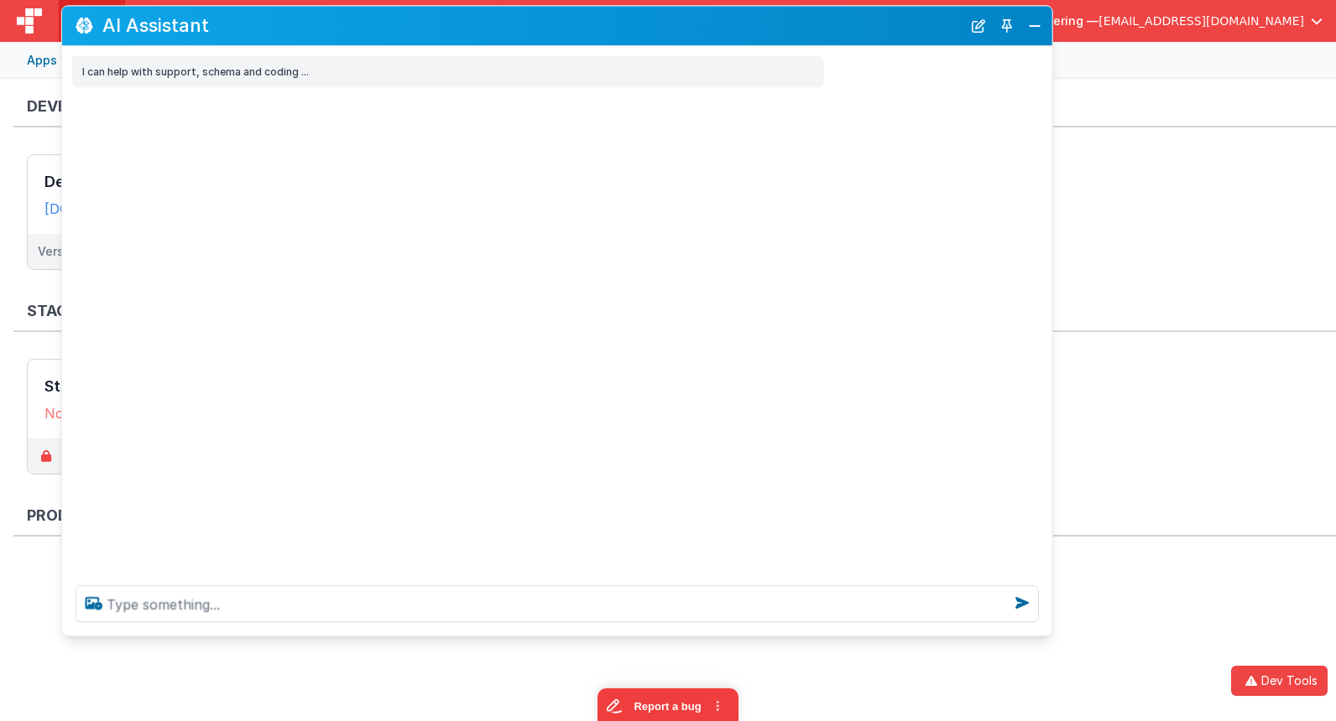
drag, startPoint x: 978, startPoint y: 85, endPoint x: 913, endPoint y: 34, distance: 82.6
click at [913, 34] on h2 "AI Assistant" at bounding box center [531, 26] width 859 height 20
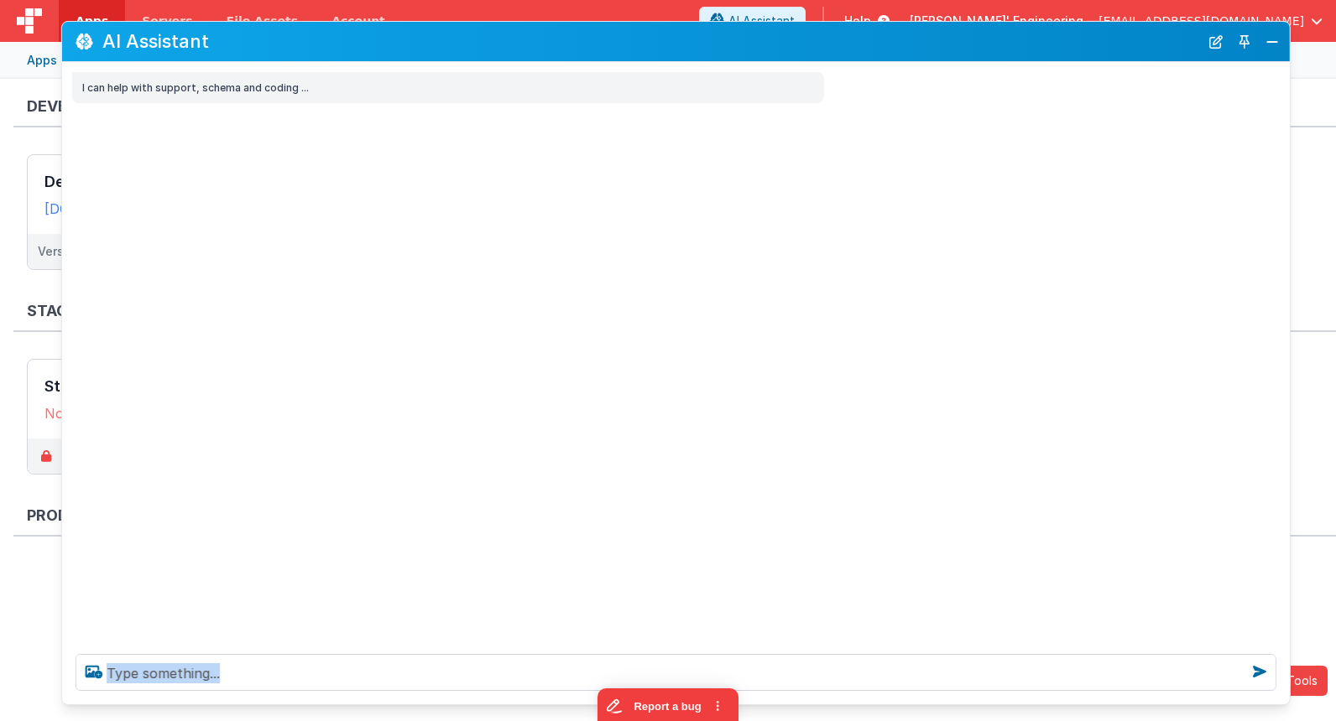
drag, startPoint x: 1046, startPoint y: 650, endPoint x: 1283, endPoint y: 703, distance: 242.4
click at [1284, 703] on div "AI Assistant I can help with support, schema and coding ..." at bounding box center [675, 363] width 1229 height 685
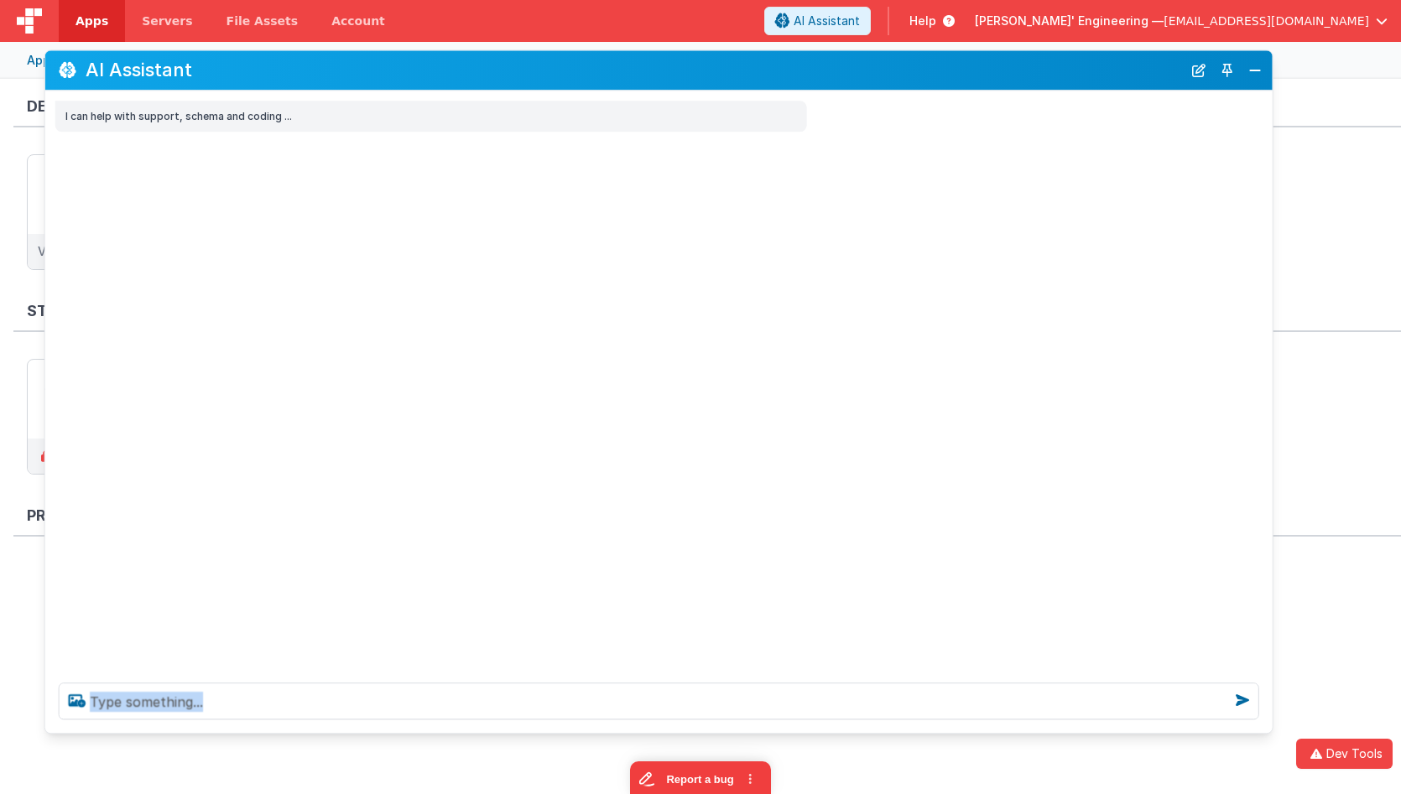
drag, startPoint x: 378, startPoint y: 112, endPoint x: 361, endPoint y: 76, distance: 39.8
click at [361, 76] on h2 "AI Assistant" at bounding box center [634, 70] width 1096 height 20
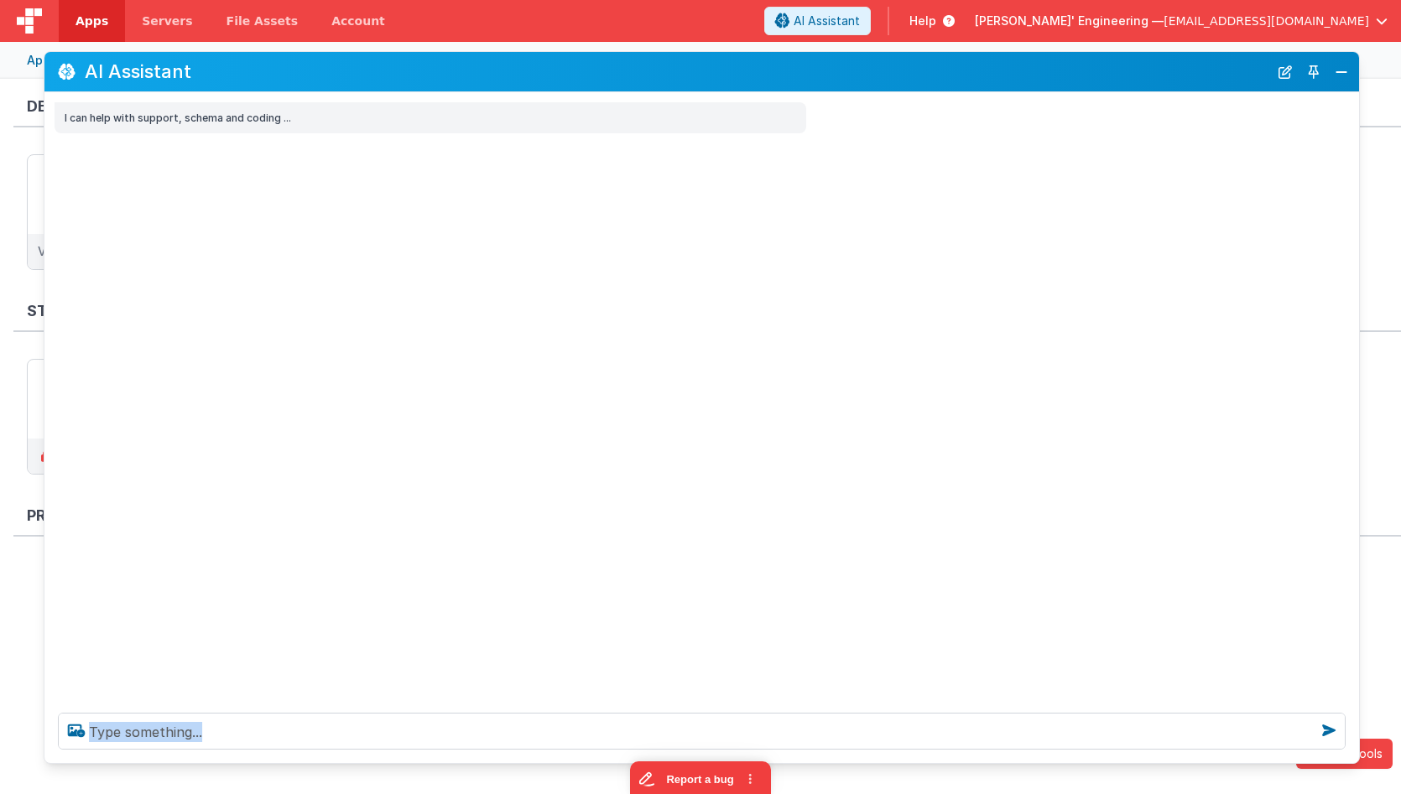
drag, startPoint x: 1267, startPoint y: 728, endPoint x: 1353, endPoint y: 757, distance: 91.0
click at [1353, 757] on div at bounding box center [701, 732] width 1315 height 64
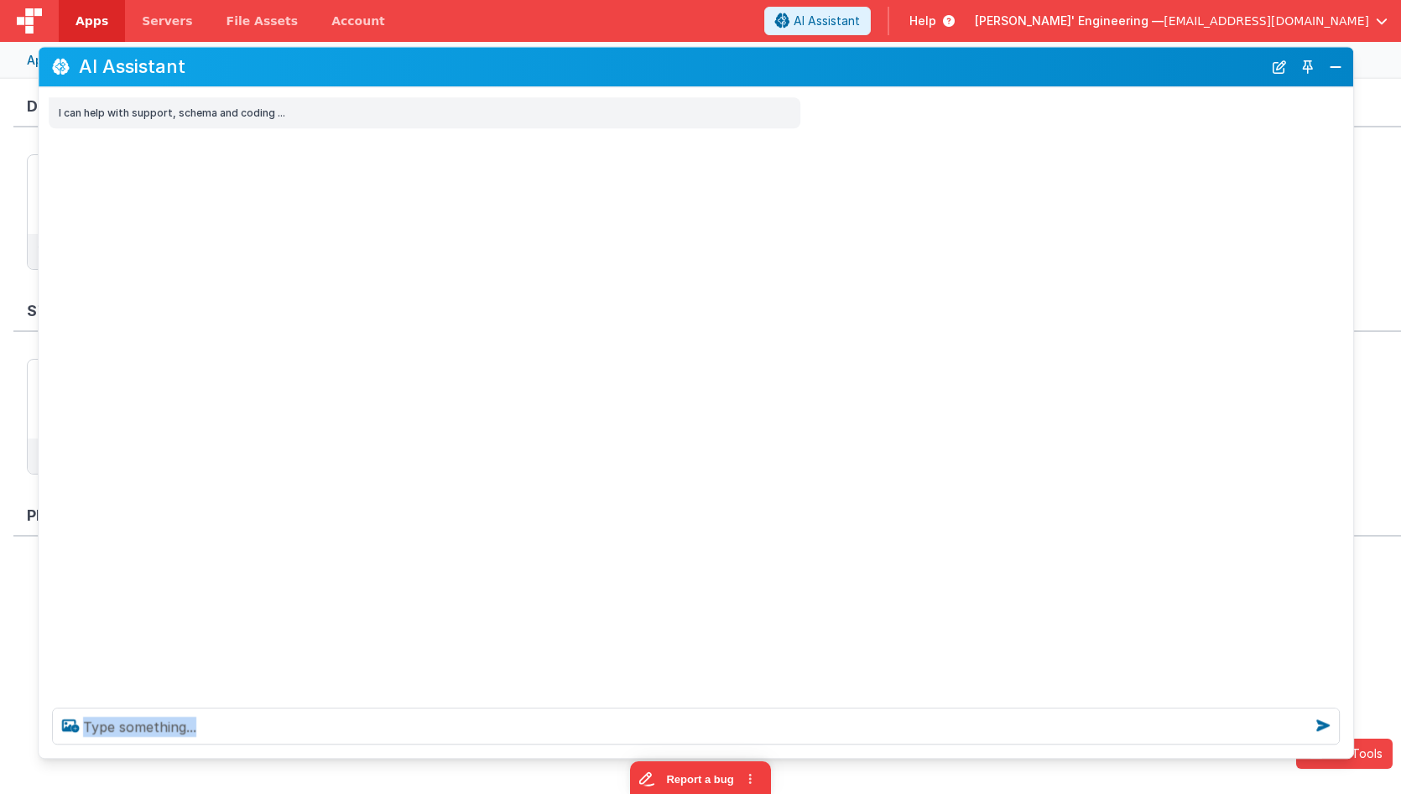
click at [665, 65] on h2 "AI Assistant" at bounding box center [671, 67] width 1184 height 20
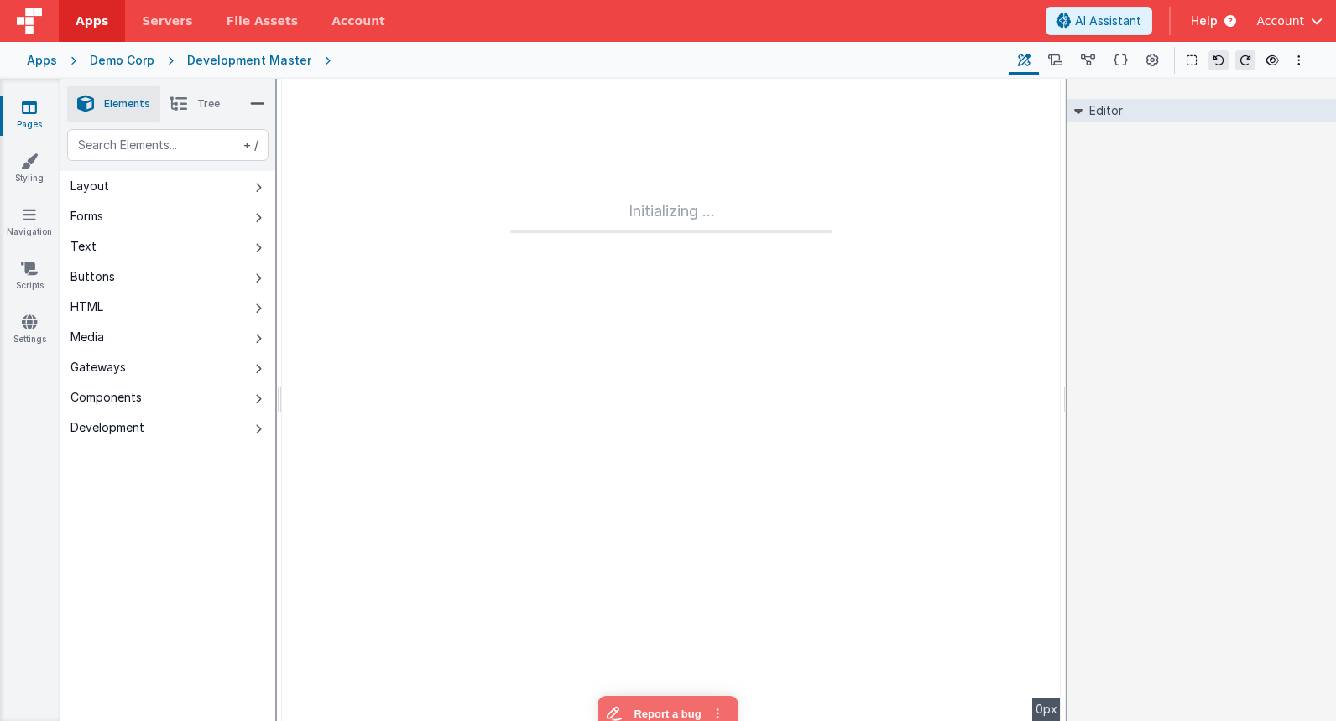
click at [29, 21] on img at bounding box center [29, 20] width 25 height 25
